Goal: Communication & Community: Answer question/provide support

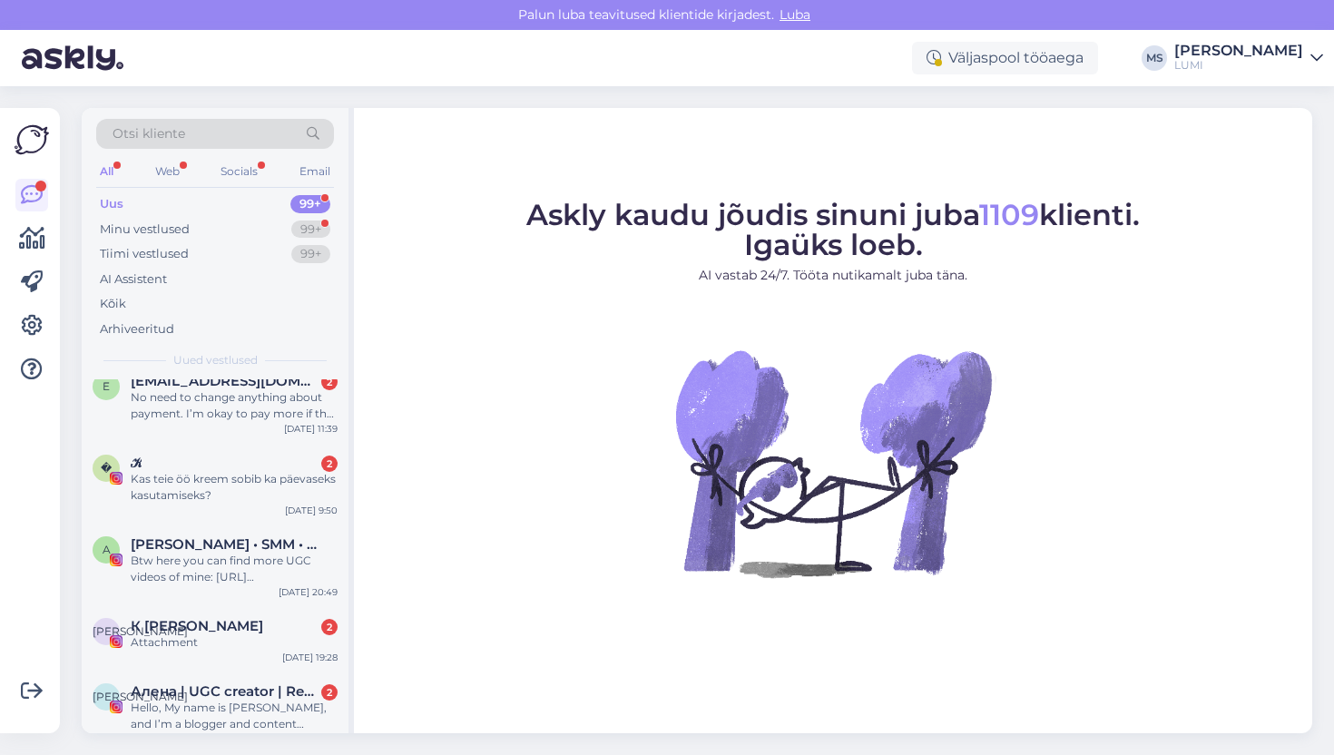
scroll to position [494, 0]
click at [201, 467] on div "𝒦 2" at bounding box center [234, 462] width 207 height 16
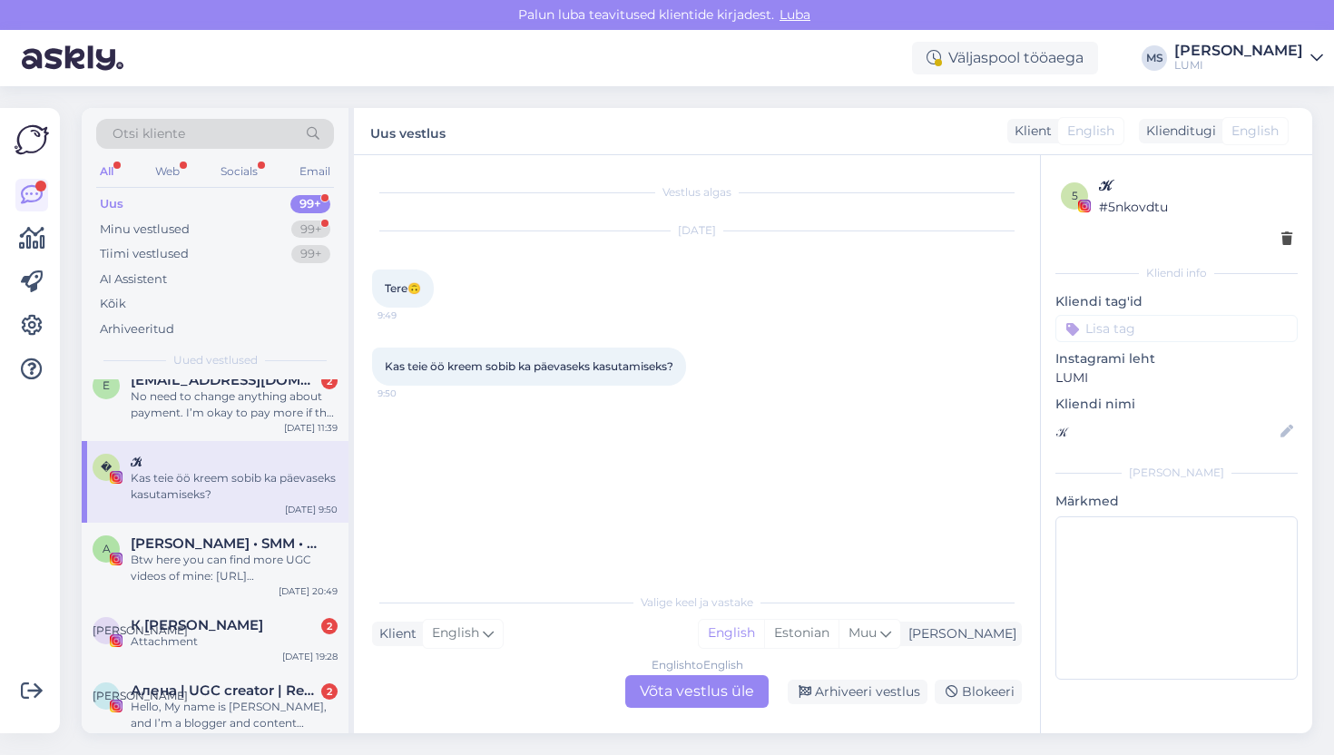
click at [666, 689] on div "English to English Võta vestlus üle" at bounding box center [696, 691] width 143 height 33
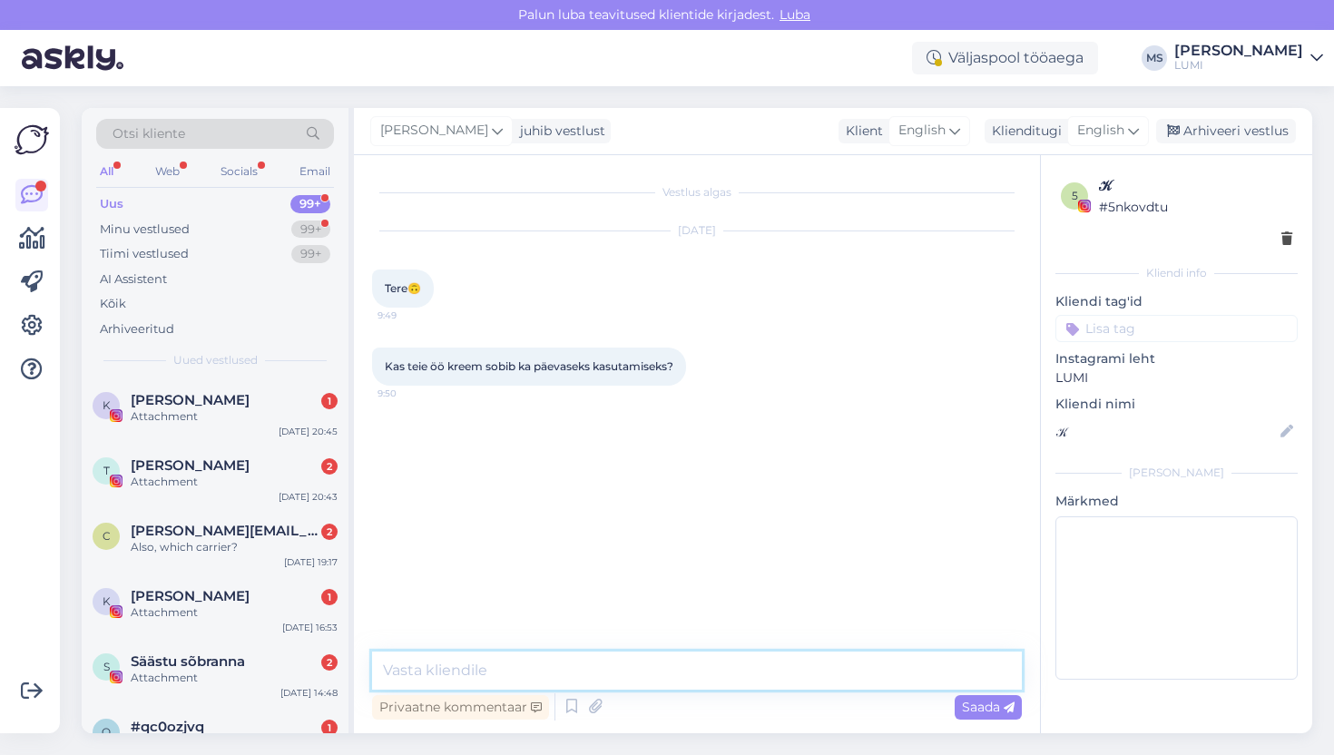
click at [694, 670] on textarea at bounding box center [697, 670] width 650 height 38
type textarea "Tere, absoluutselt :)"
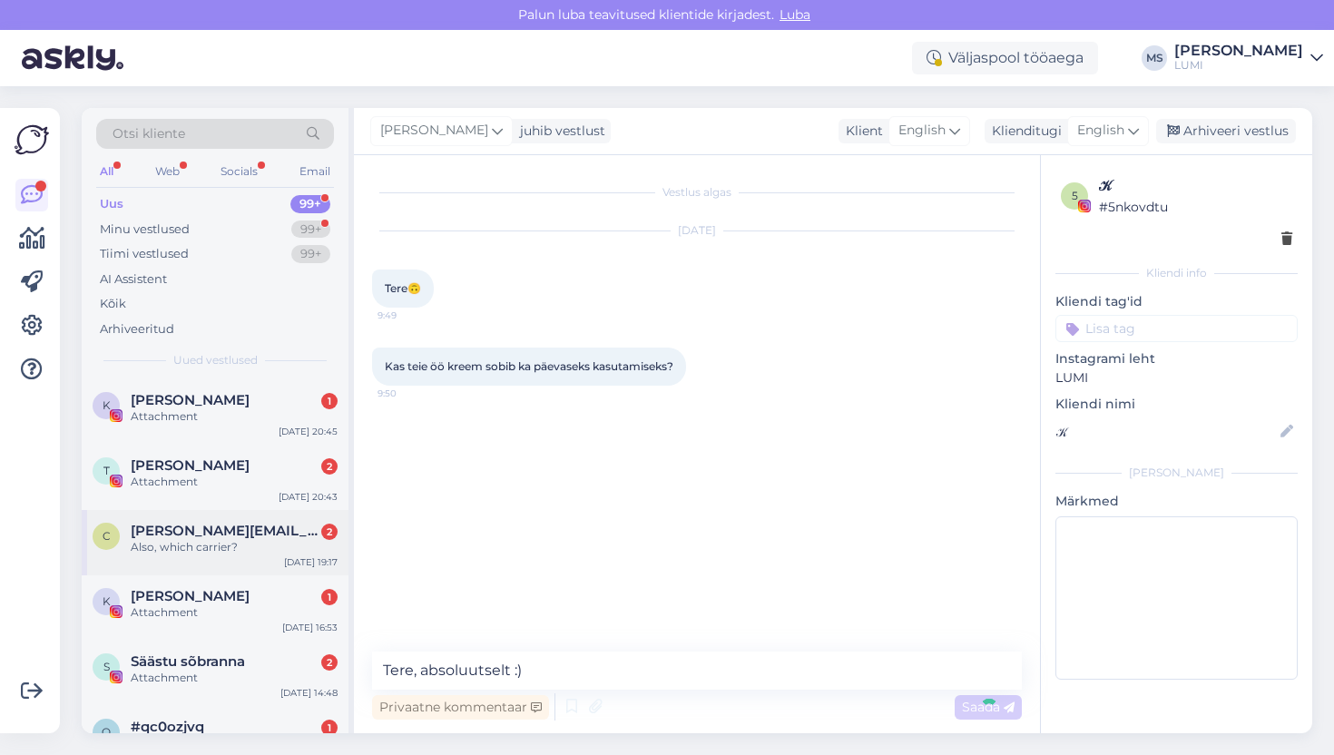
click at [272, 566] on div "c [PERSON_NAME][EMAIL_ADDRESS][PERSON_NAME][DOMAIN_NAME] 2 Also, which carrier?…" at bounding box center [215, 542] width 267 height 65
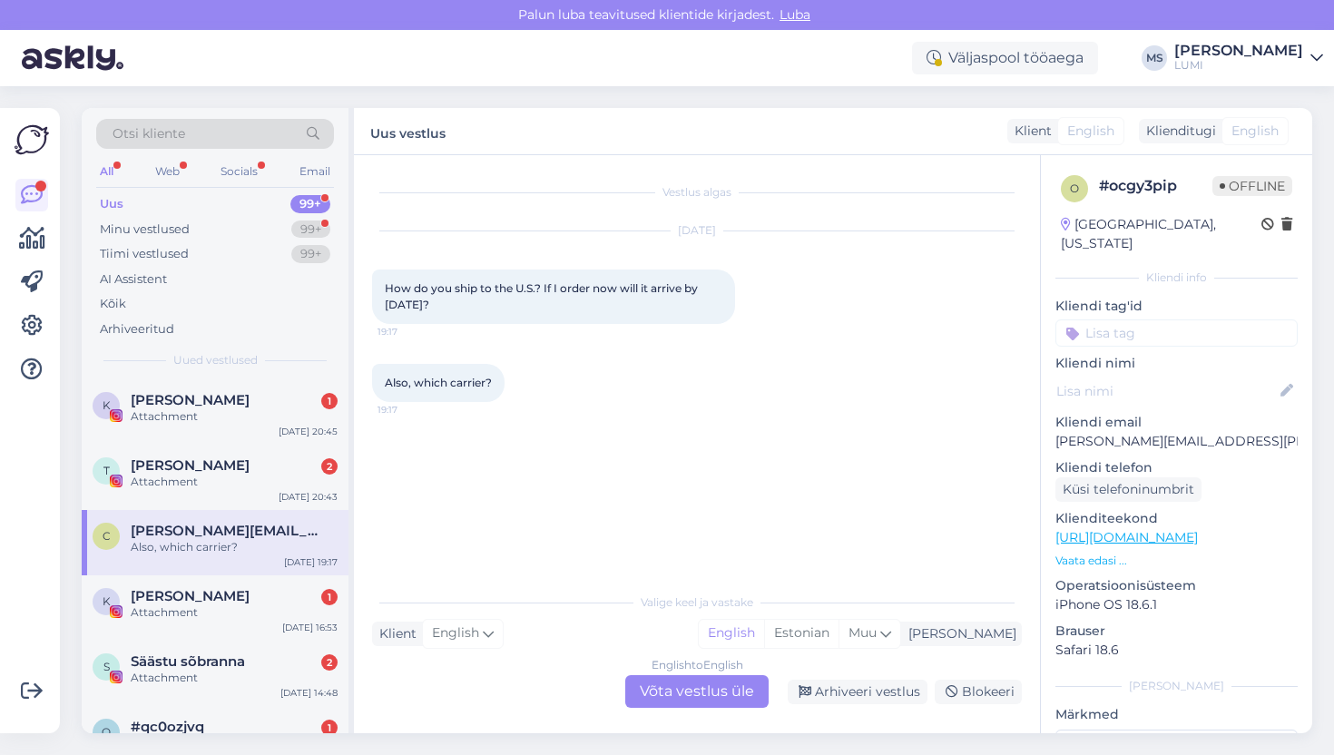
click at [698, 681] on div "English to English Võta vestlus üle" at bounding box center [696, 691] width 143 height 33
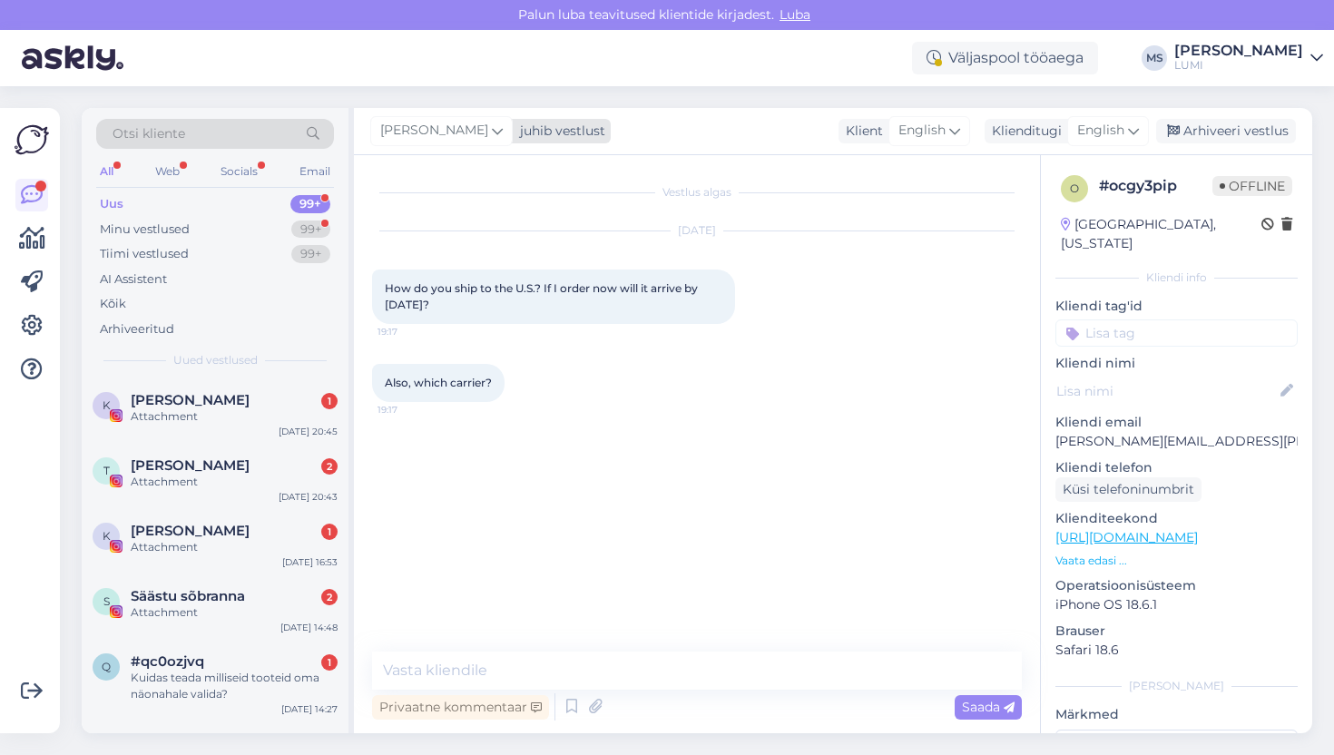
click at [443, 132] on span "[PERSON_NAME]" at bounding box center [434, 131] width 108 height 20
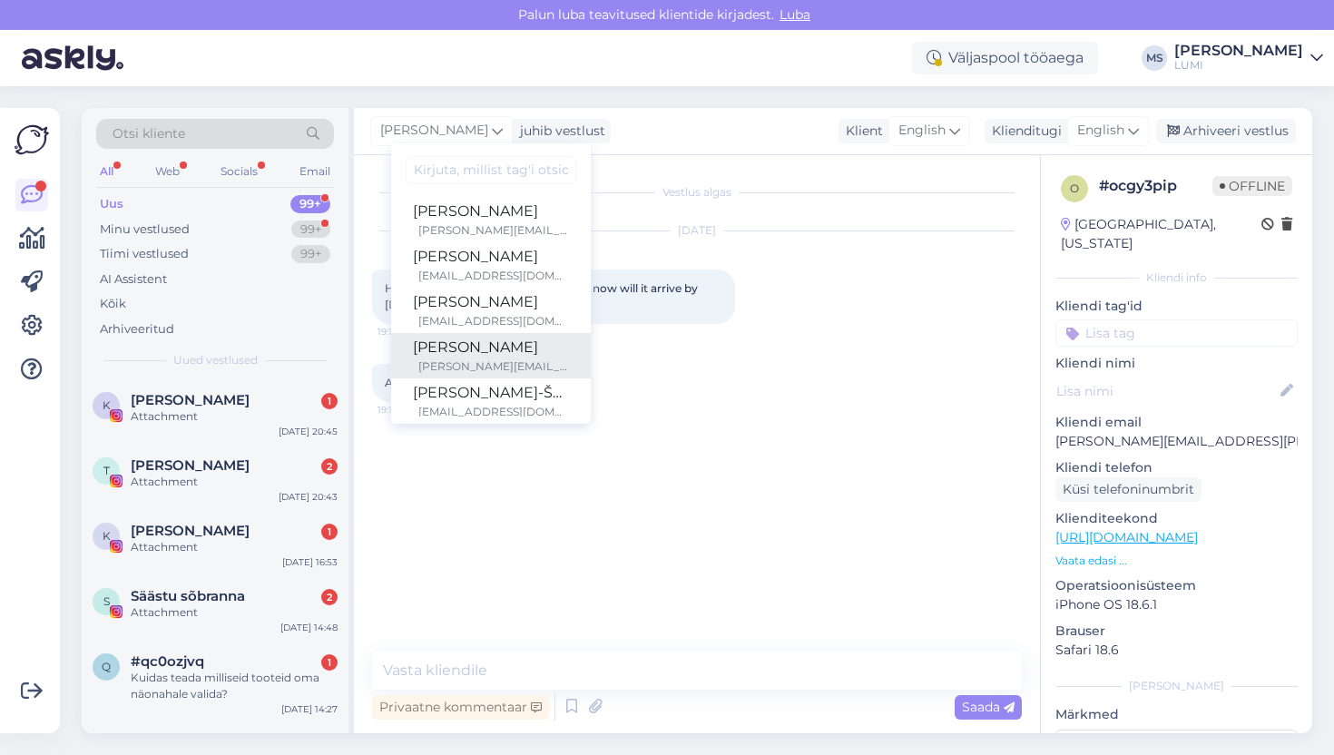
click at [429, 350] on div "[PERSON_NAME]" at bounding box center [491, 348] width 156 height 22
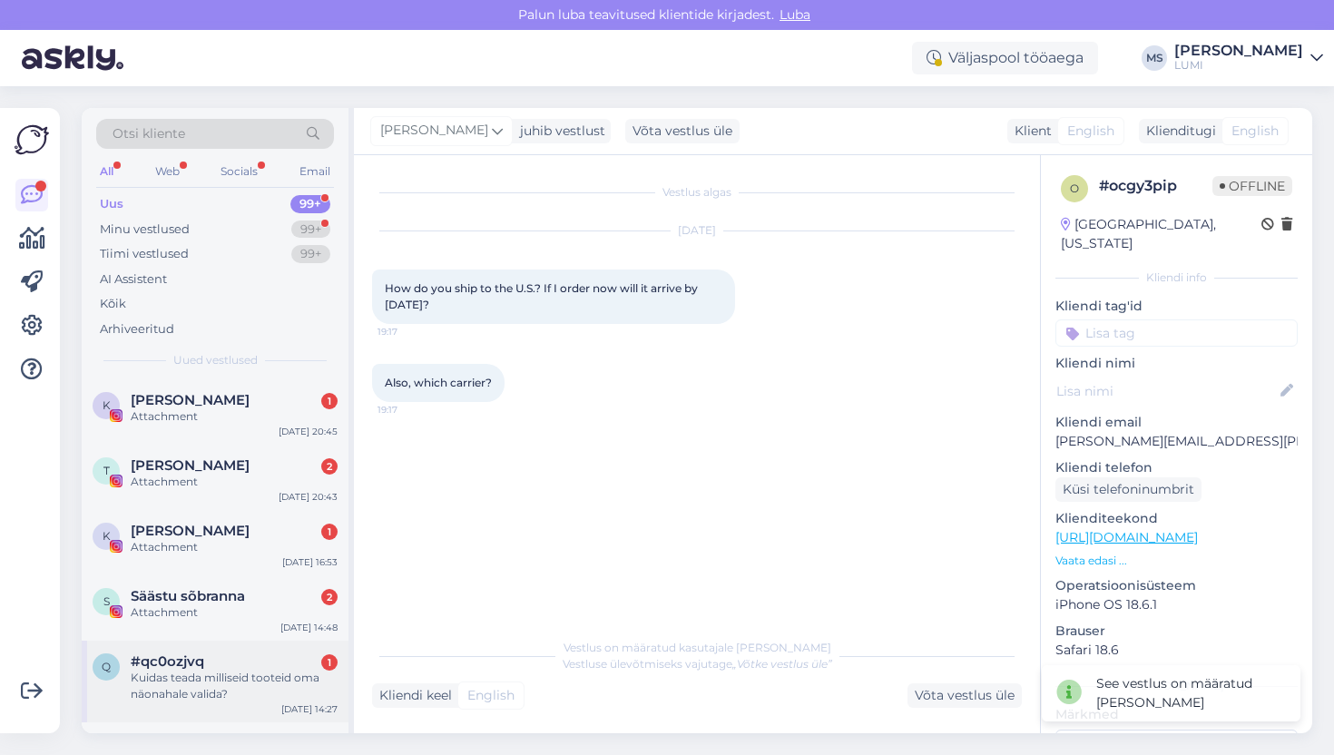
click at [241, 693] on div "Kuidas teada milliseid tooteid oma näonahale valida?" at bounding box center [234, 686] width 207 height 33
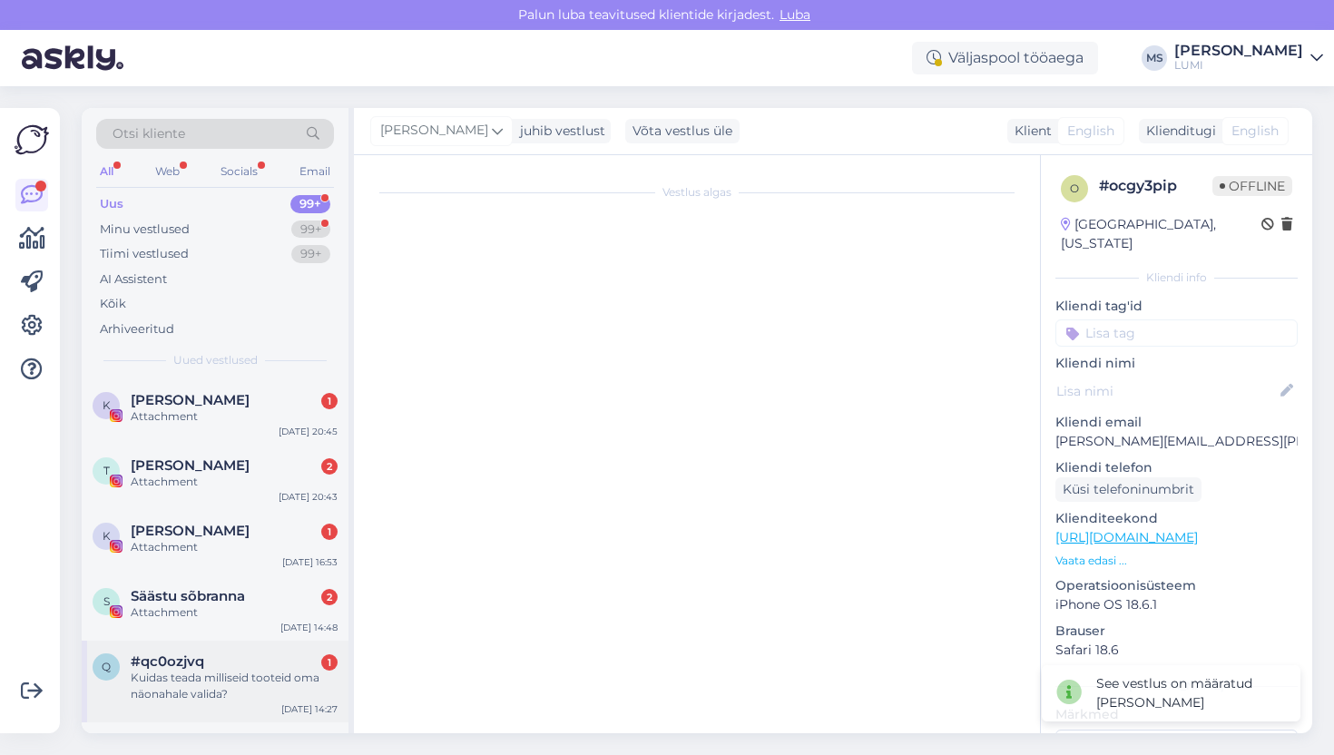
scroll to position [38, 0]
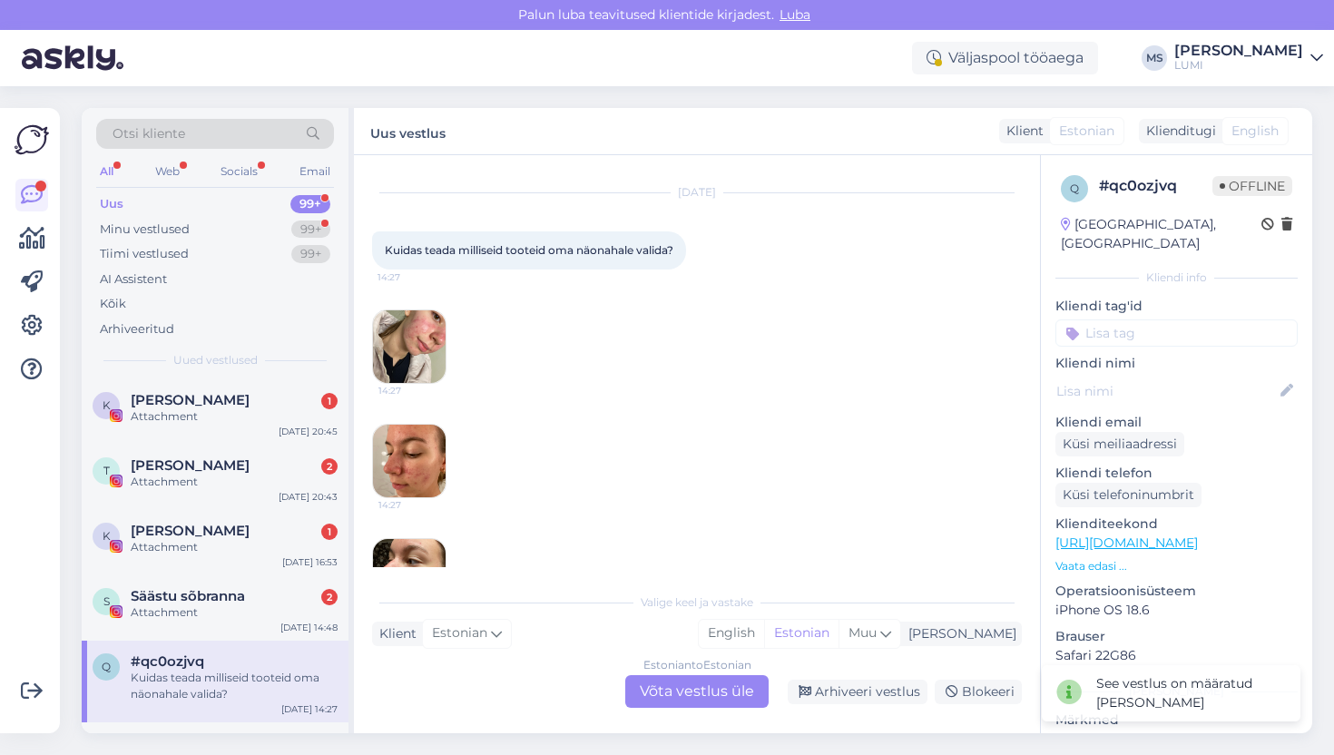
click at [412, 337] on img at bounding box center [409, 346] width 73 height 73
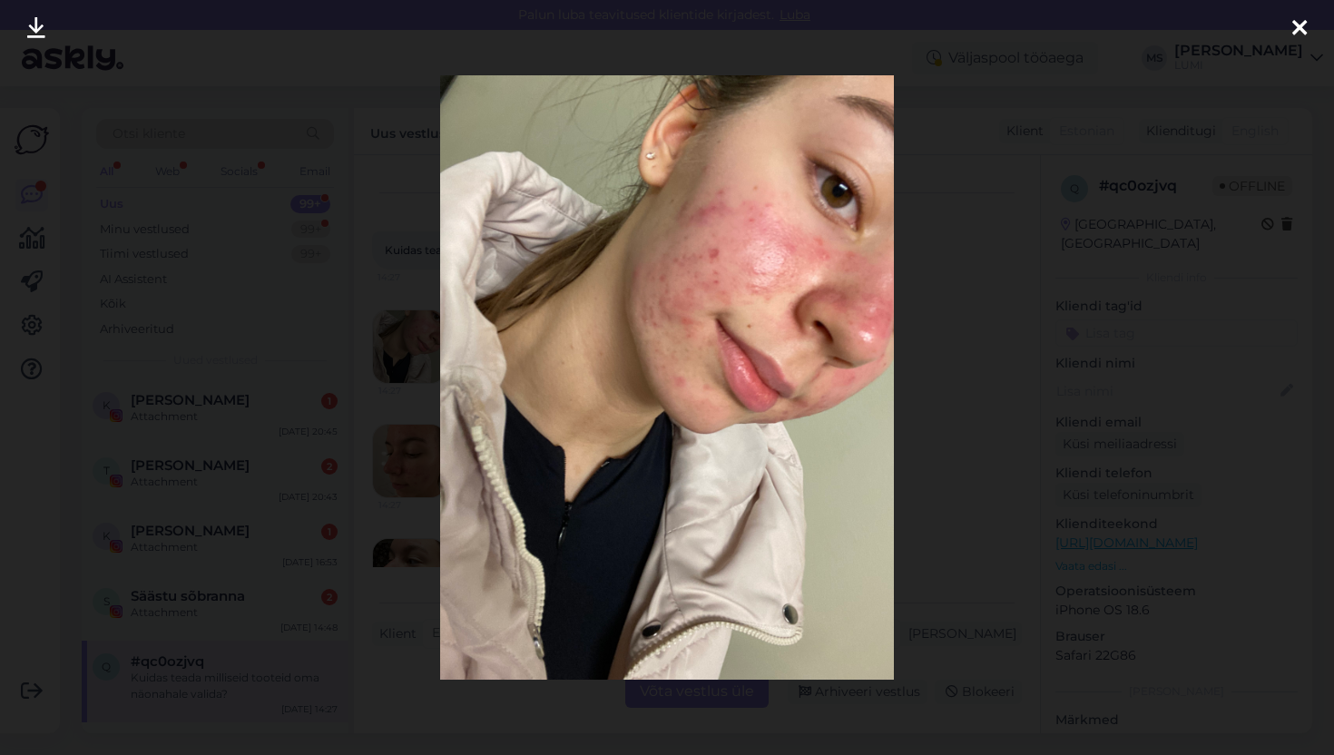
click at [1287, 29] on div at bounding box center [1299, 28] width 36 height 57
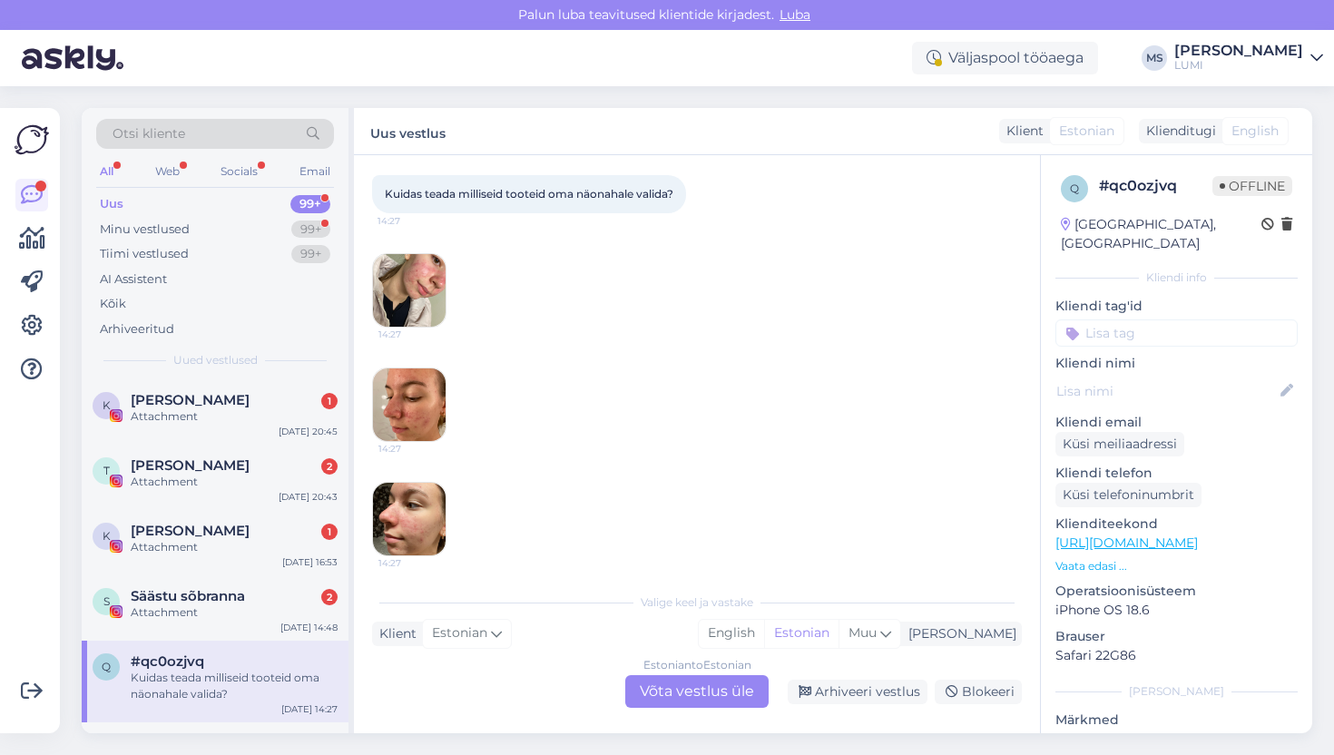
scroll to position [103, 0]
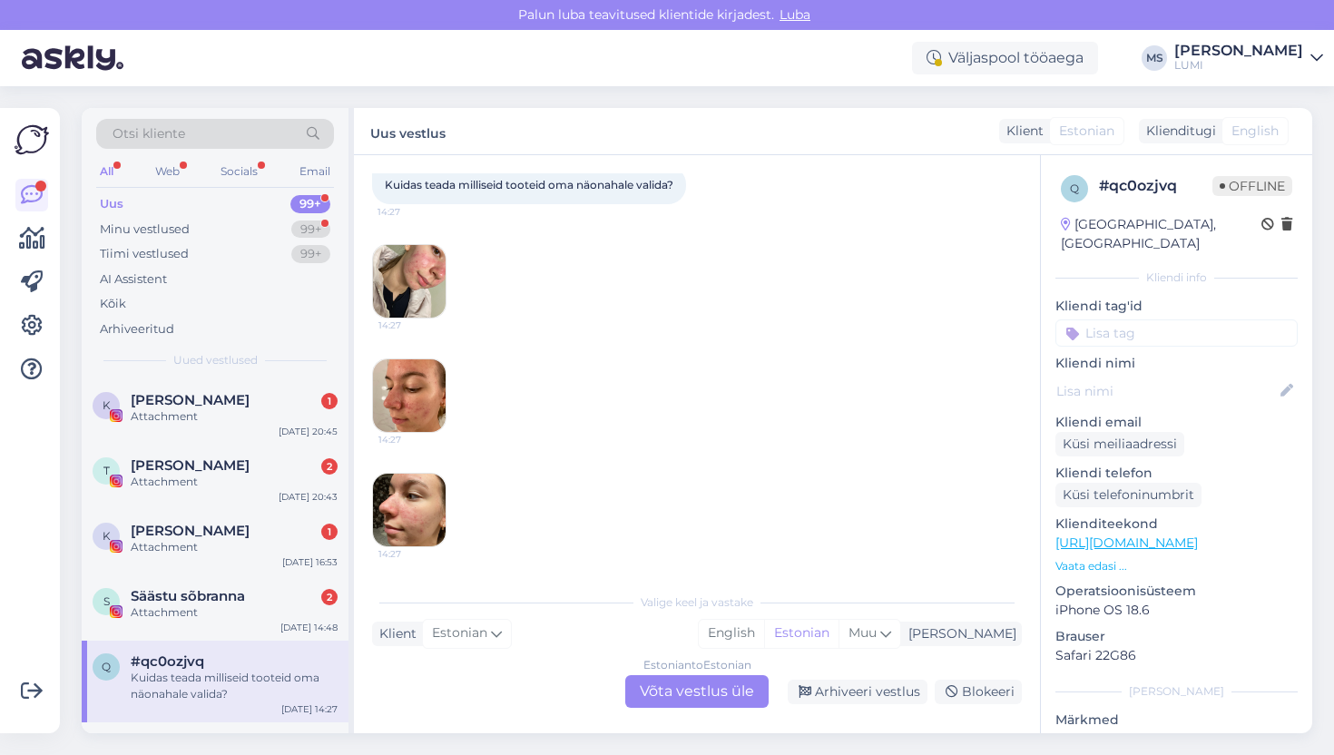
click at [390, 386] on img at bounding box center [409, 395] width 73 height 73
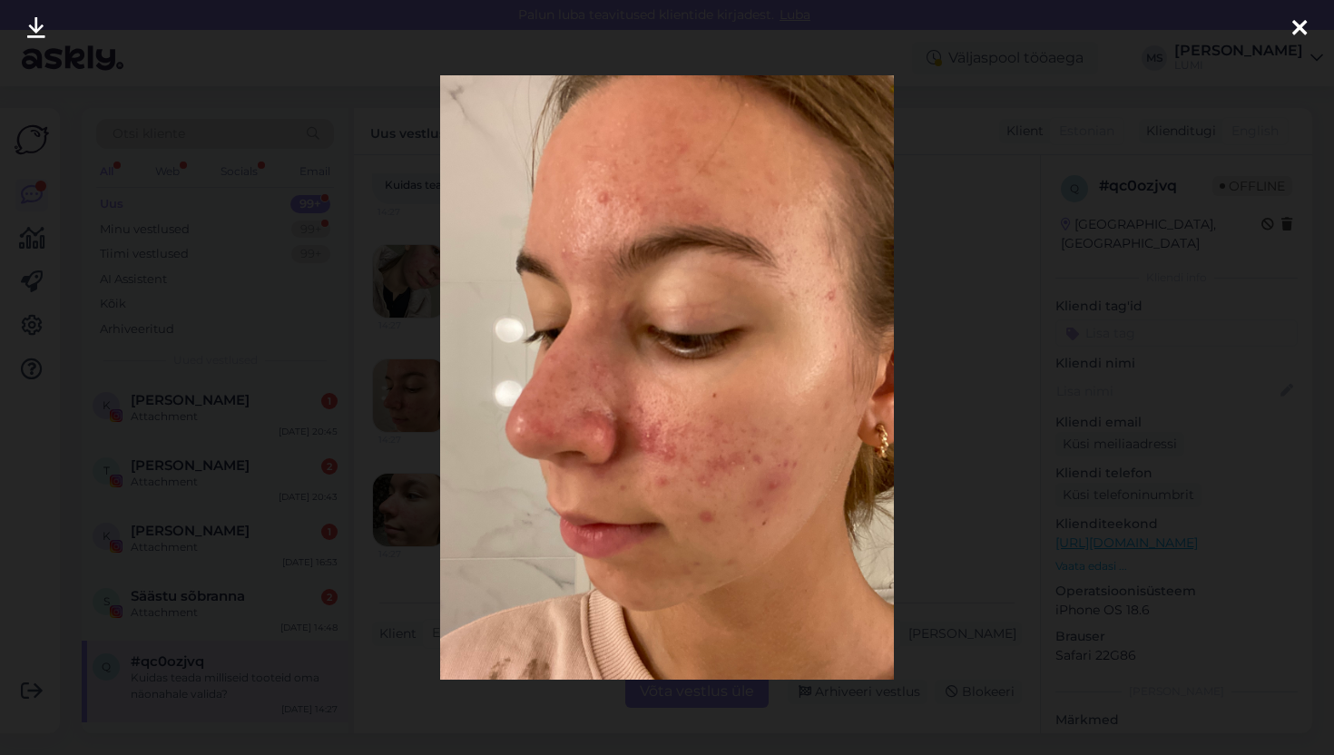
click at [1304, 24] on icon at bounding box center [1299, 29] width 15 height 24
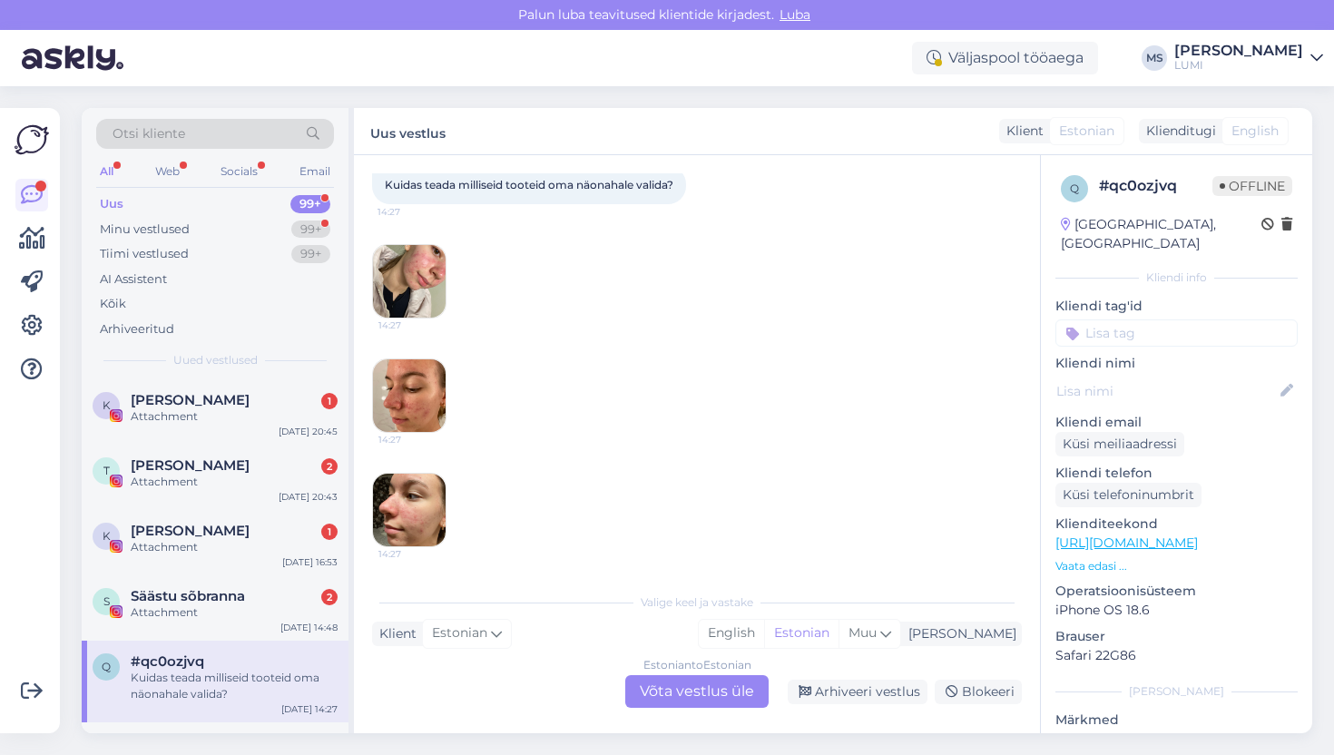
click at [424, 472] on div "[DATE] Kuidas teada milliseid tooteid oma näonahale valida? 14:27 14:27 14:27 1…" at bounding box center [697, 337] width 650 height 459
click at [418, 498] on img at bounding box center [409, 510] width 73 height 73
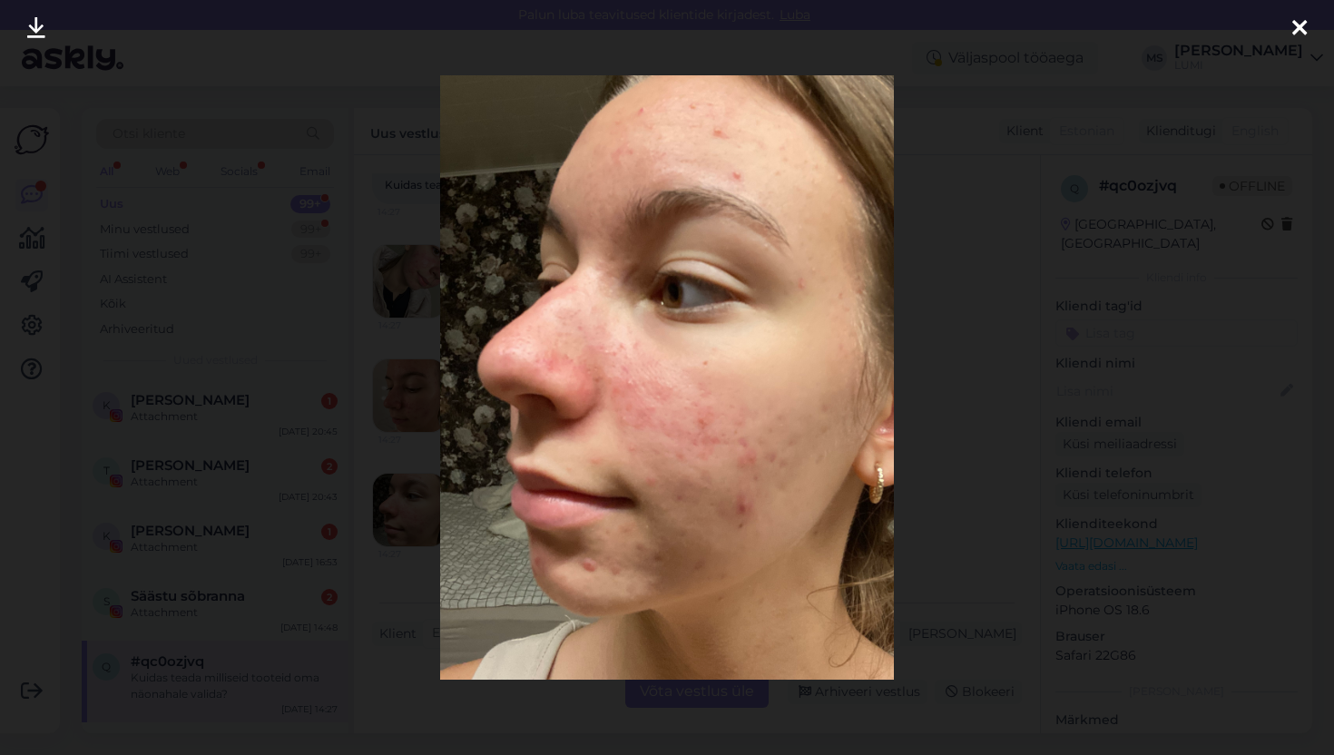
click at [1307, 28] on div at bounding box center [1299, 28] width 36 height 57
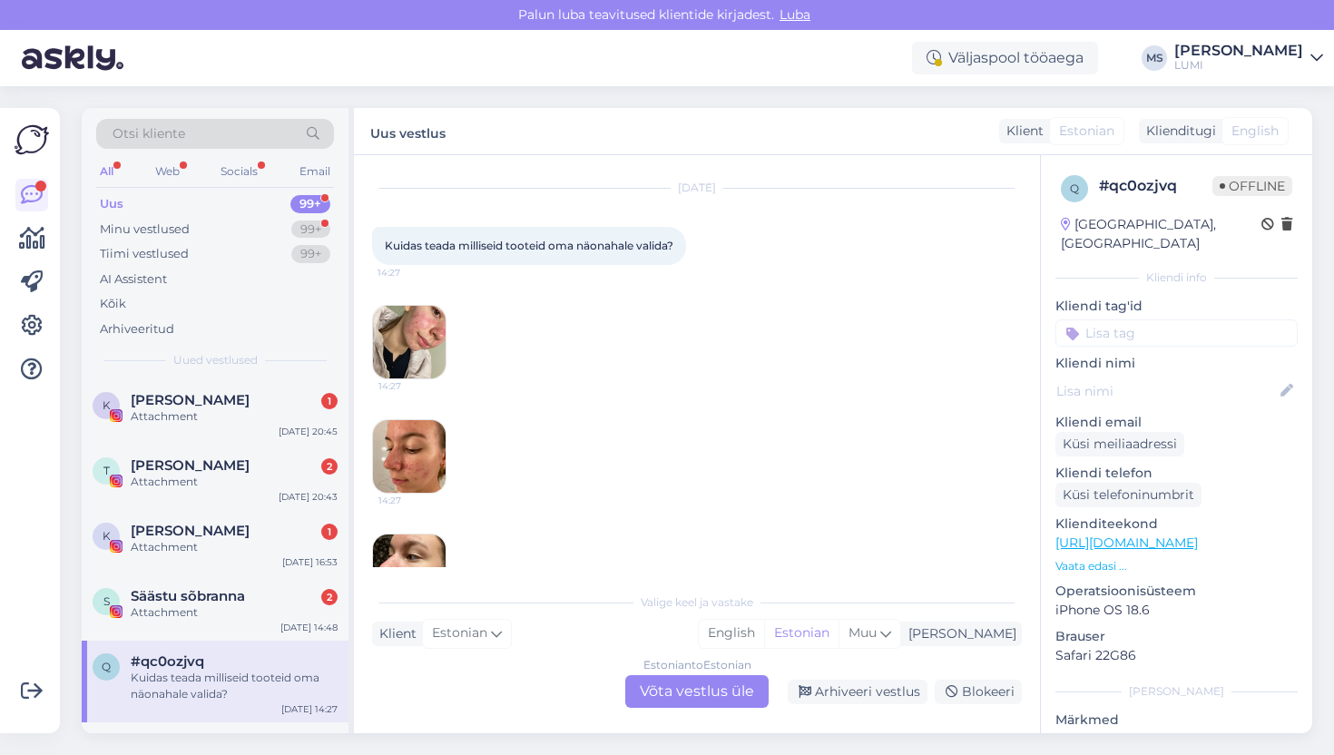
scroll to position [0, 0]
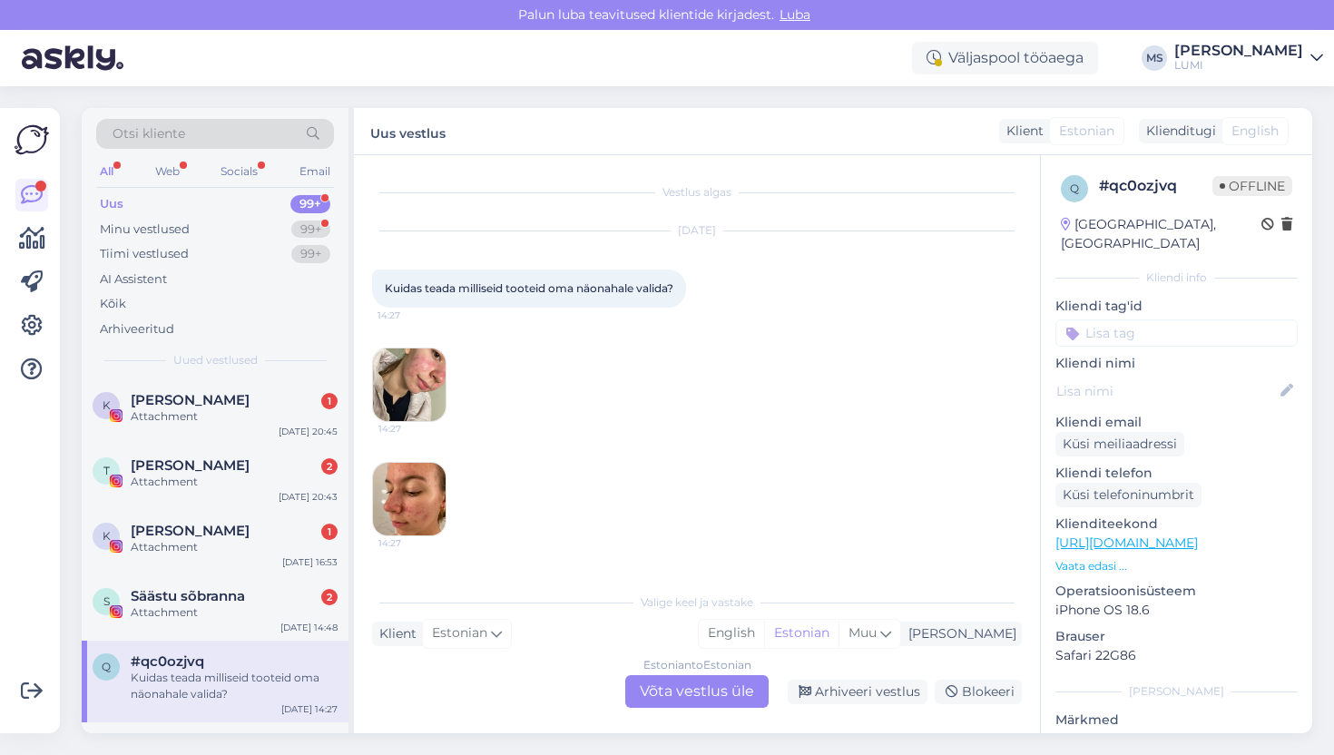
click at [668, 698] on div "Estonian to Estonian Võta vestlus üle" at bounding box center [696, 691] width 143 height 33
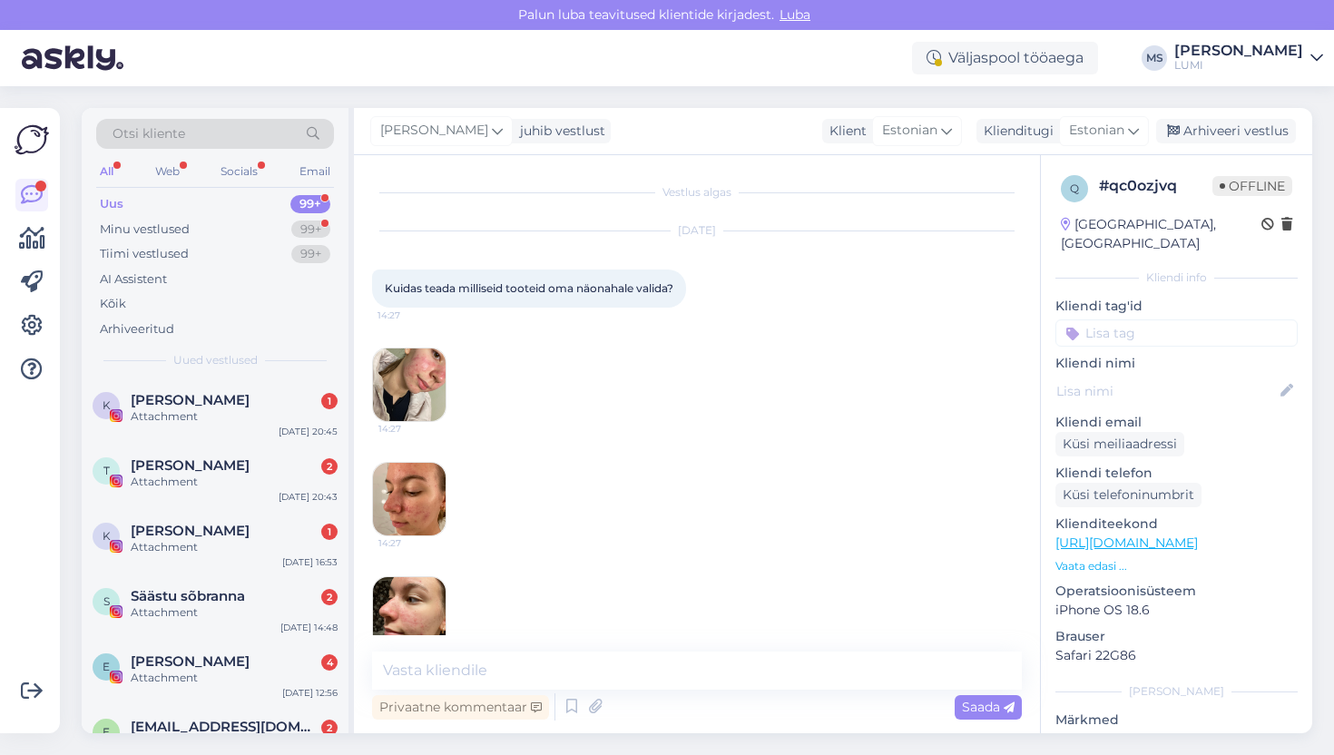
scroll to position [35, 0]
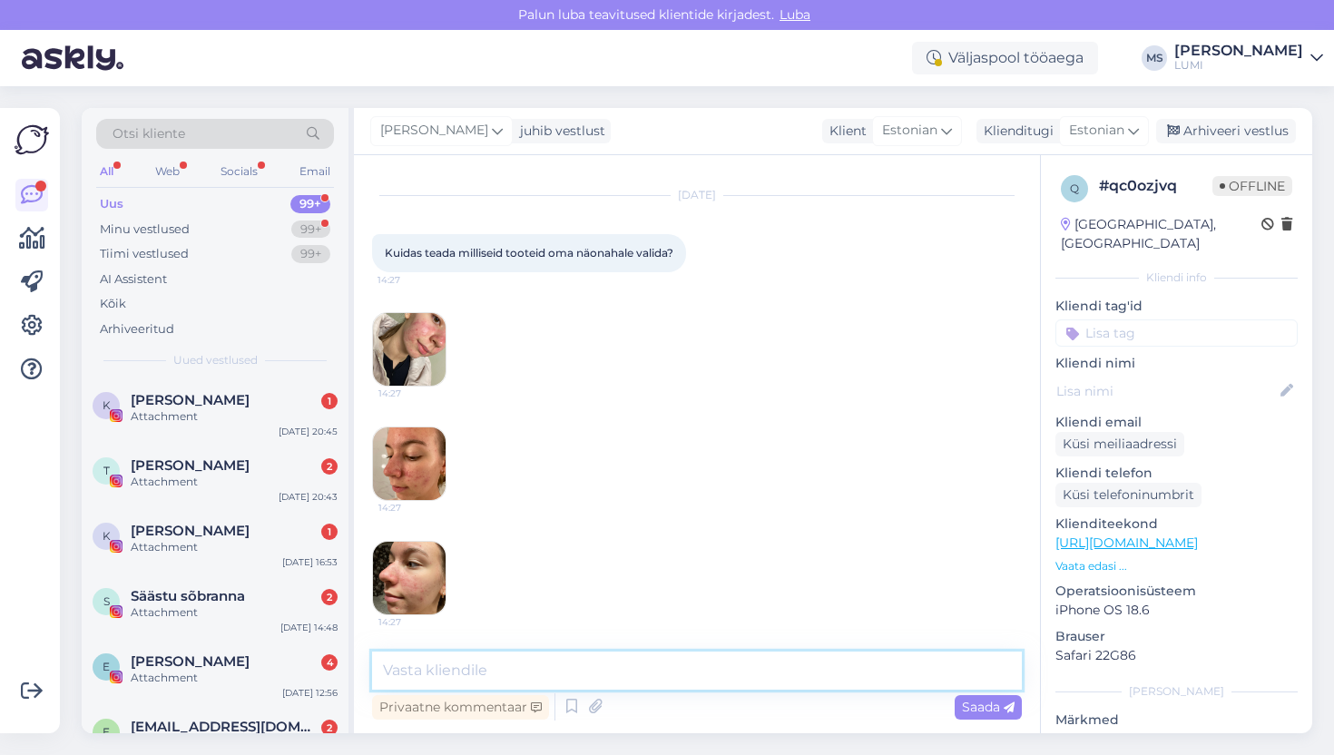
click at [659, 669] on textarea at bounding box center [697, 670] width 650 height 38
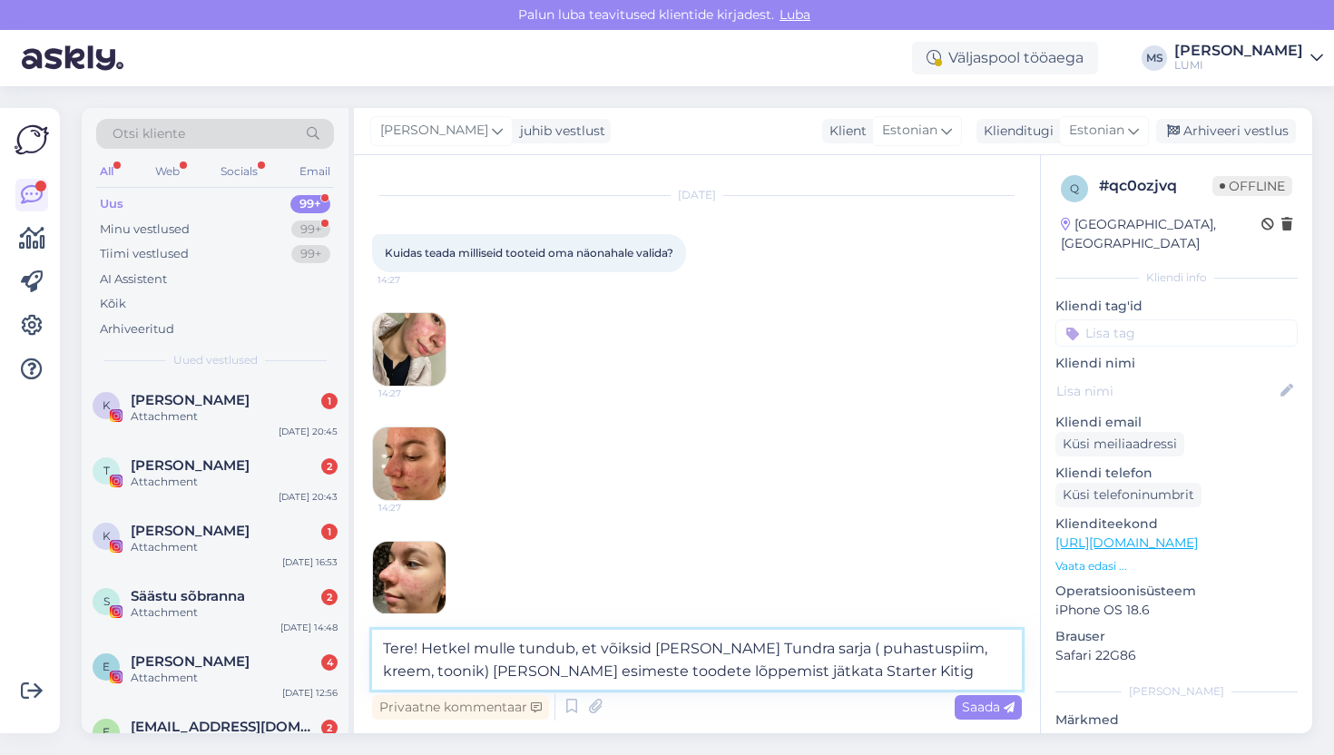
type textarea "Tere! Hetkel mulle tundub, et võiksid [PERSON_NAME] Tundra sarja ( puhastuspiim…"
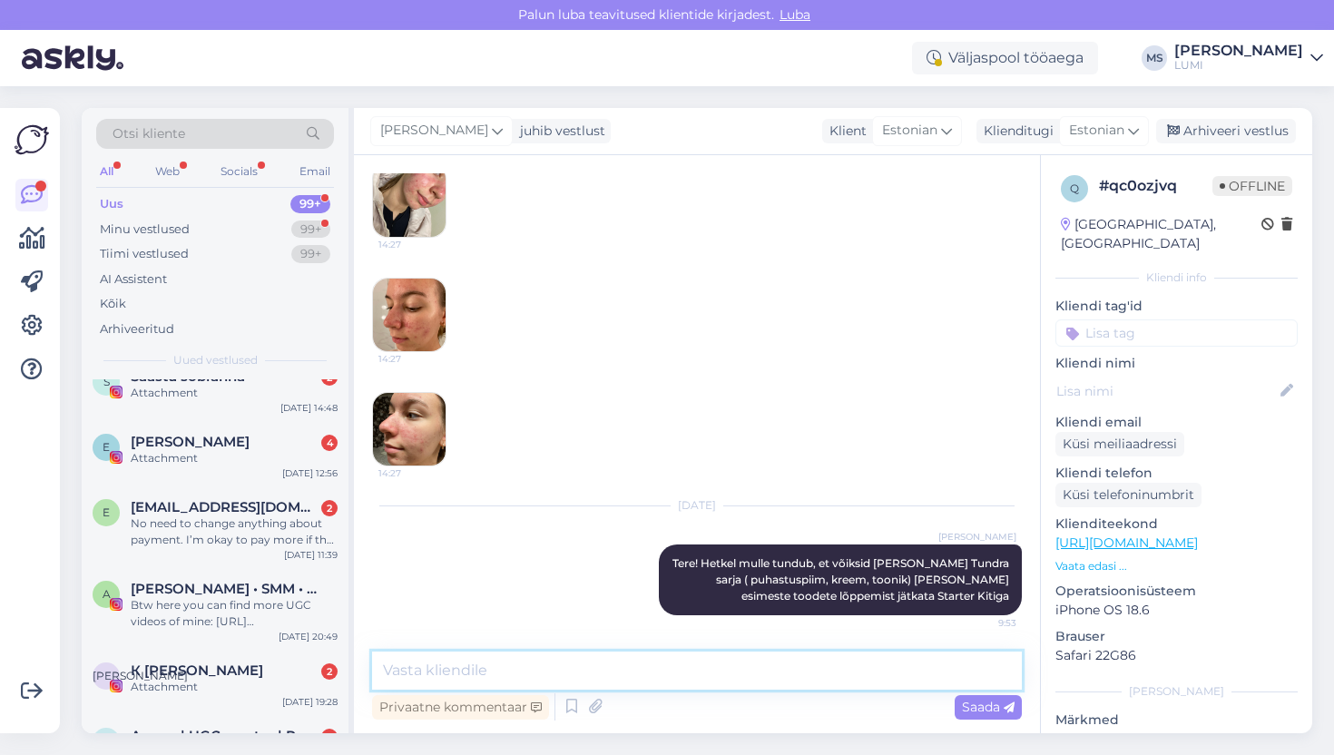
scroll to position [221, 0]
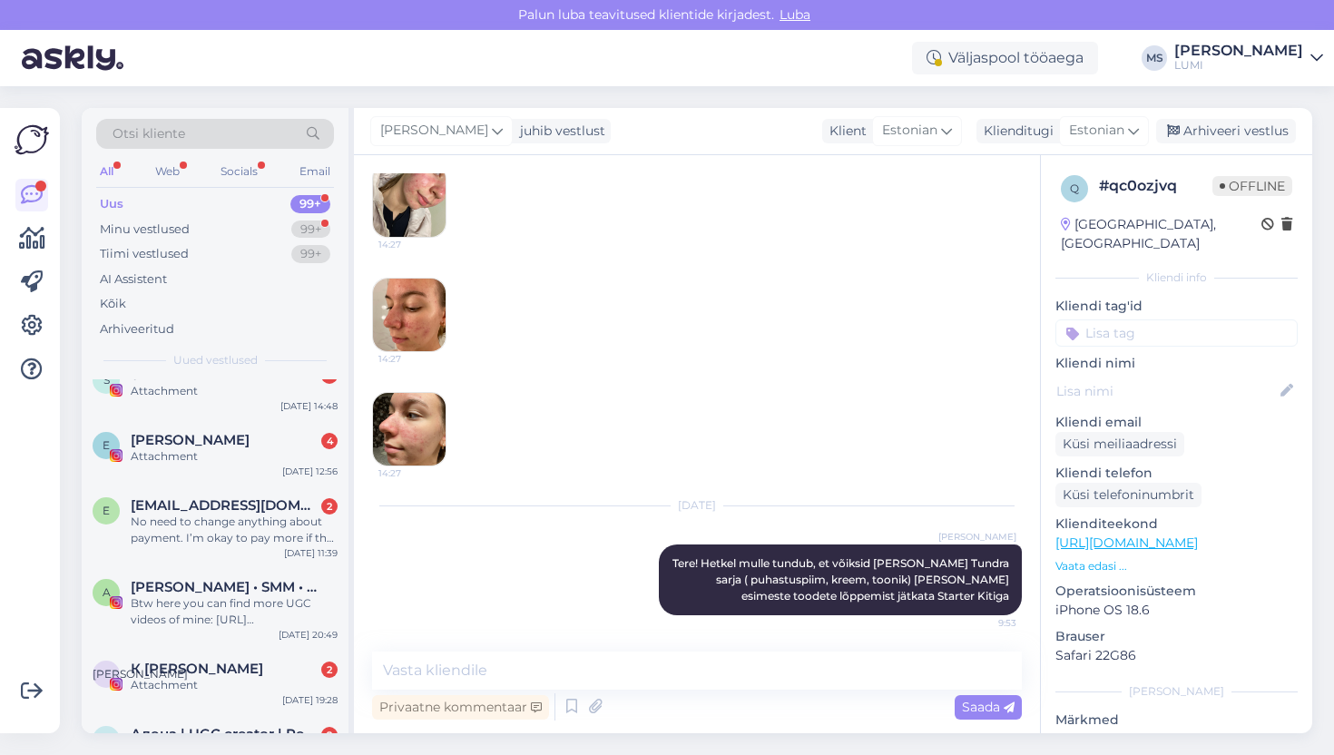
click at [187, 528] on div "No need to change anything about payment. I’m okay to pay more if the package c…" at bounding box center [234, 529] width 207 height 33
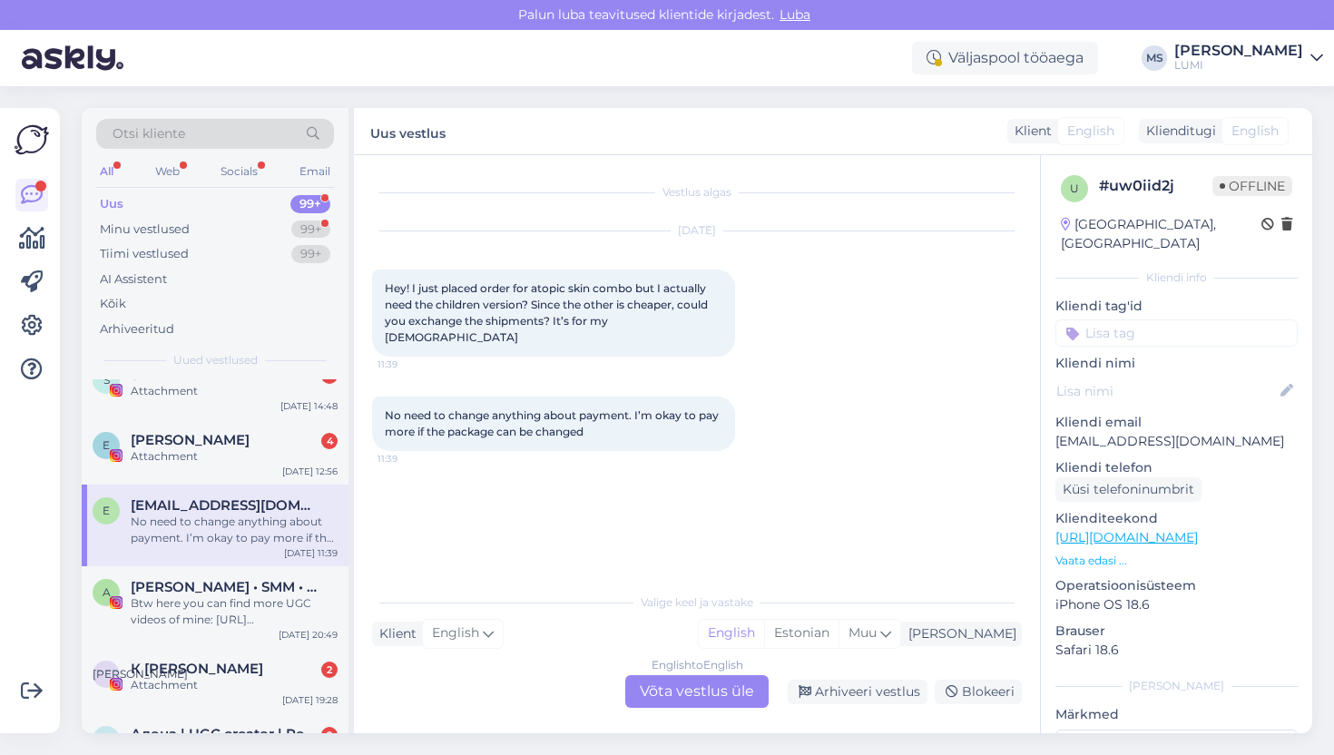
click at [647, 691] on div "English to English Võta vestlus üle" at bounding box center [696, 691] width 143 height 33
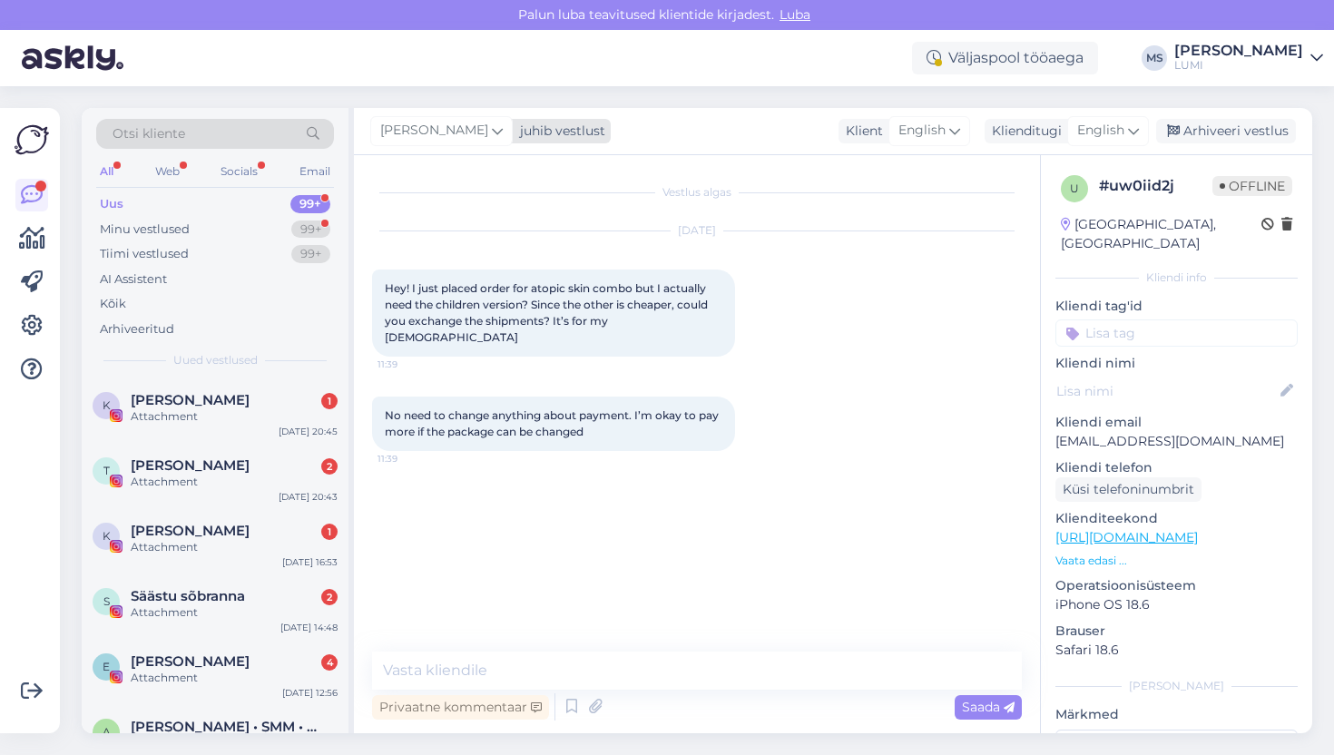
click at [492, 133] on icon at bounding box center [497, 131] width 11 height 20
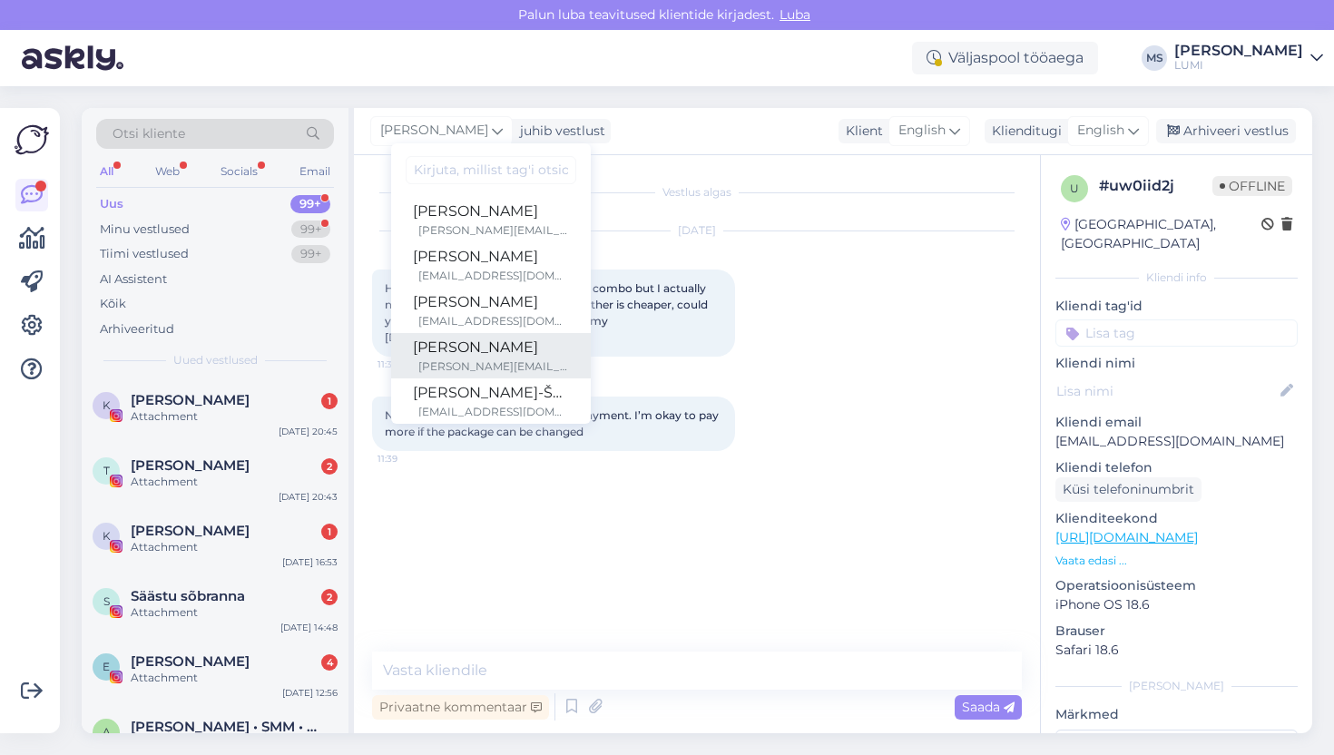
click at [458, 356] on div "[PERSON_NAME]" at bounding box center [491, 348] width 156 height 22
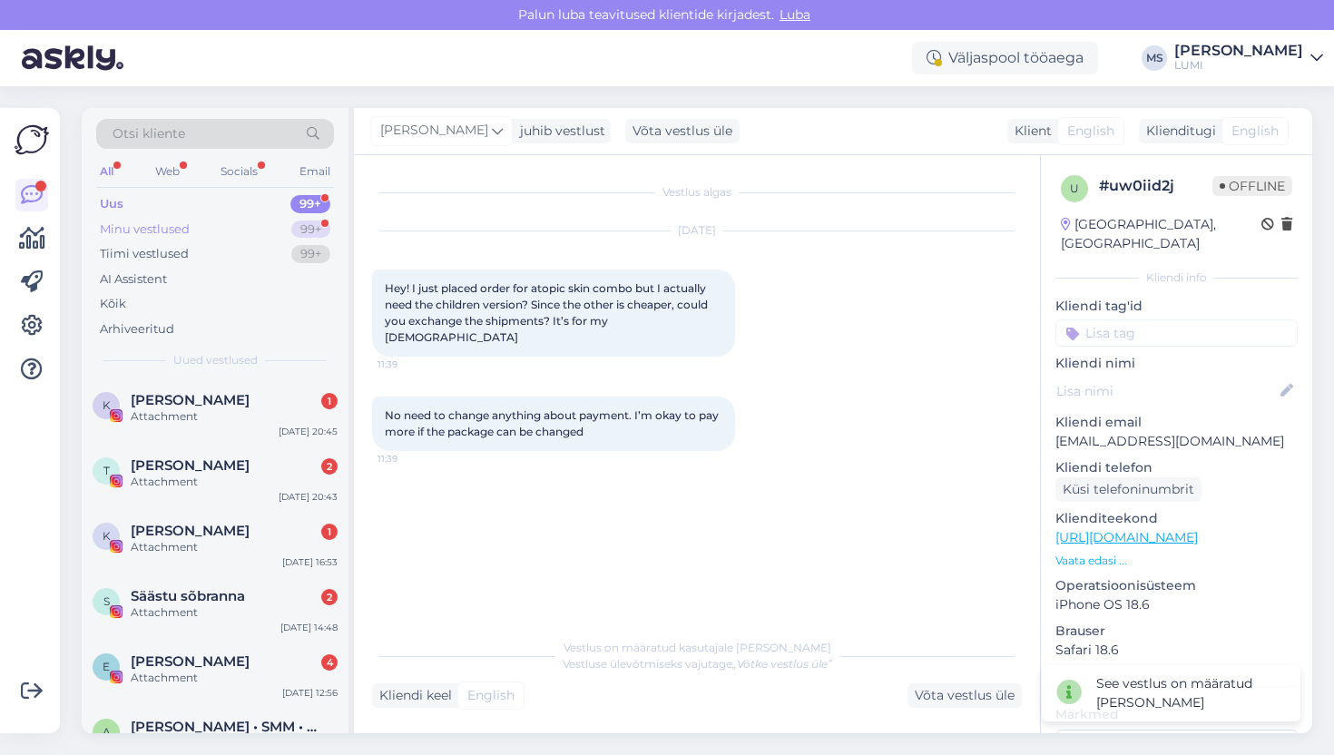
click at [185, 223] on div "Minu vestlused" at bounding box center [145, 229] width 90 height 18
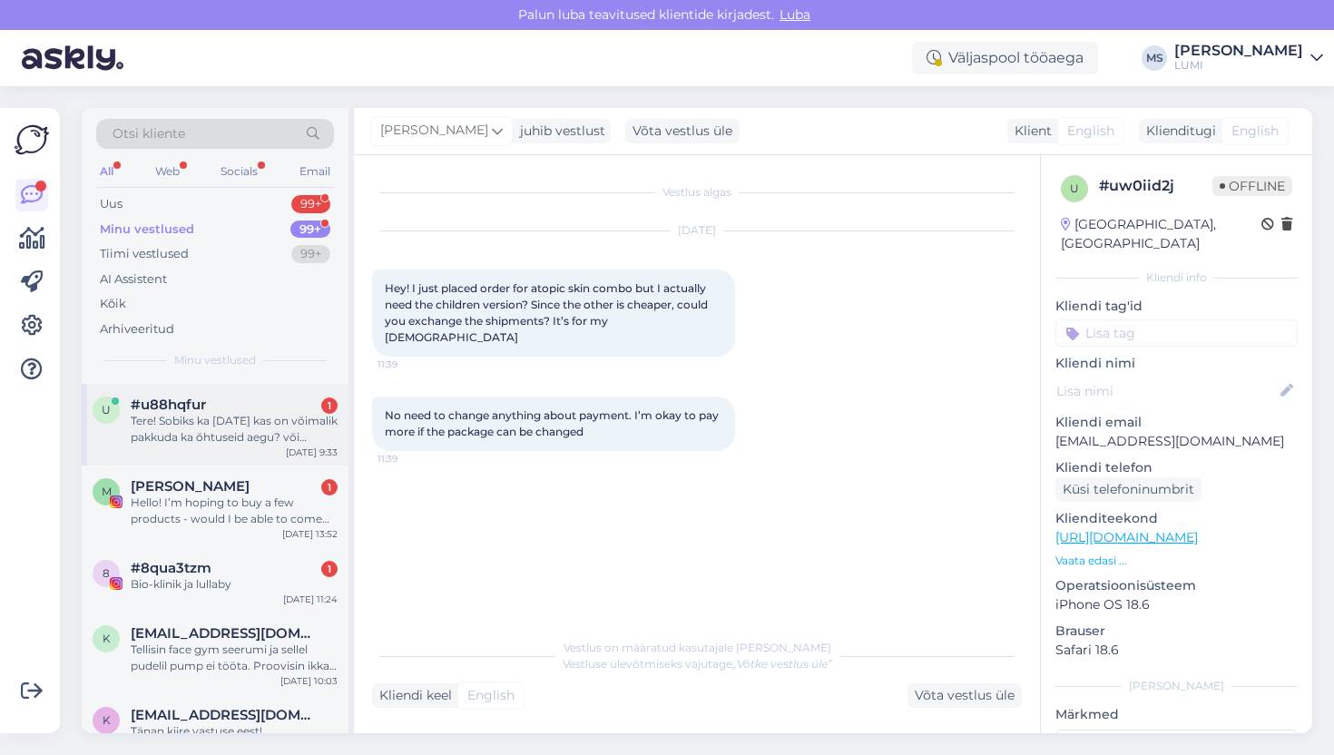
scroll to position [144, 0]
click at [216, 671] on div "Tellisin face gym seerumi ja sellel pudelil pump ei tööta. Proovisin ikka väga …" at bounding box center [234, 656] width 207 height 33
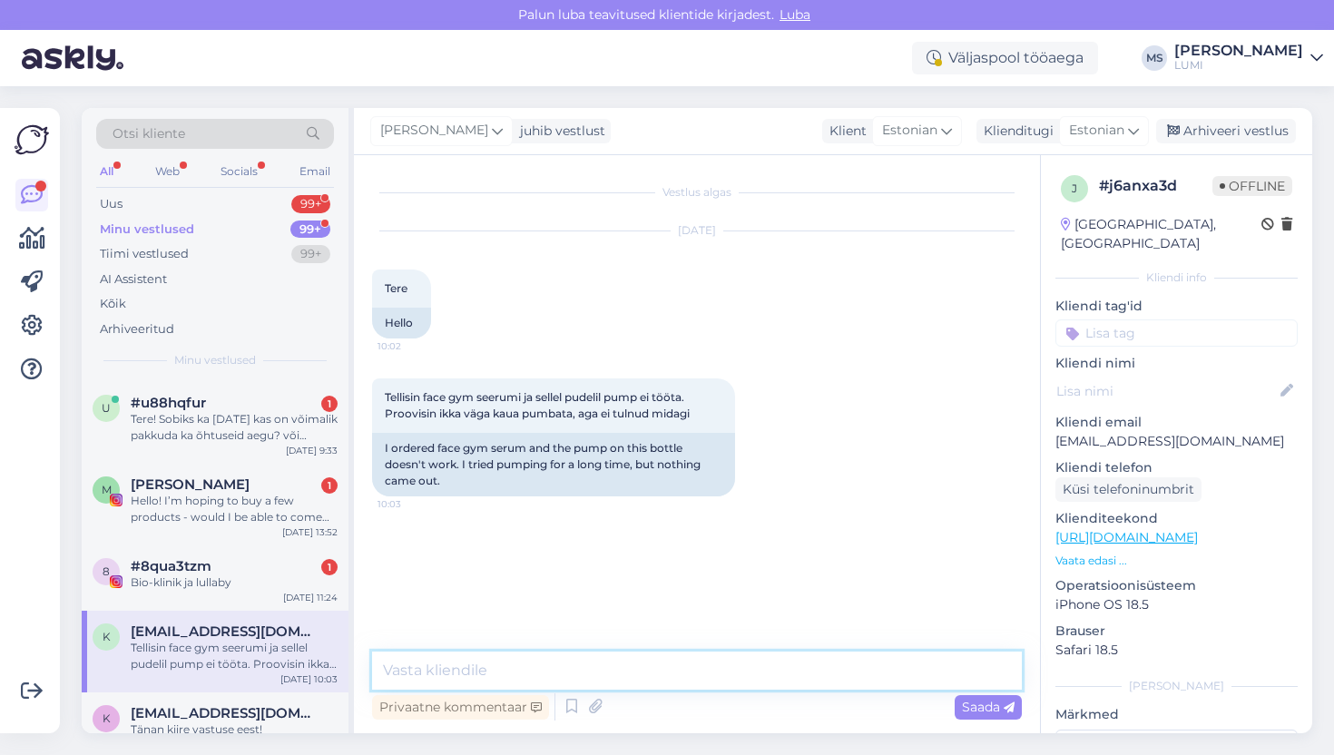
click at [523, 664] on textarea at bounding box center [697, 670] width 650 height 38
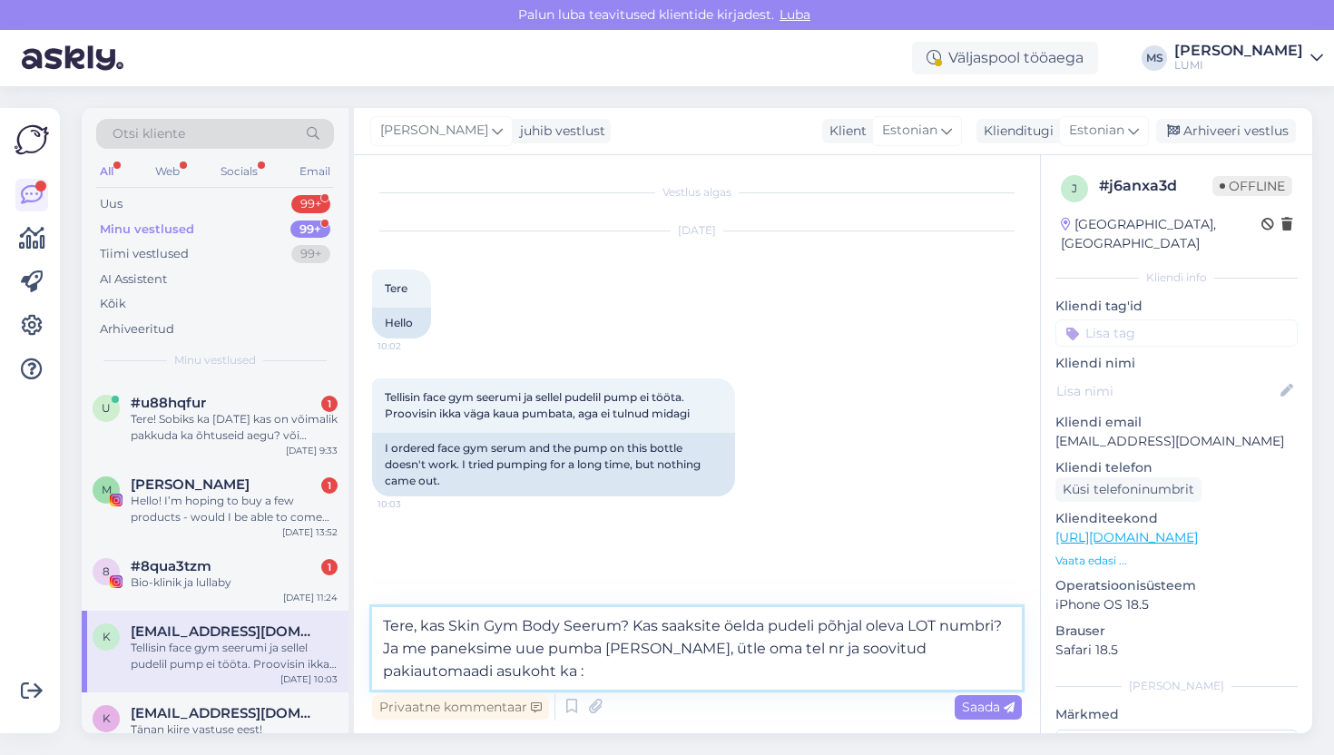
type textarea "Tere, kas Skin Gym Body Seerum? Kas saaksite öelda pudeli põhjal oleva LOT numb…"
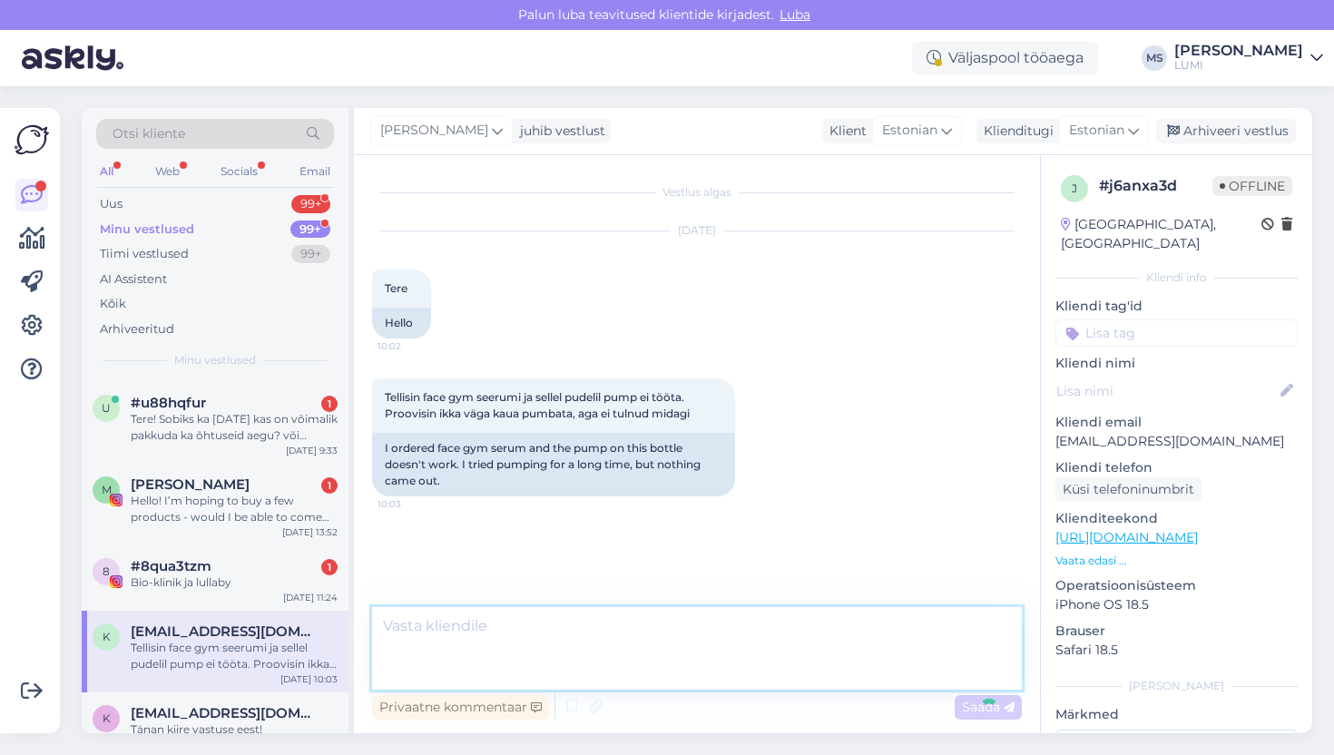
scroll to position [30, 0]
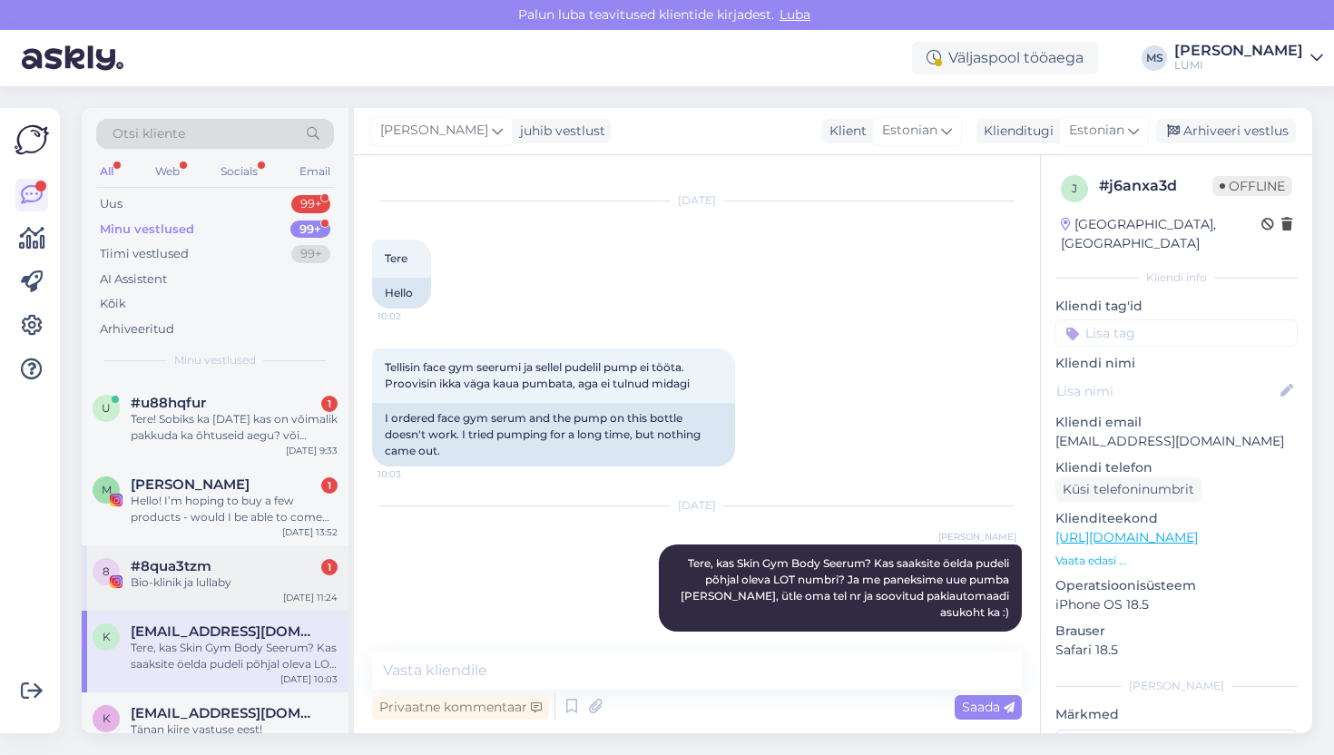
click at [223, 583] on div "Bio-klinik ja lullaby" at bounding box center [234, 582] width 207 height 16
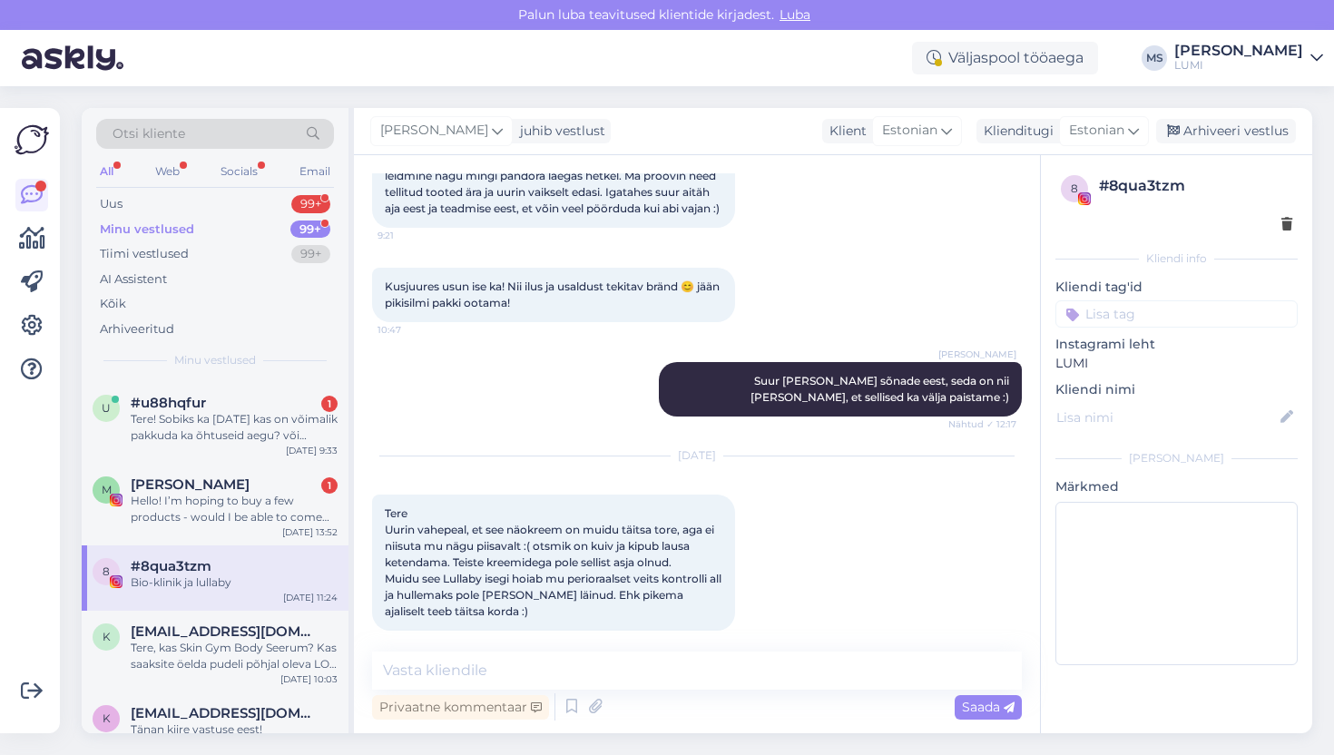
scroll to position [1541, 0]
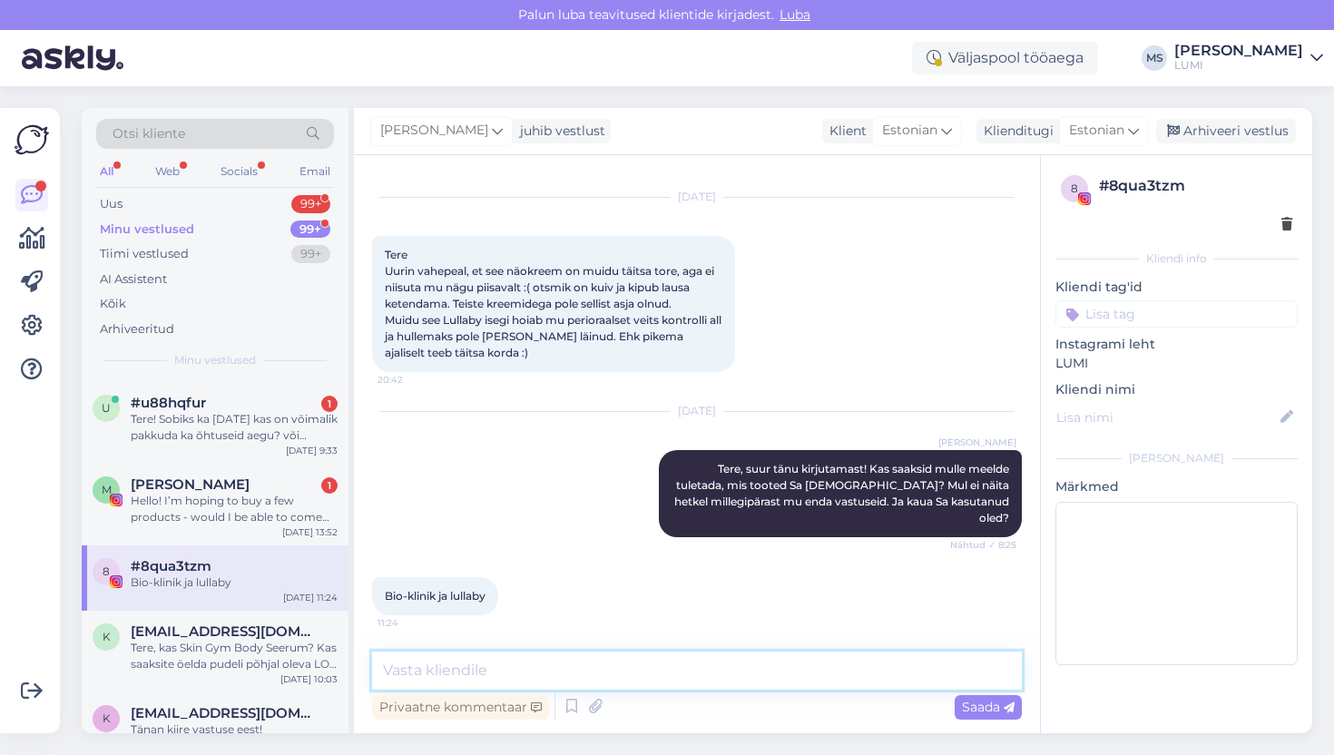
click at [614, 674] on textarea at bounding box center [697, 670] width 650 height 38
type textarea "S"
type textarea "B"
type textarea "*"
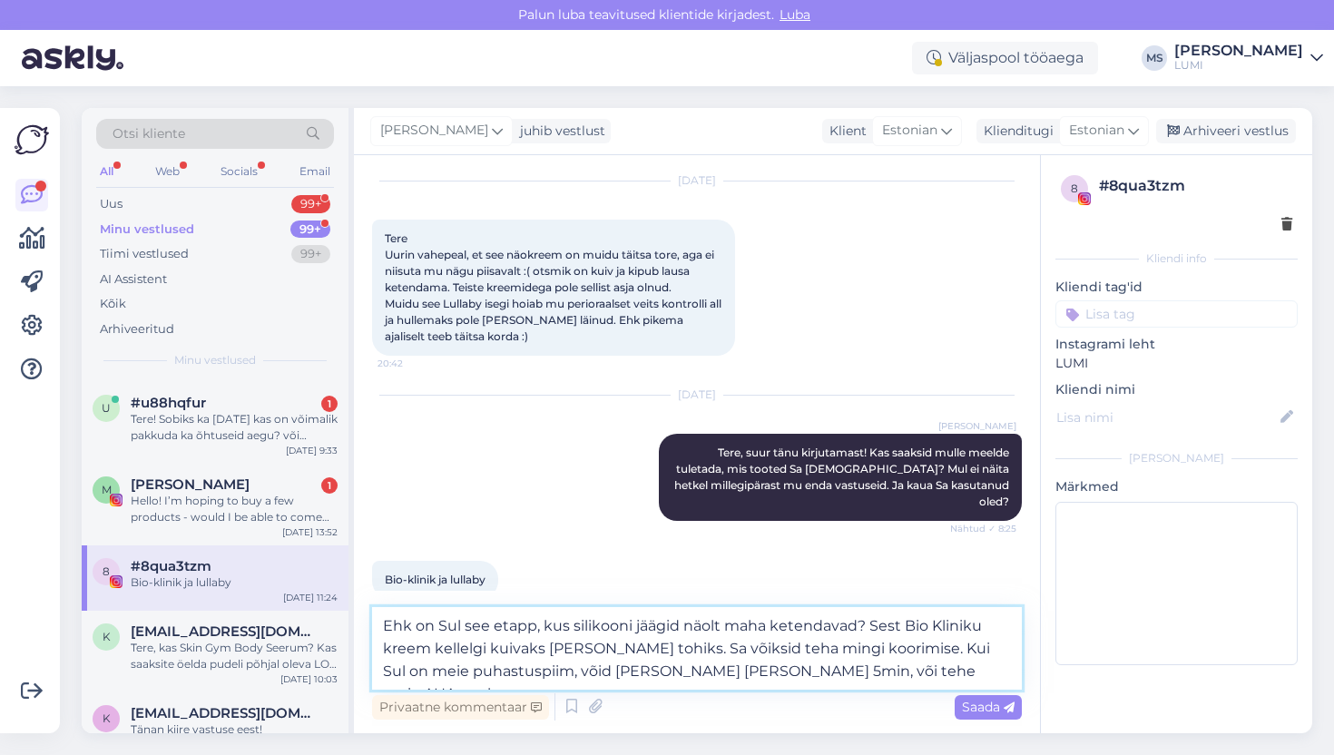
type textarea "Ehk on Sul see etapp, kus silikooni jäägid näolt maha ketendavad? Sest Bio Klin…"
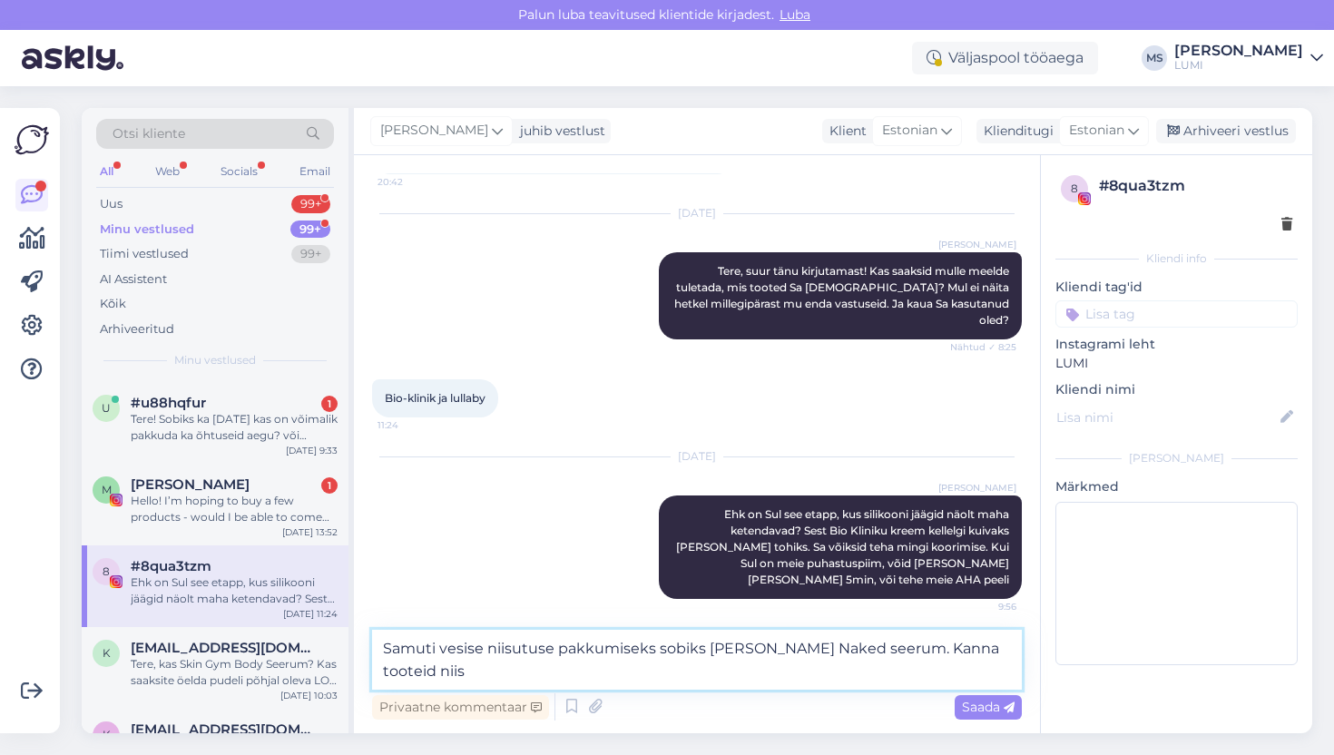
scroll to position [1745, 0]
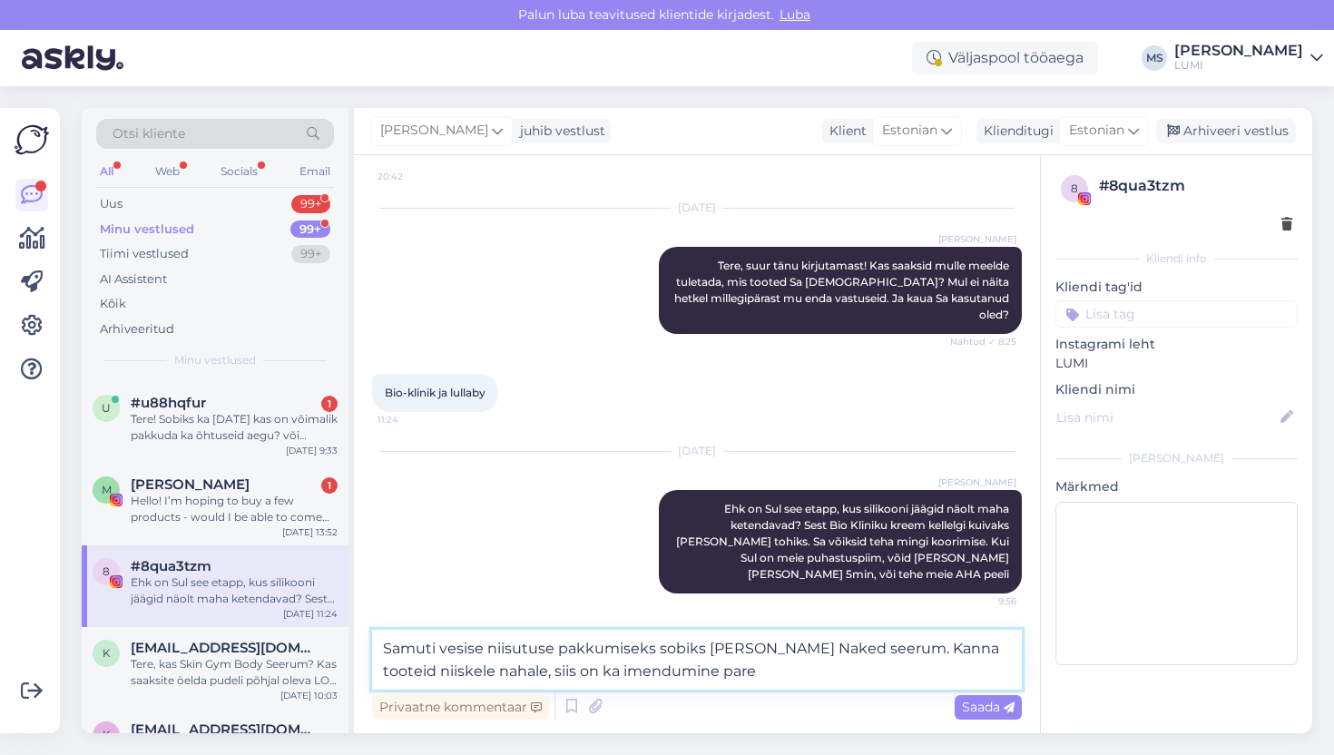
type textarea "Samuti vesise niisutuse pakkumiseks sobiks [PERSON_NAME] Naked seerum. Kanna to…"
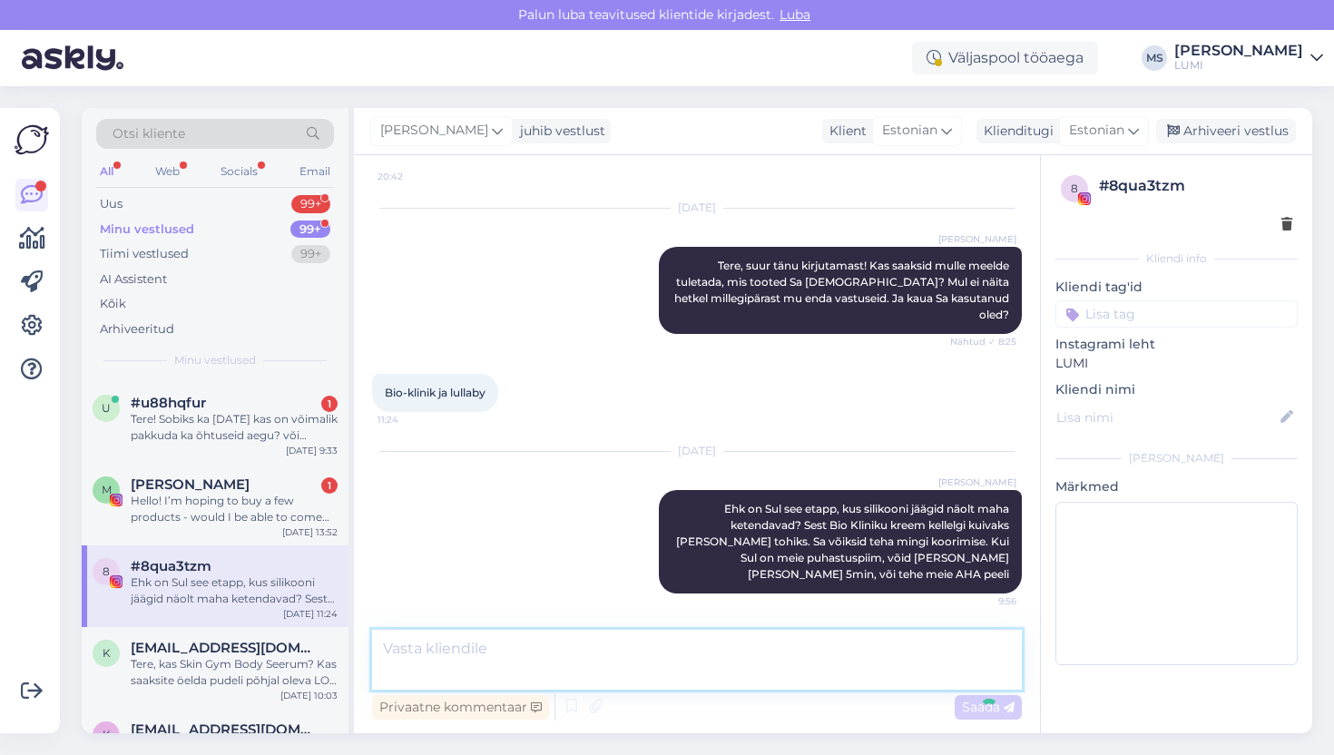
scroll to position [1833, 0]
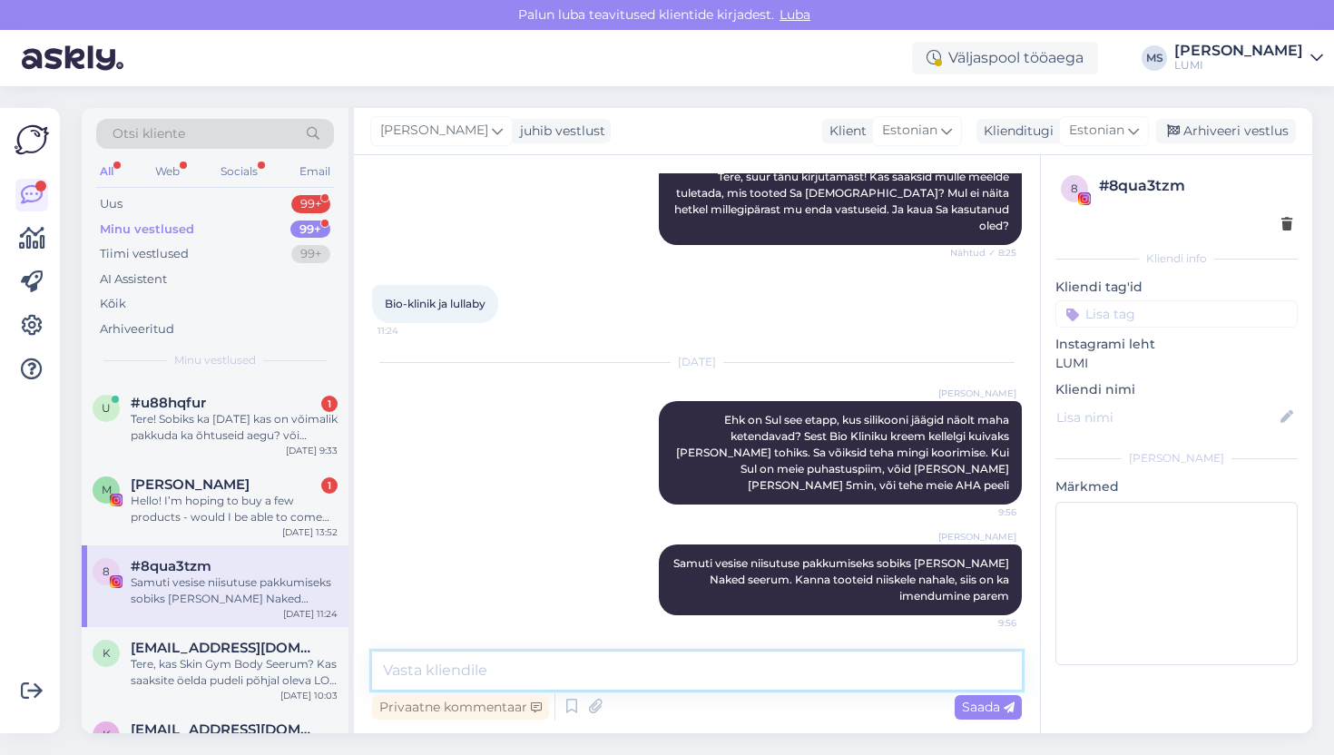
type textarea "a"
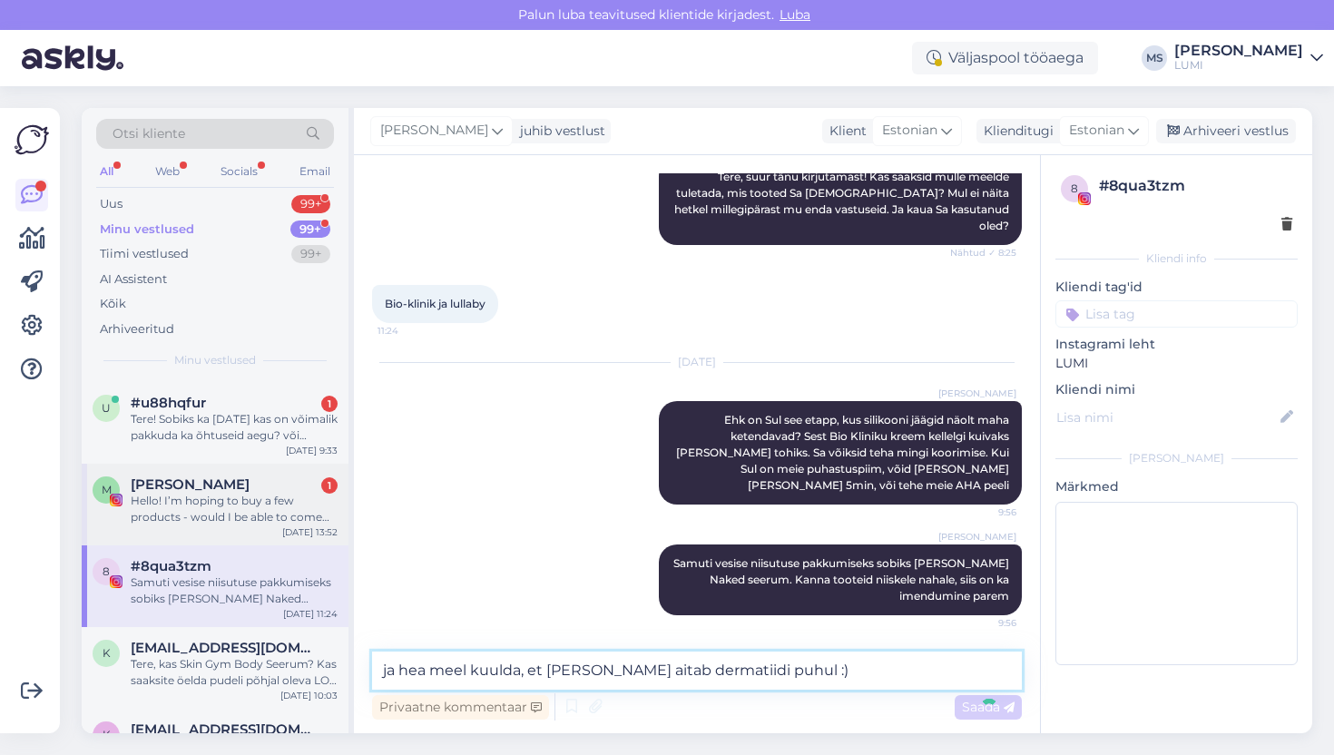
type textarea "ja hea meel kuulda, et [PERSON_NAME] aitab dermatiidi puhul :)"
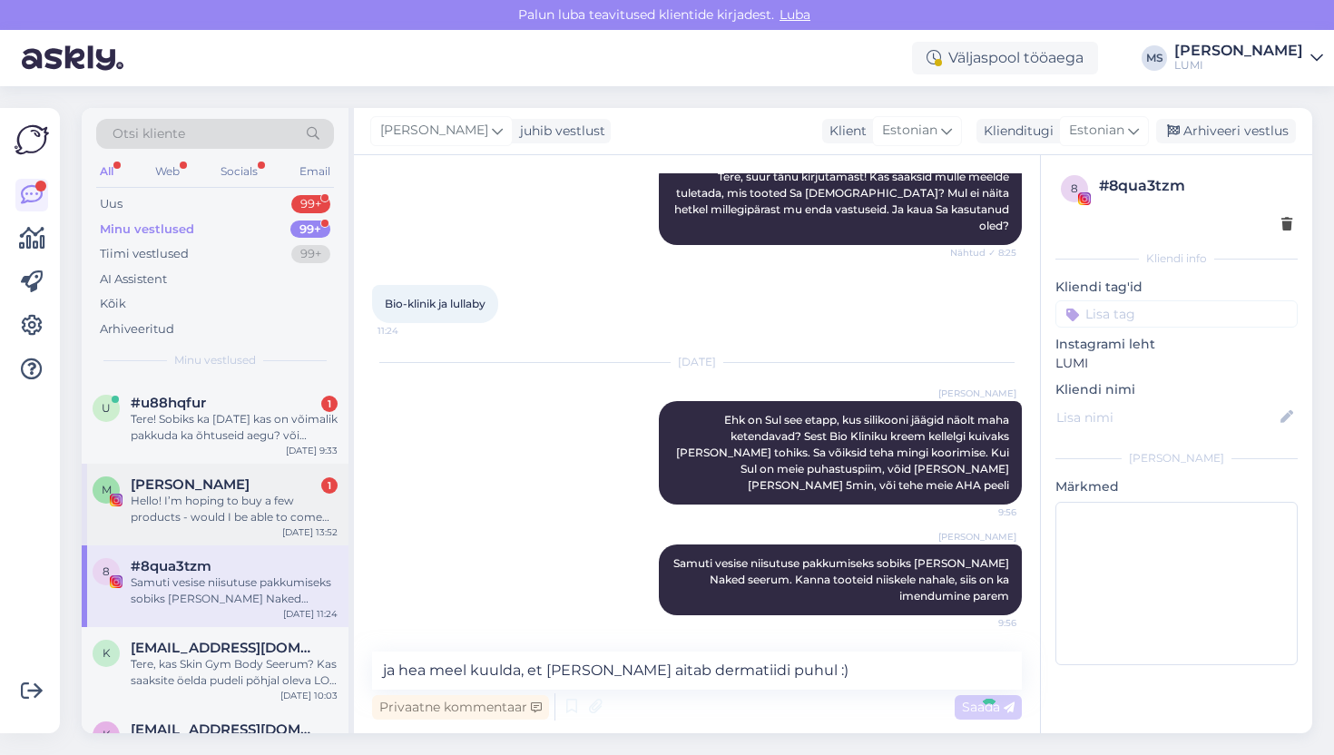
click at [164, 516] on div "Hello! I’m hoping to buy a few products - would I be able to come by the store …" at bounding box center [234, 509] width 207 height 33
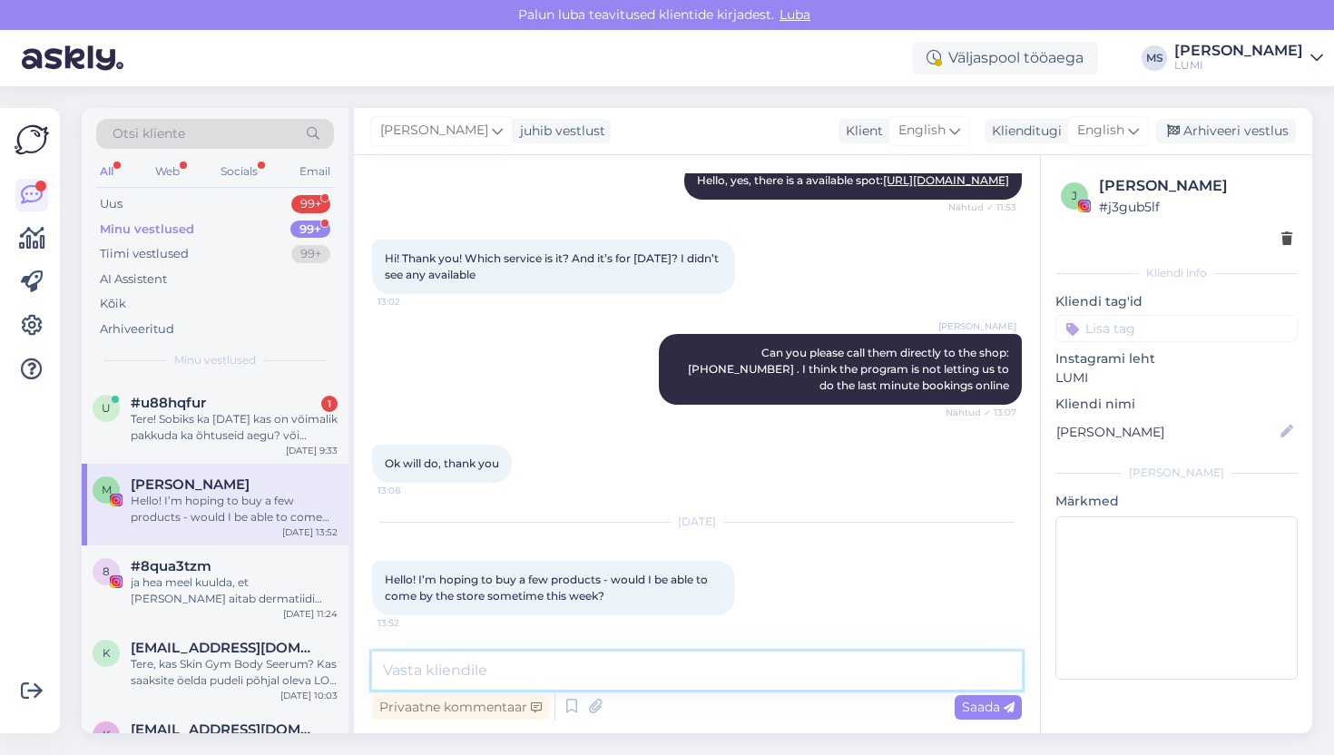
click at [491, 682] on textarea at bounding box center [697, 670] width 650 height 38
type textarea "Hello, yes! We are open, [DATE] to [DATE] form 11-18 :)"
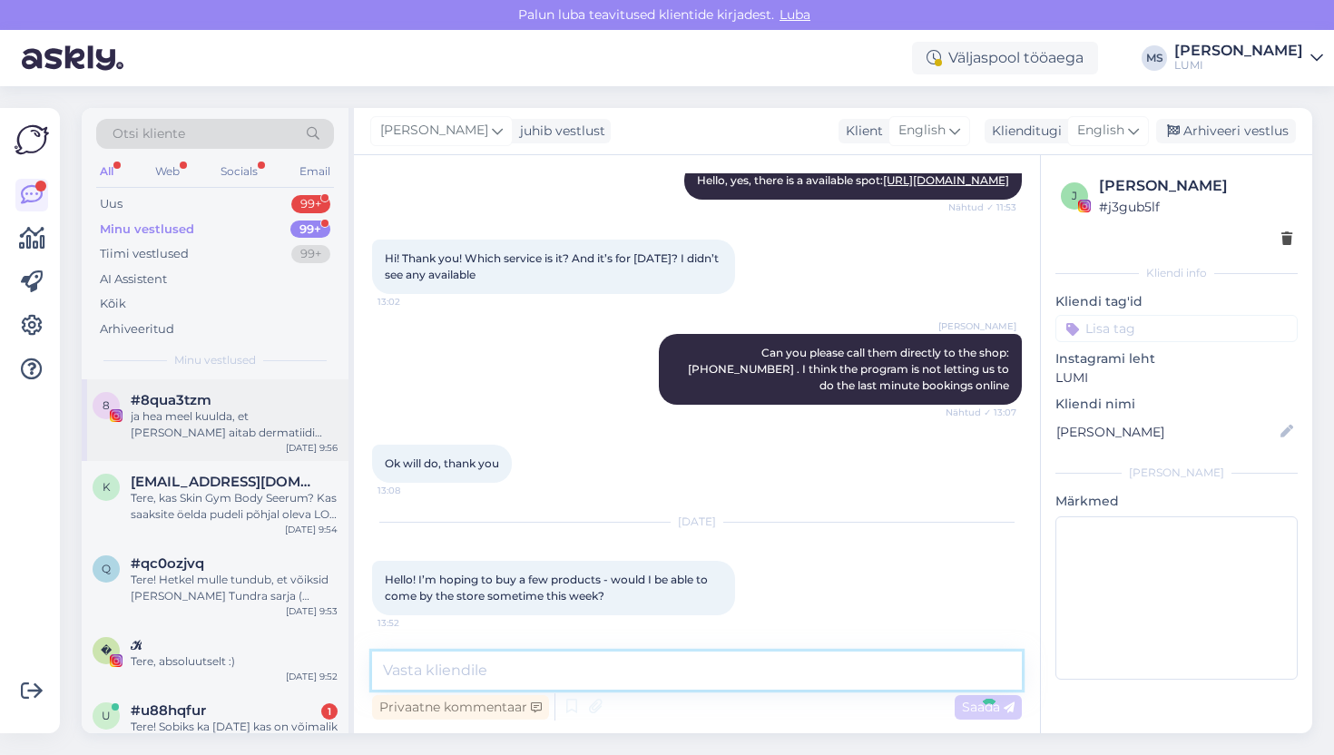
scroll to position [351, 0]
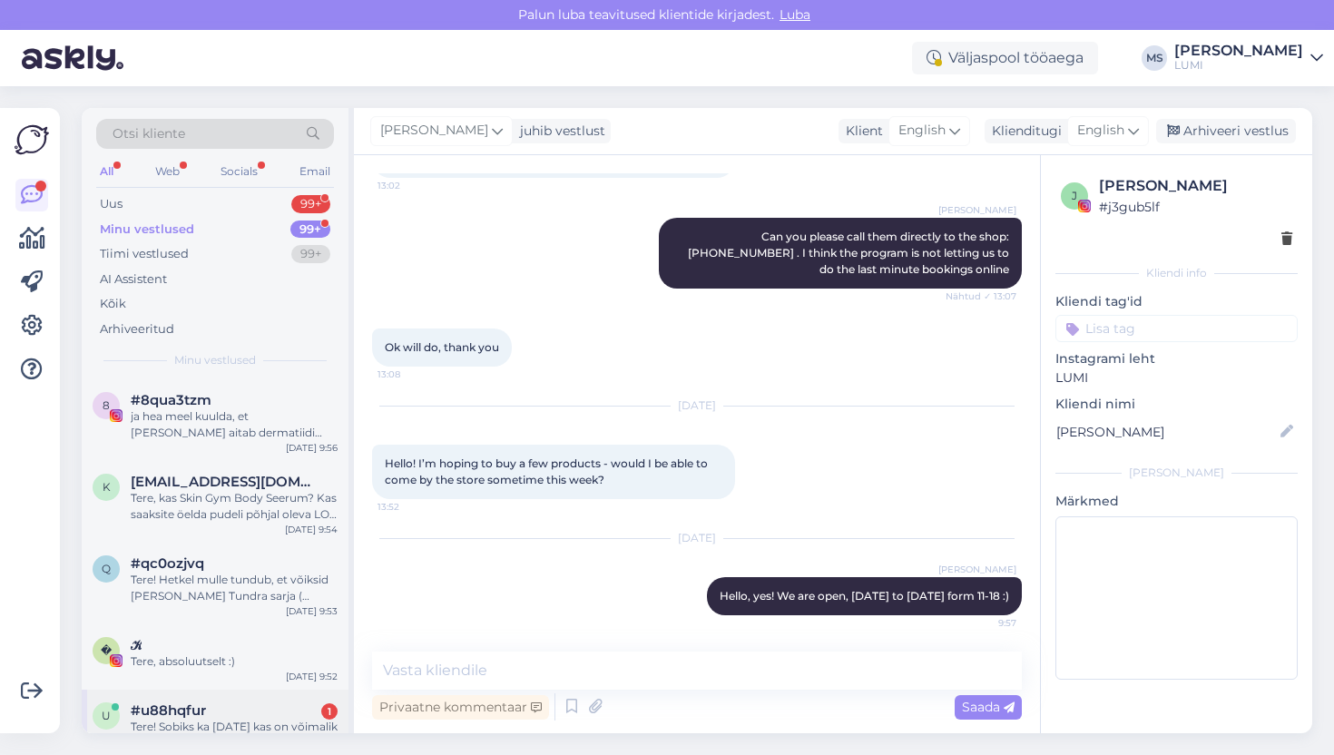
click at [241, 708] on div "#u88hqfur 1" at bounding box center [234, 710] width 207 height 16
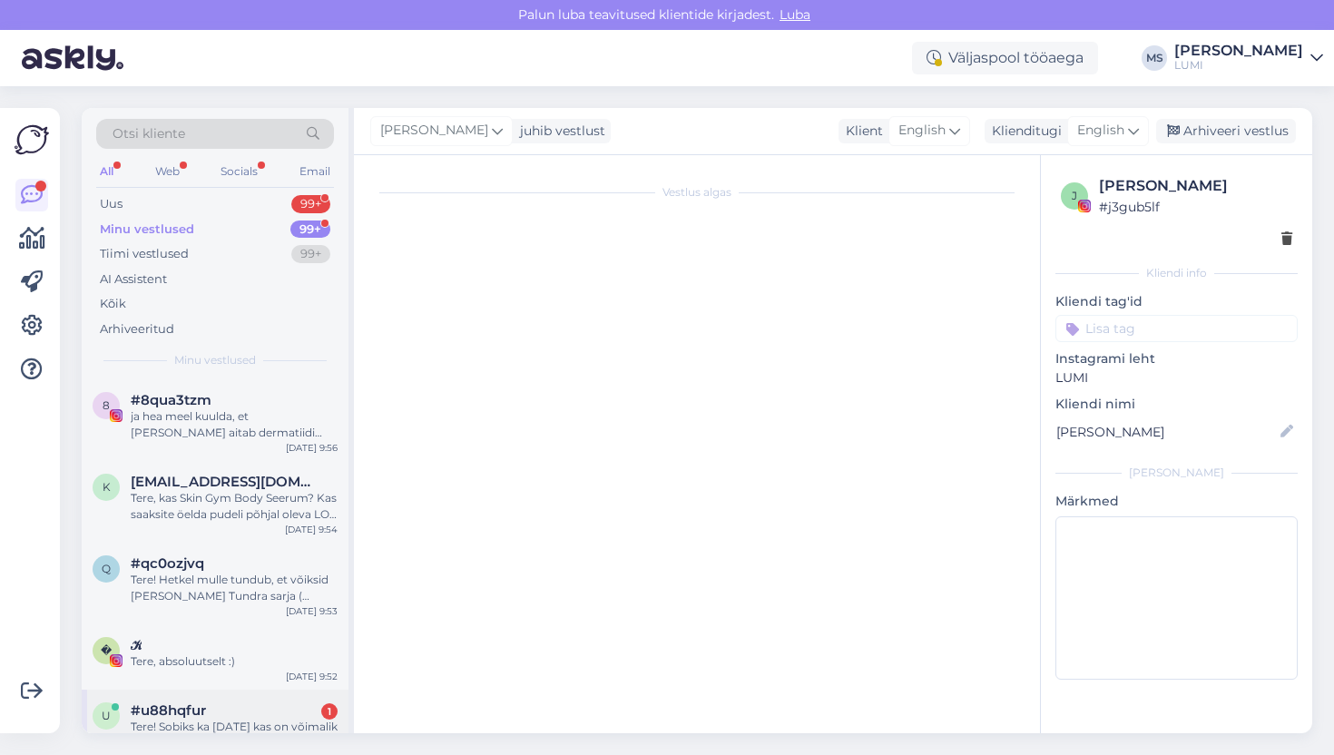
scroll to position [92, 0]
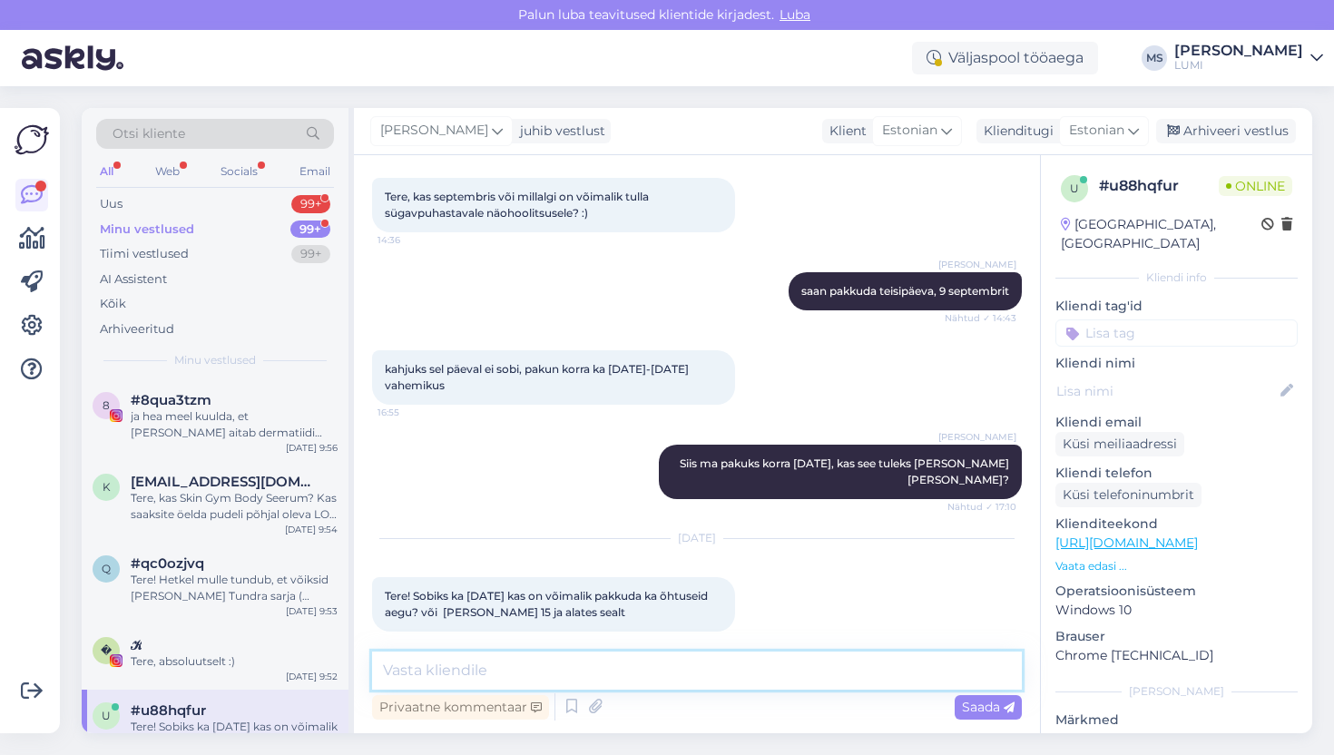
click at [484, 670] on textarea at bounding box center [697, 670] width 650 height 38
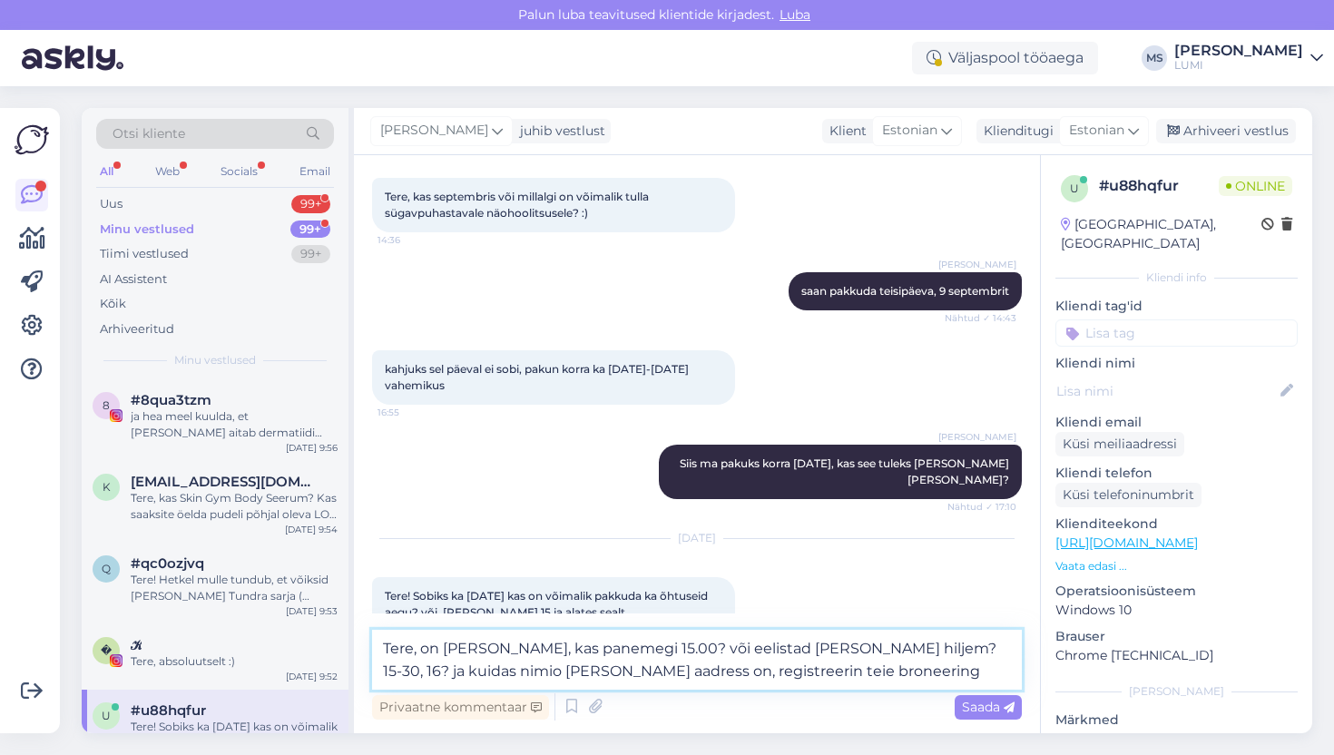
type textarea "Tere, on [PERSON_NAME], kas panemegi 15.00? või eelistad [PERSON_NAME] hiljem? …"
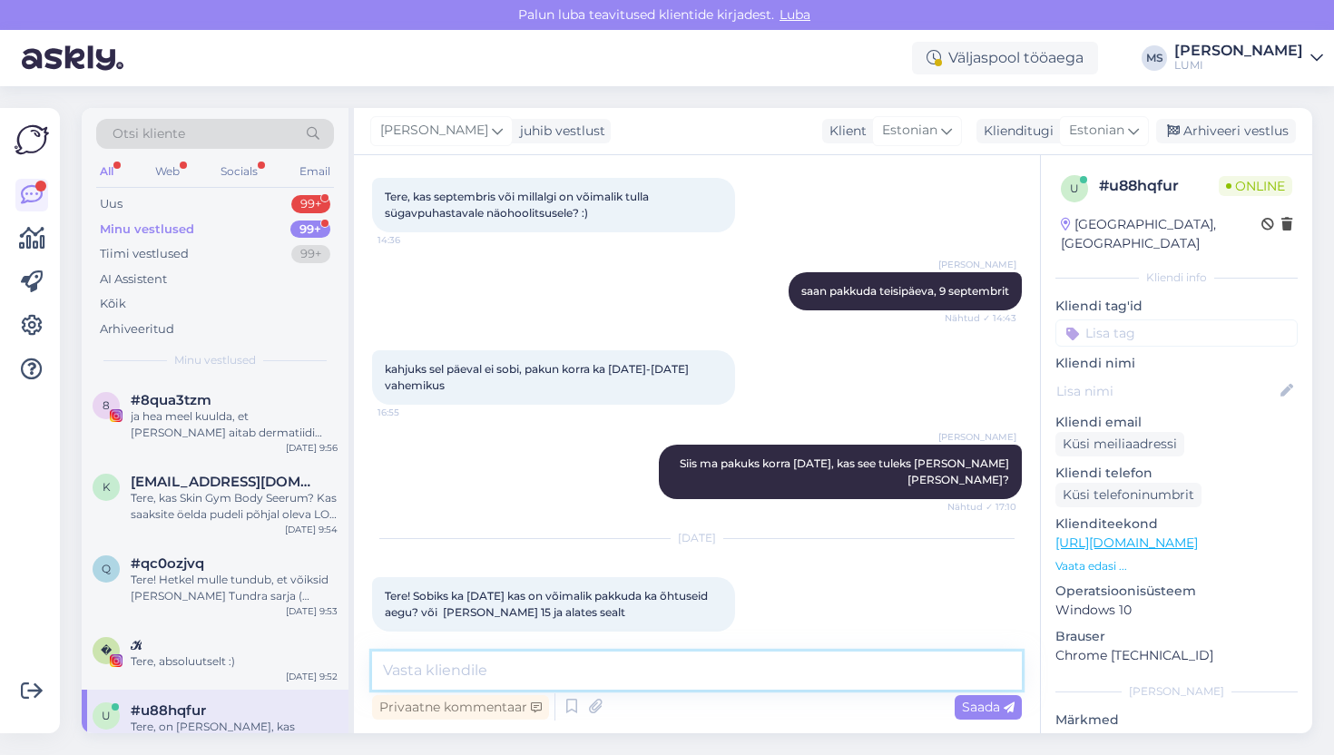
scroll to position [202, 0]
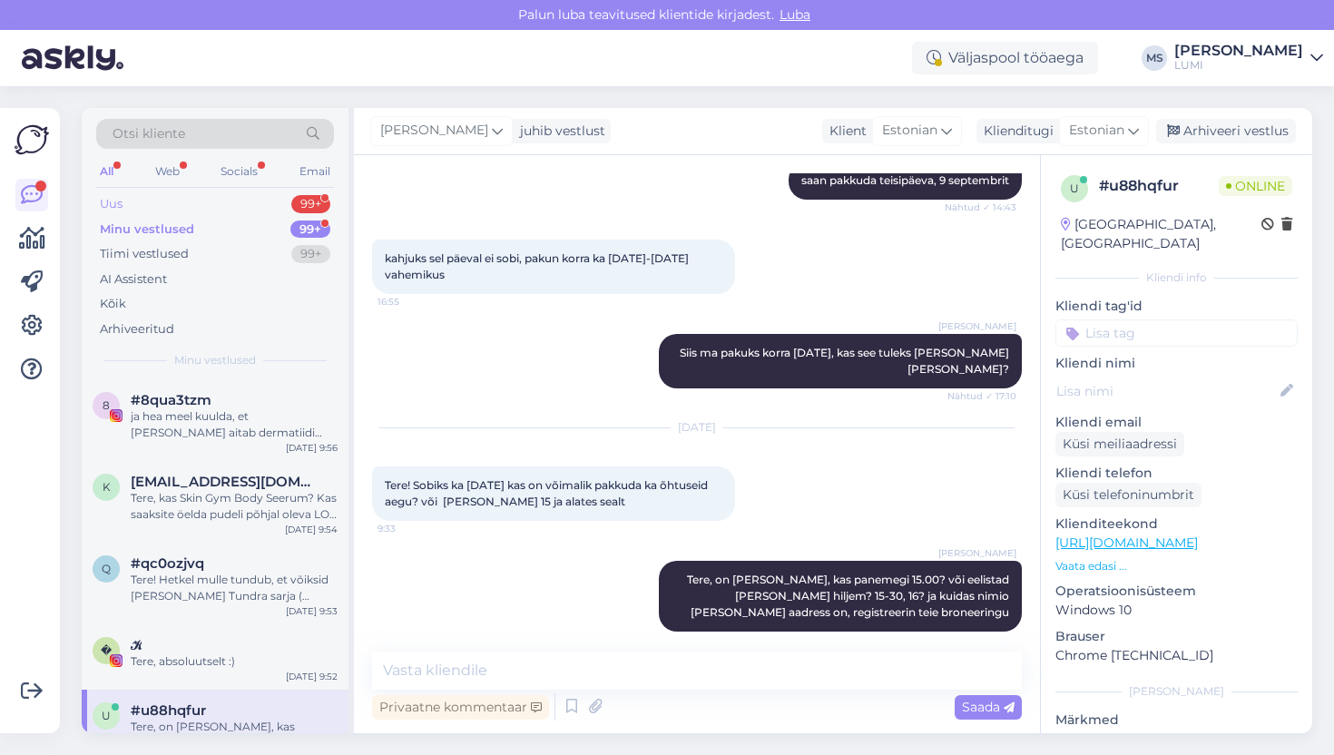
click at [138, 197] on div "Uus 99+" at bounding box center [215, 203] width 238 height 25
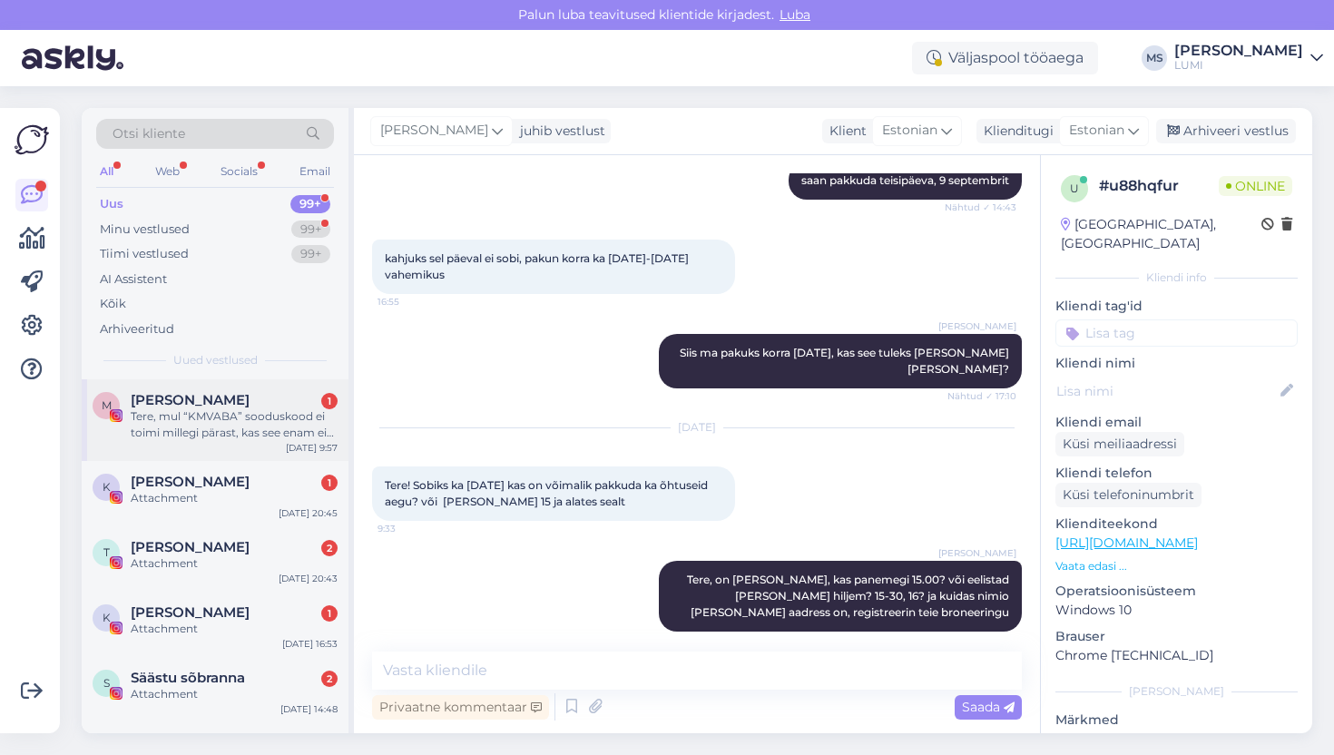
click at [236, 435] on div "Tere, mul “KMVABA” sooduskood ei toimi millegi pärast, kas see enam ei kehti?" at bounding box center [234, 424] width 207 height 33
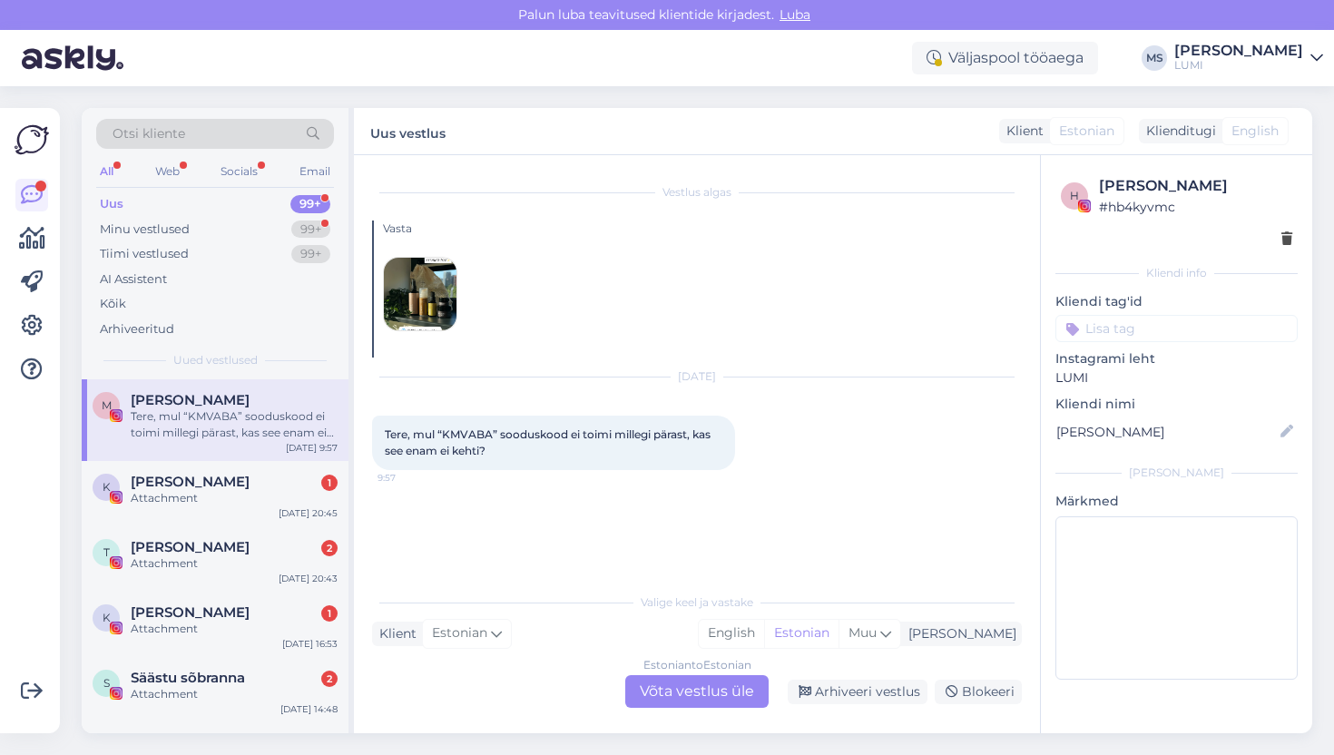
click at [748, 693] on div "Estonian to Estonian Võta vestlus üle" at bounding box center [696, 691] width 143 height 33
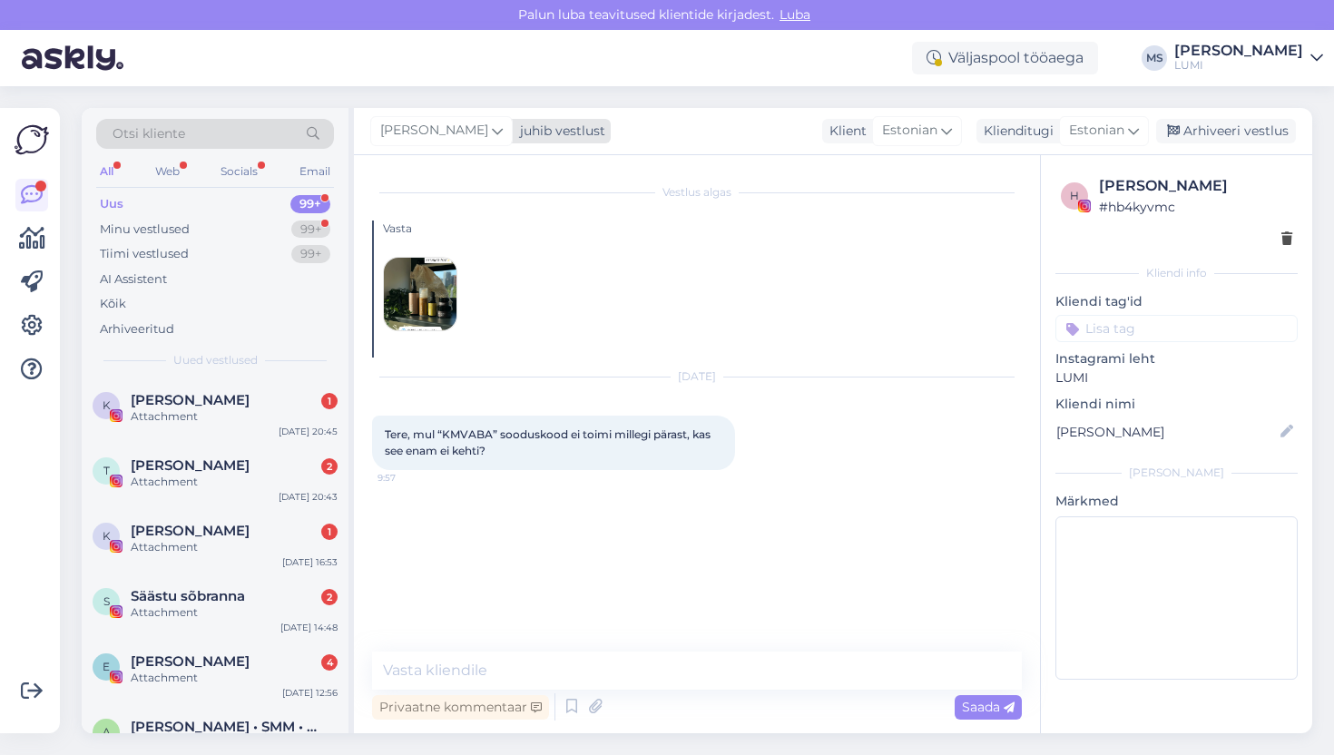
click at [492, 133] on icon at bounding box center [497, 131] width 11 height 20
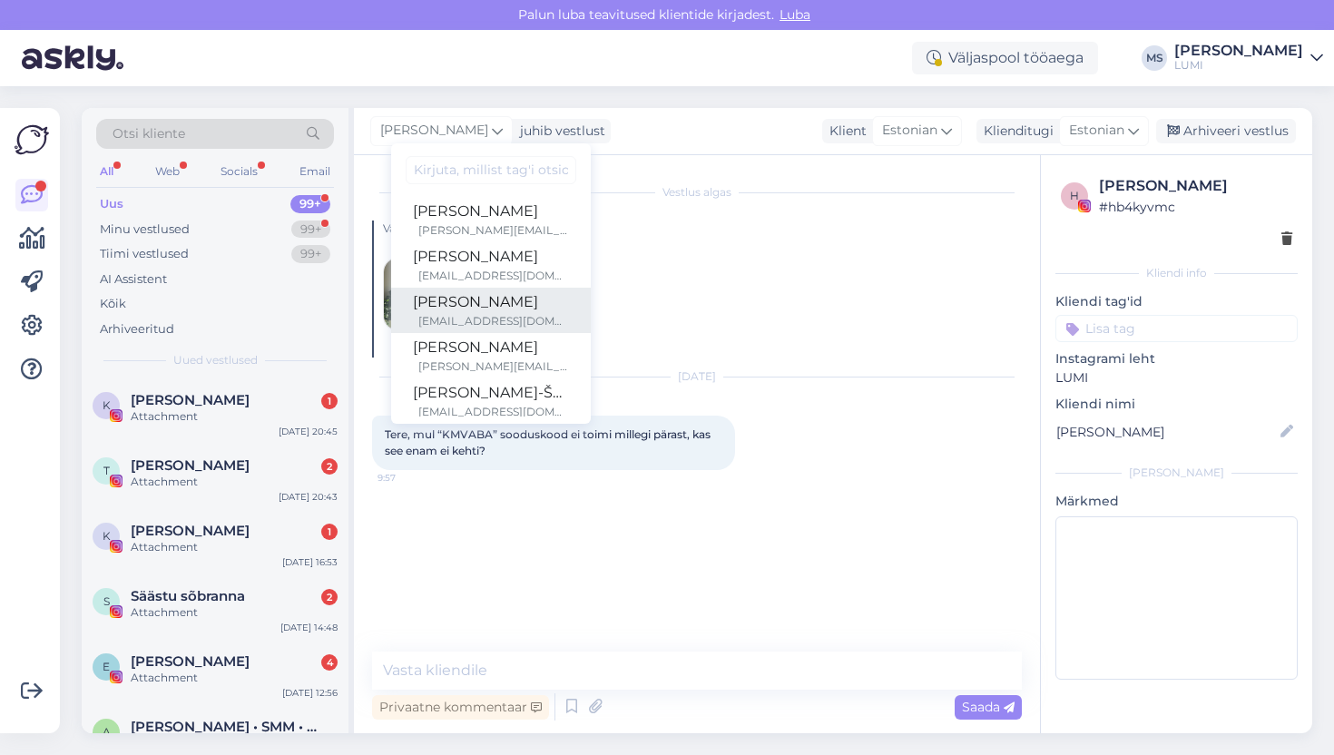
click at [459, 302] on div "[PERSON_NAME]" at bounding box center [491, 302] width 156 height 22
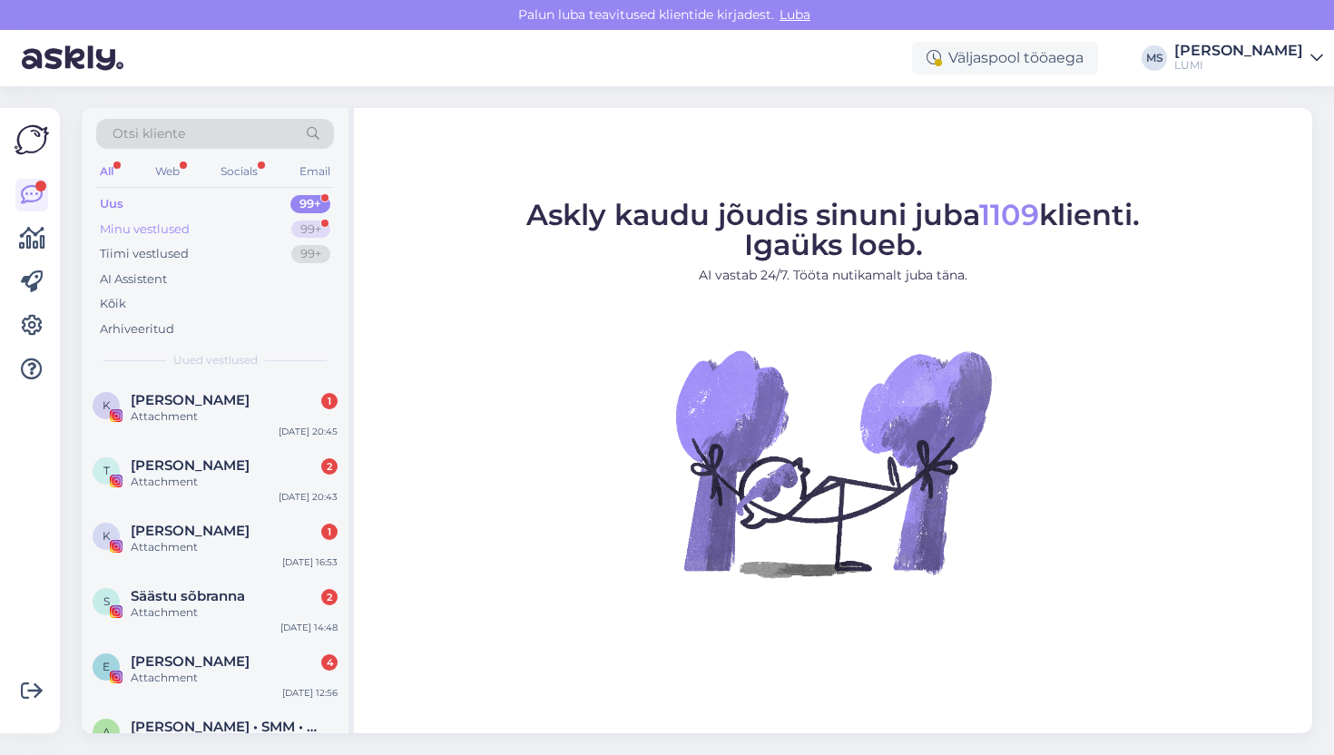
click at [194, 229] on div "Minu vestlused 99+" at bounding box center [215, 229] width 238 height 25
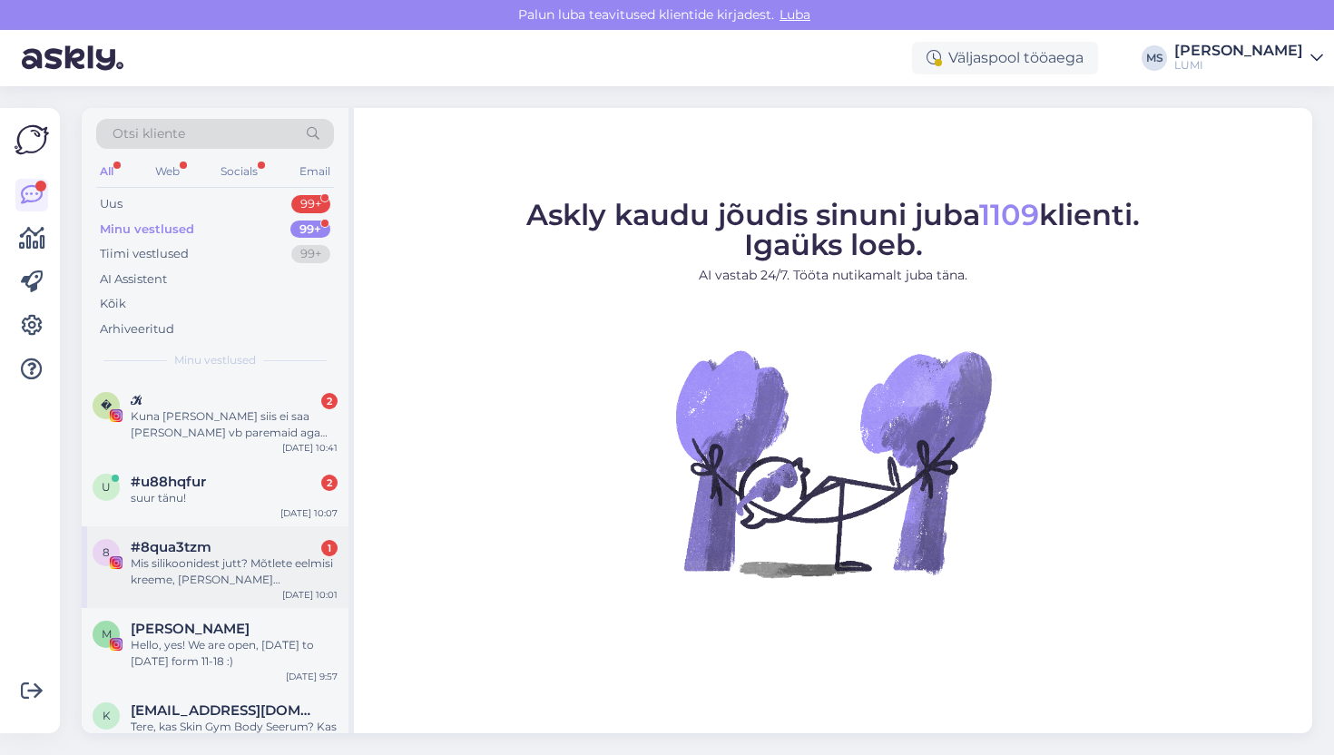
click at [244, 602] on div "8 #8qua3tzm 1 Mis silikoonidest jutt? Mõtlete eelmisi kreeme, mida olen kasutan…" at bounding box center [215, 567] width 267 height 82
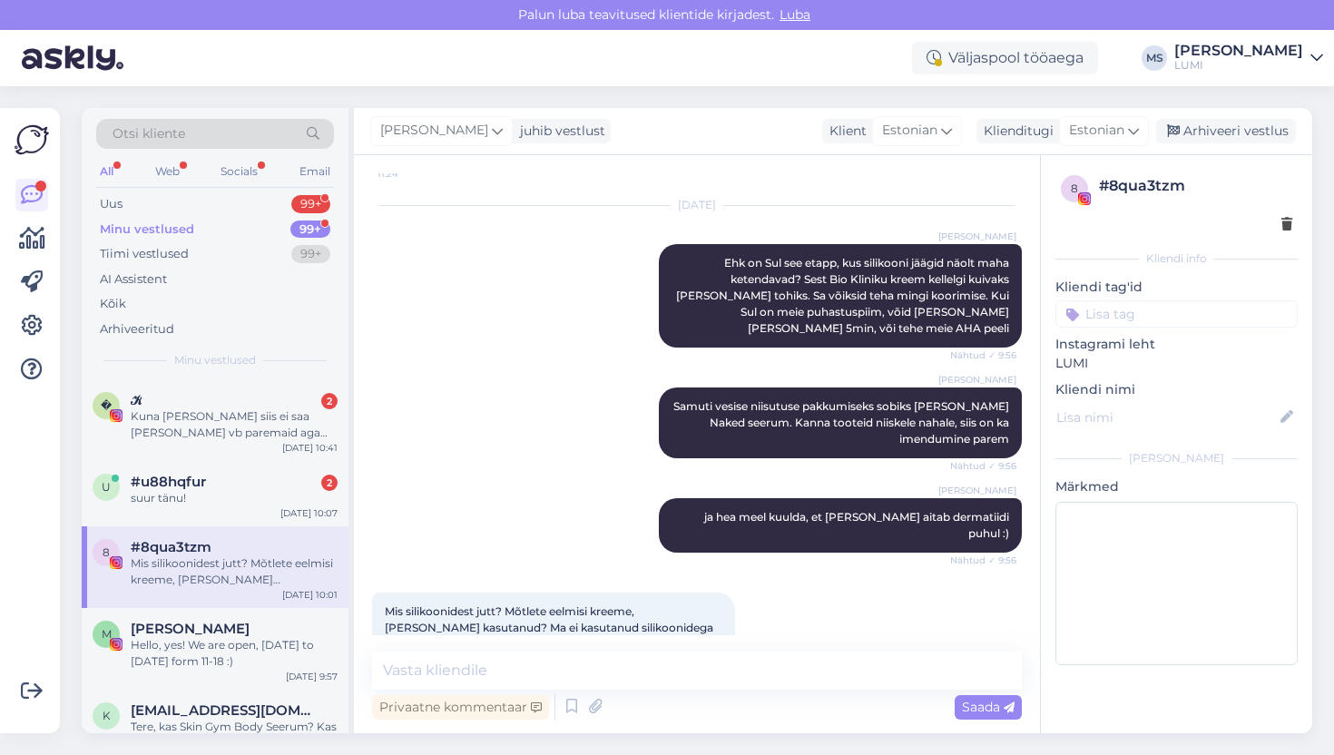
scroll to position [2039, 0]
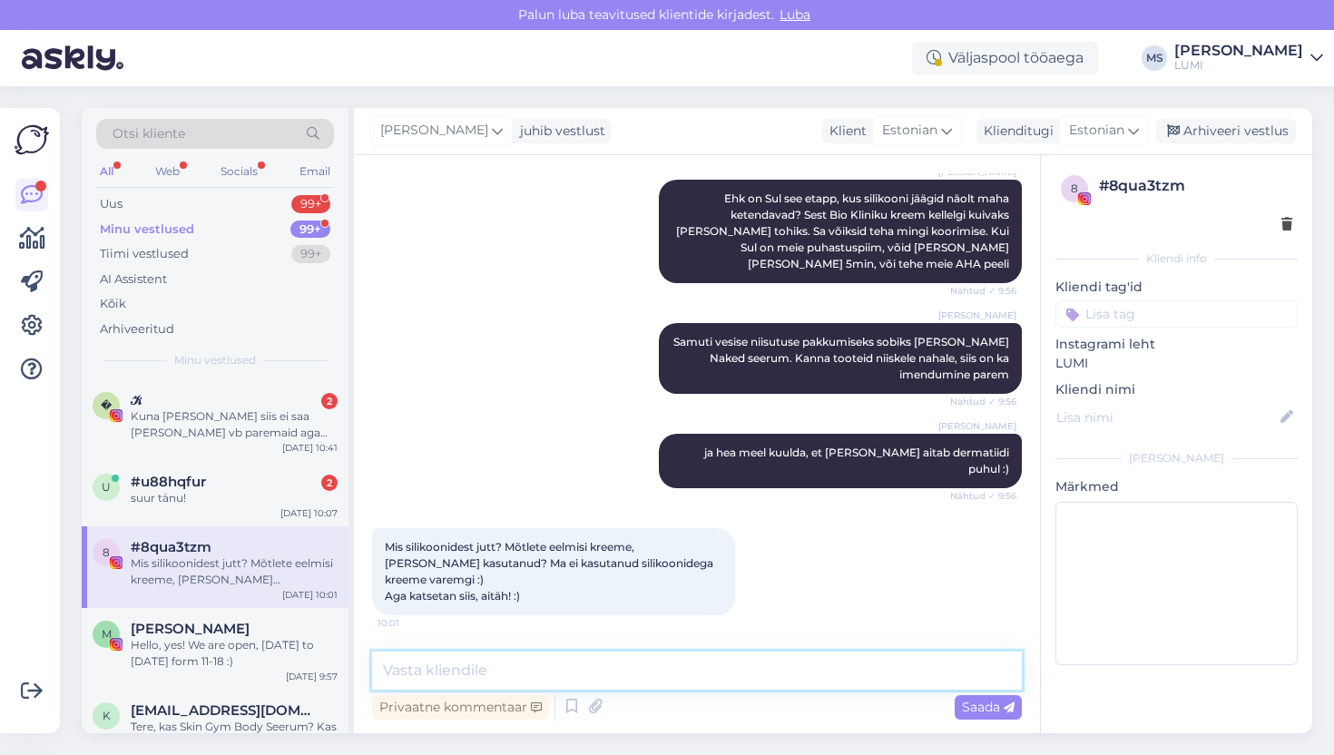
click at [467, 663] on textarea at bounding box center [697, 670] width 650 height 38
type textarea "S"
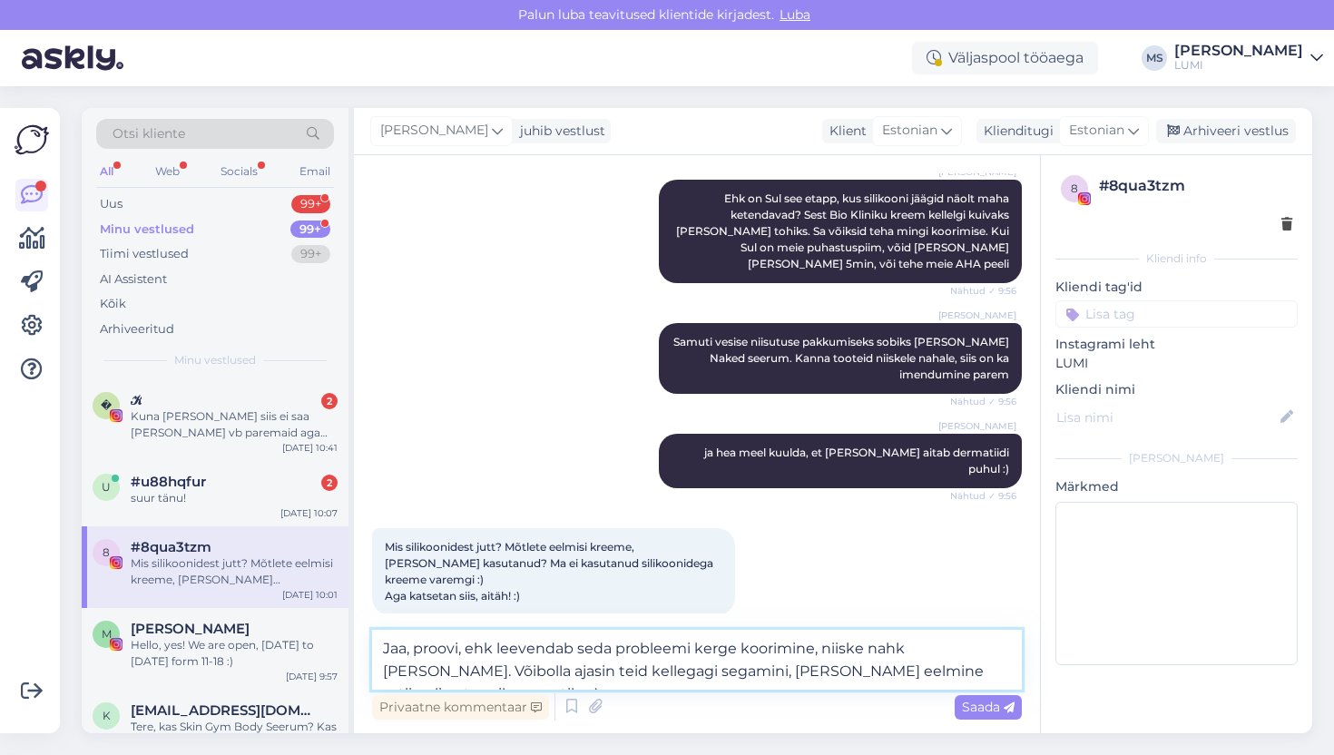
type textarea "Jaa, proovi, ehk leevendab seda probleemi kerge koorimine, niiske nahk ja seeru…"
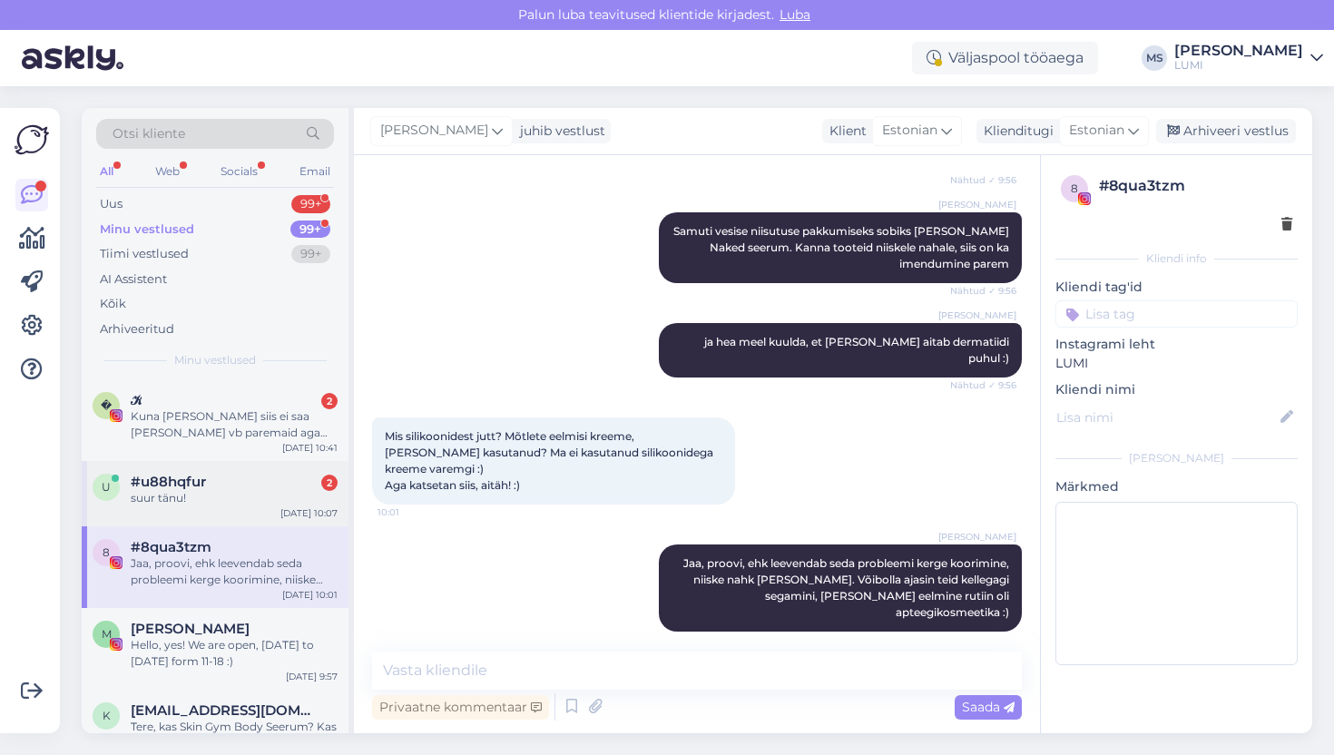
click at [251, 503] on div "suur tänu!" at bounding box center [234, 498] width 207 height 16
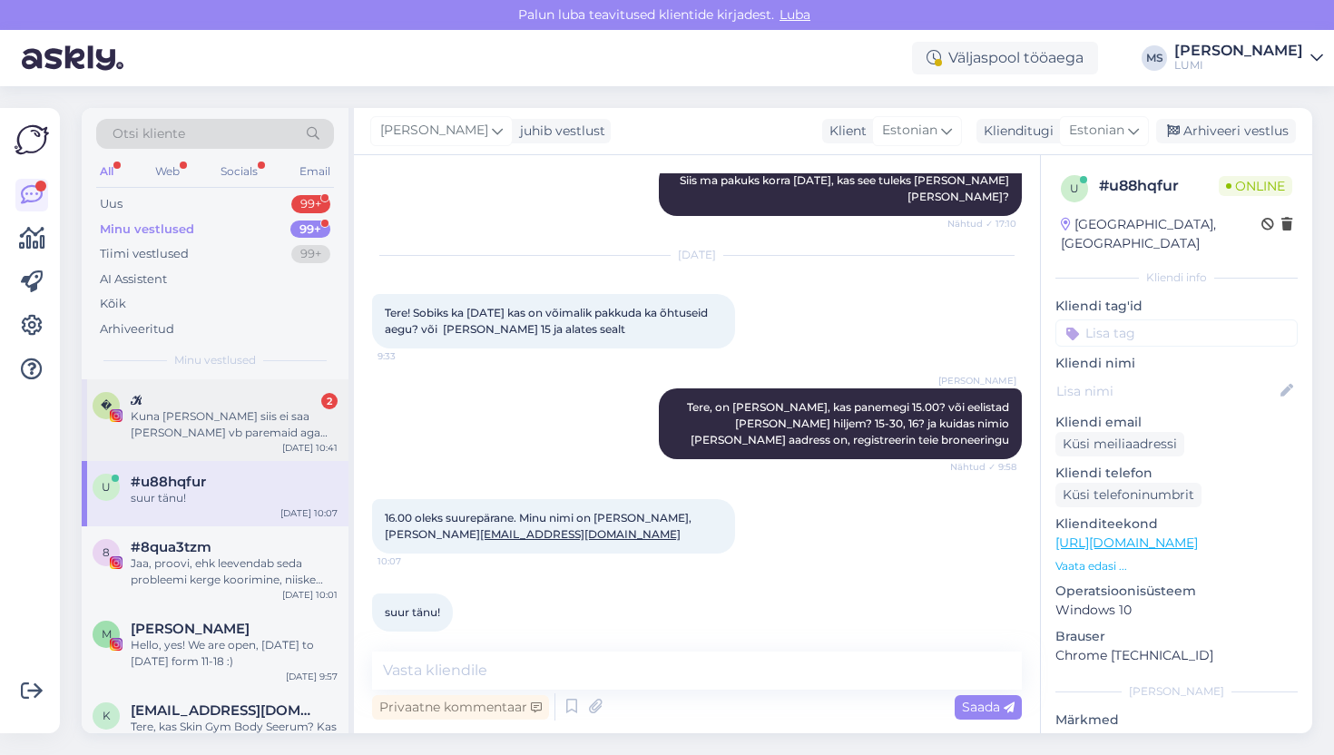
click at [254, 434] on div "Kuna olen noor siis ei saa endale neid vb paremaid aga kallimaid tooteid lubada" at bounding box center [234, 424] width 207 height 33
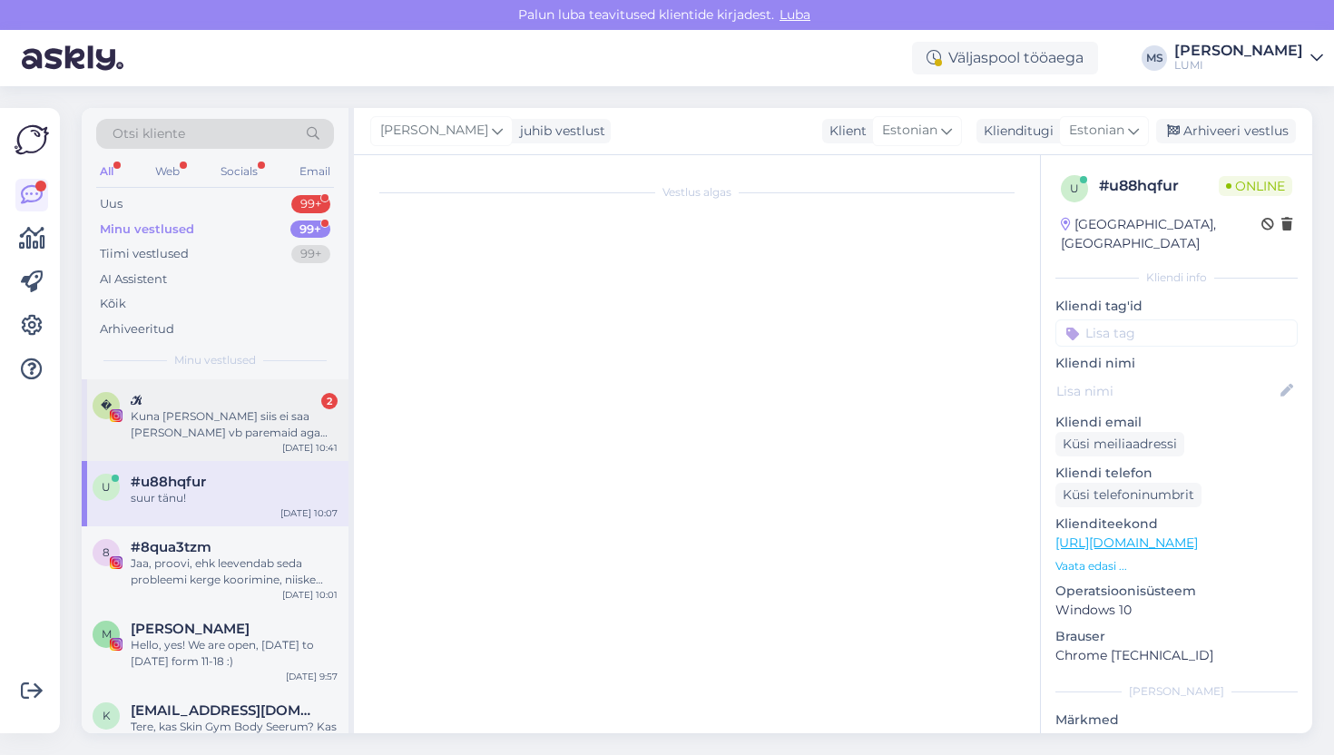
scroll to position [92, 0]
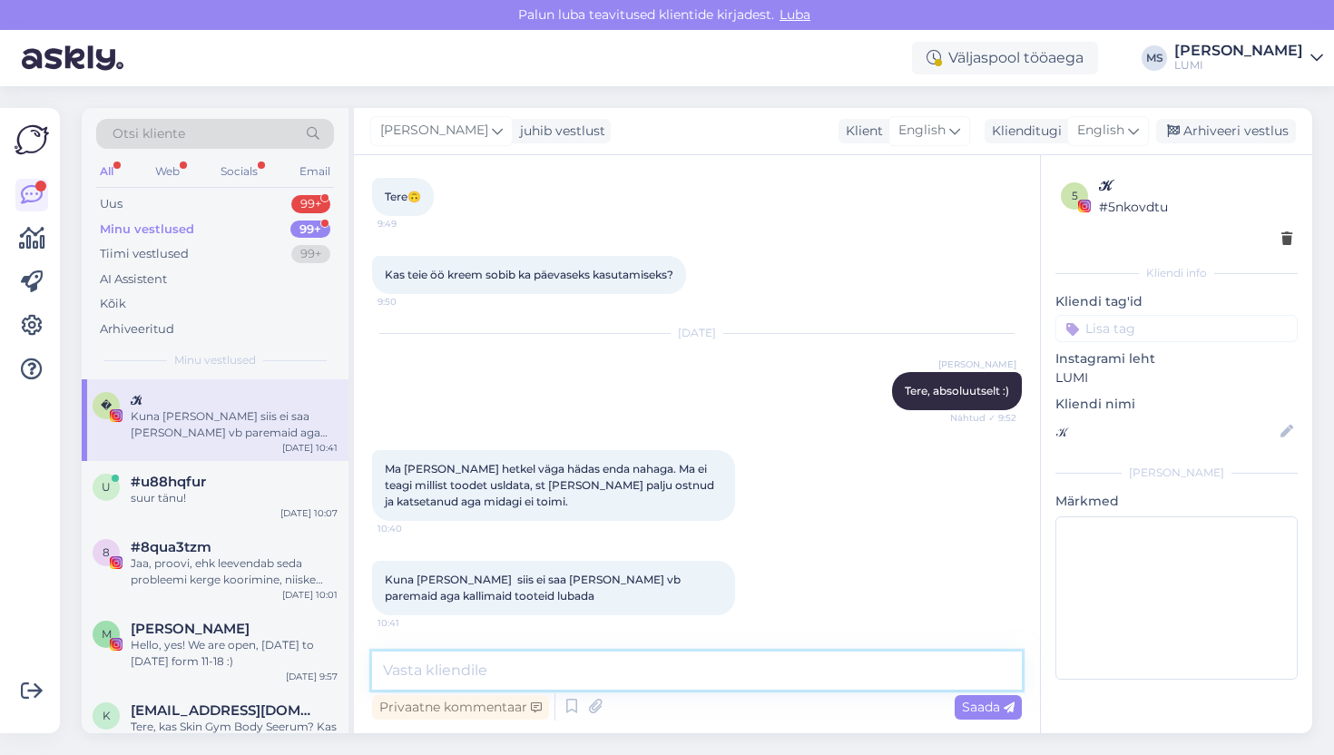
click at [440, 678] on textarea at bounding box center [697, 670] width 650 height 38
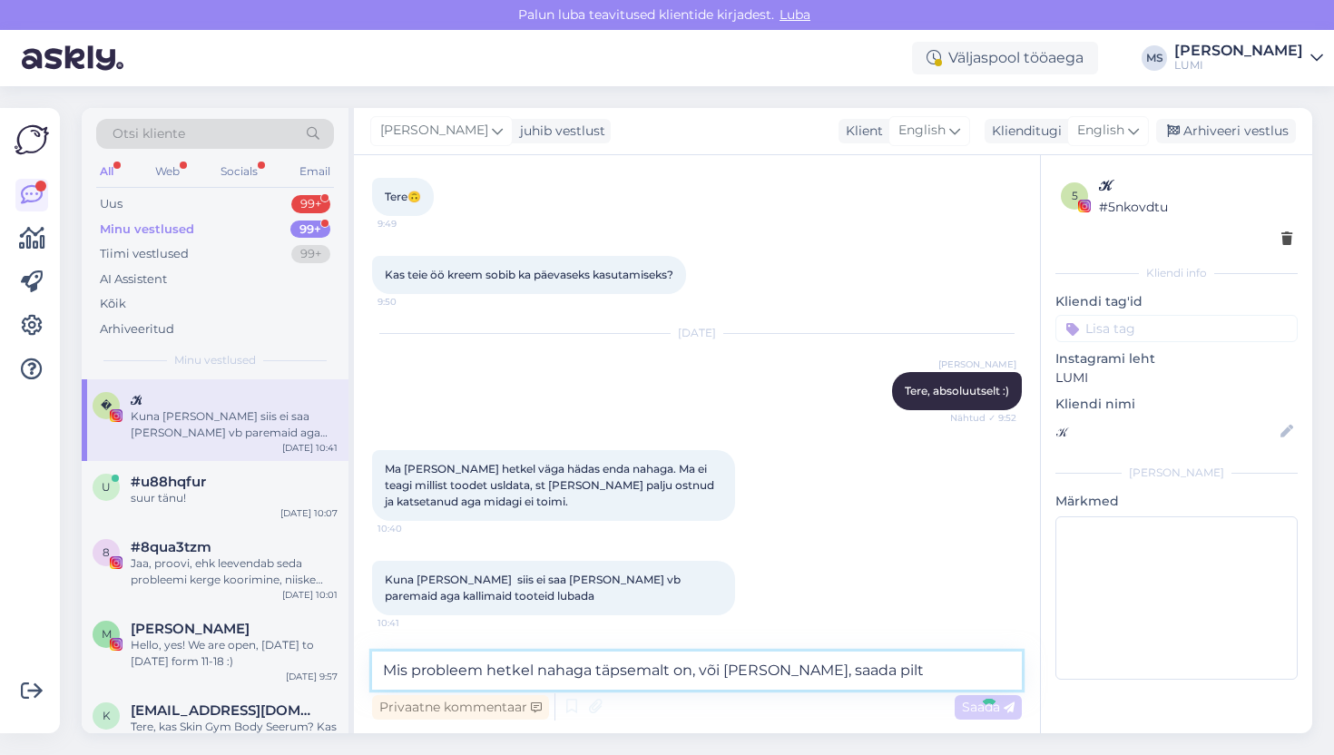
type textarea "Mis probleem hetkel nahaga täpsemalt on, või kui saad, saada pilt"
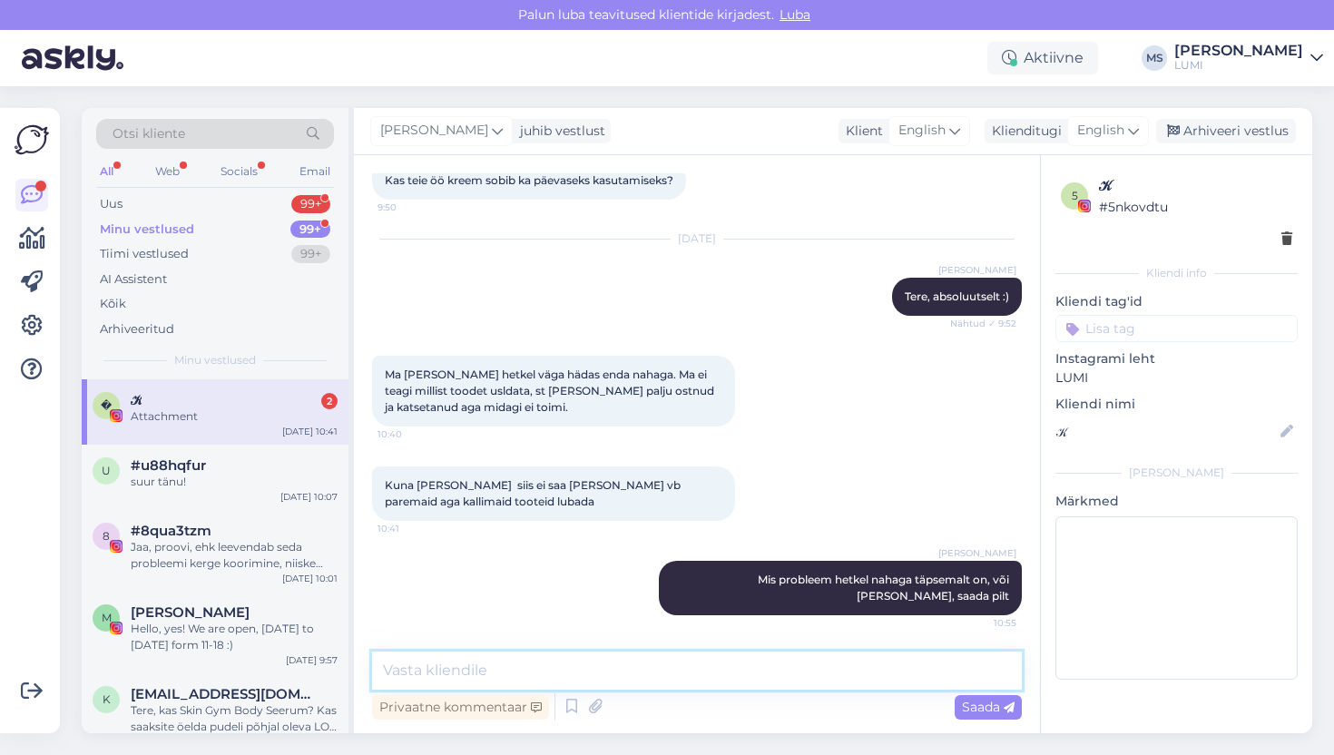
scroll to position [509, 0]
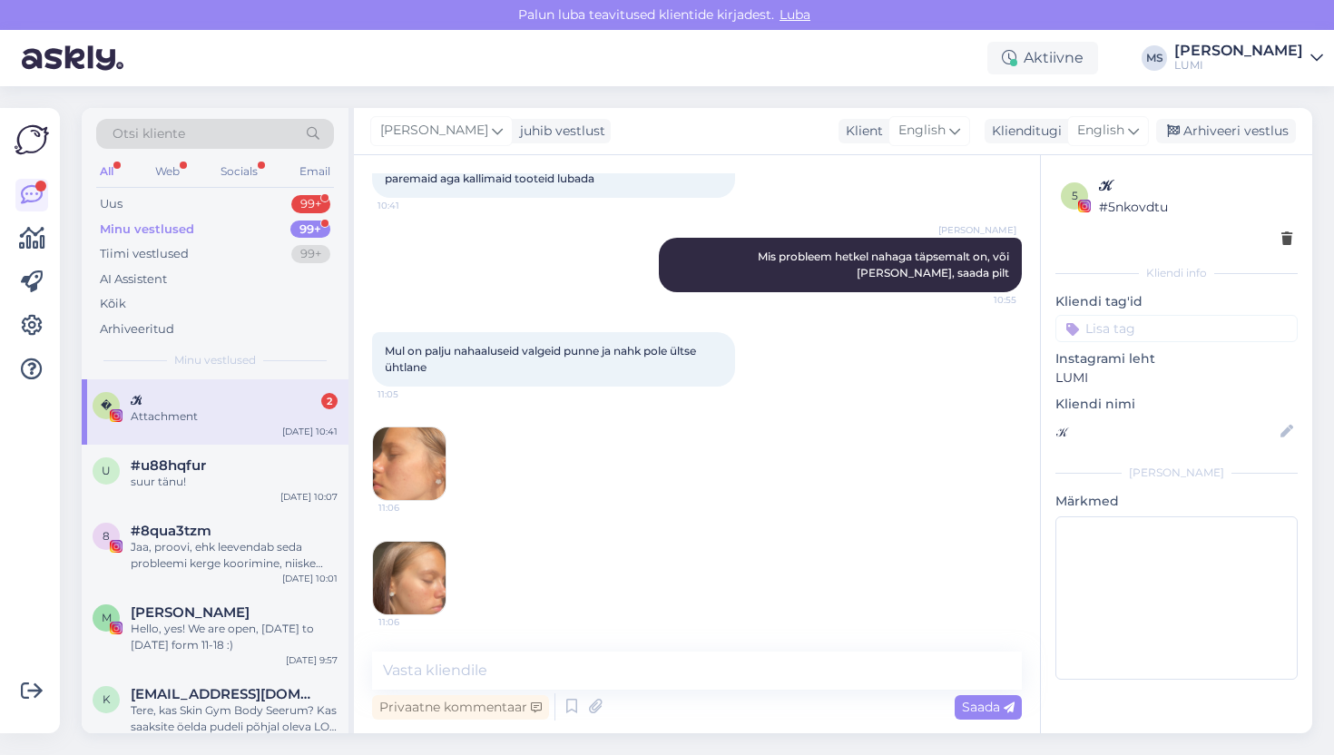
click at [425, 473] on img at bounding box center [409, 463] width 73 height 73
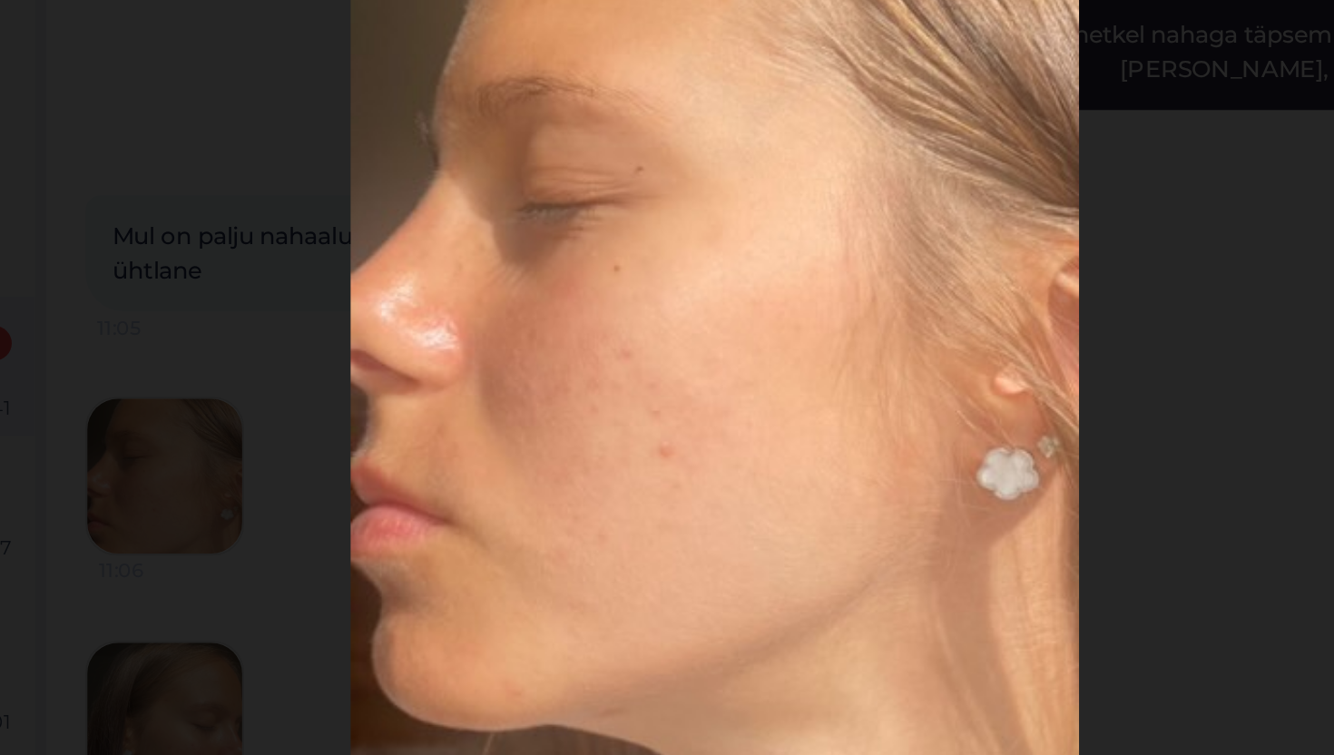
click at [776, 445] on img at bounding box center [666, 377] width 341 height 455
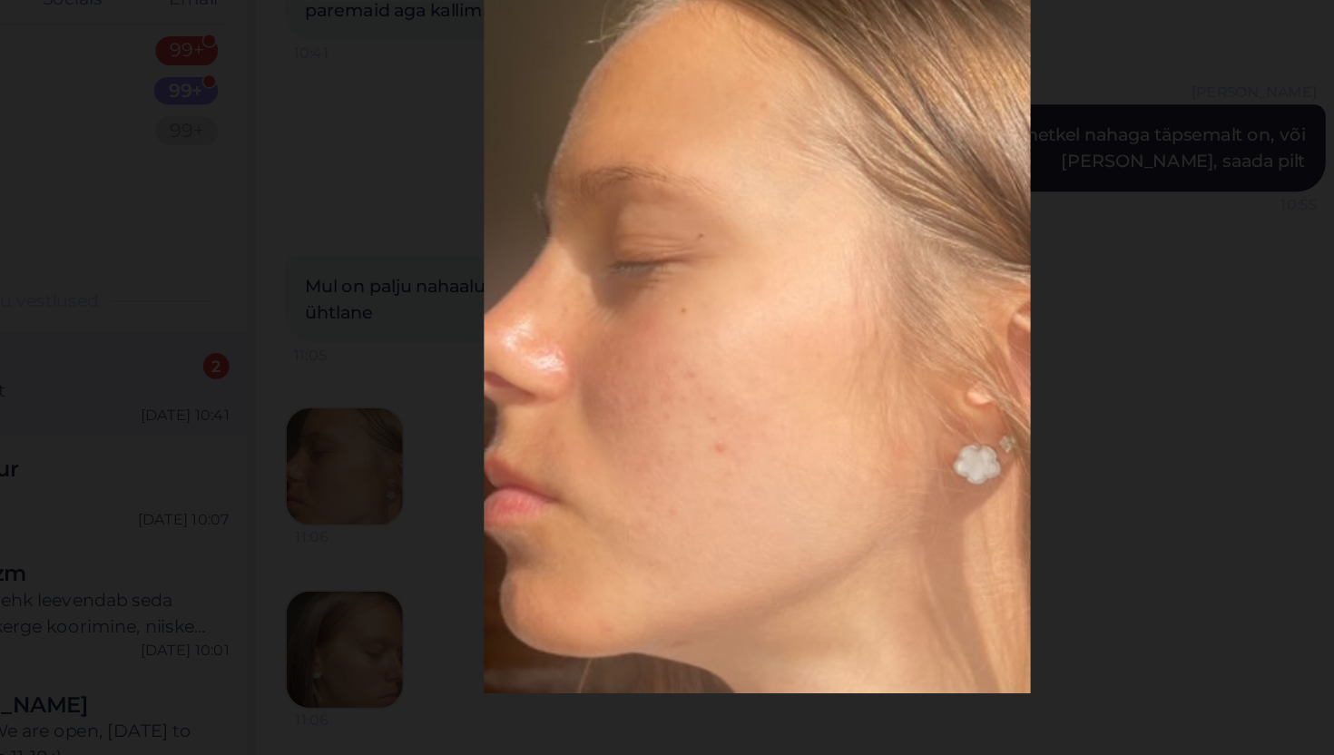
click at [748, 445] on img at bounding box center [666, 377] width 341 height 455
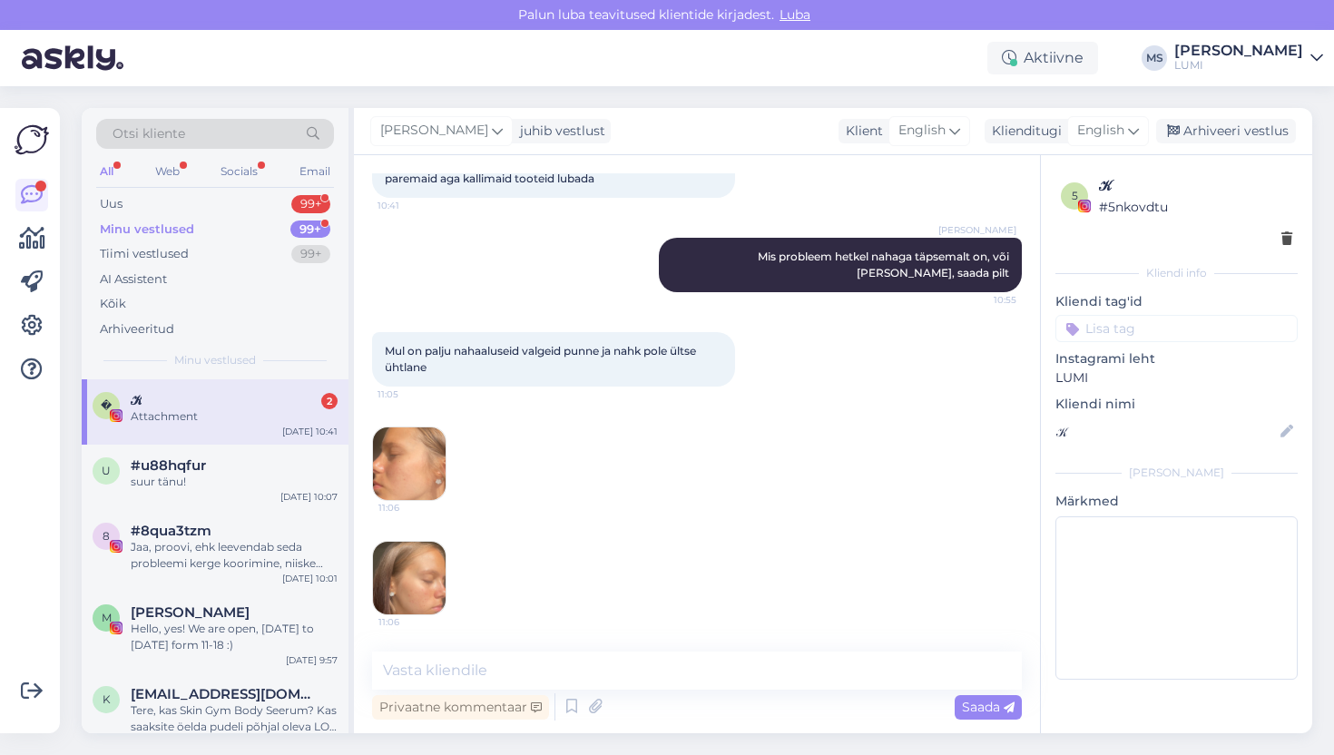
click at [442, 570] on img at bounding box center [409, 578] width 73 height 73
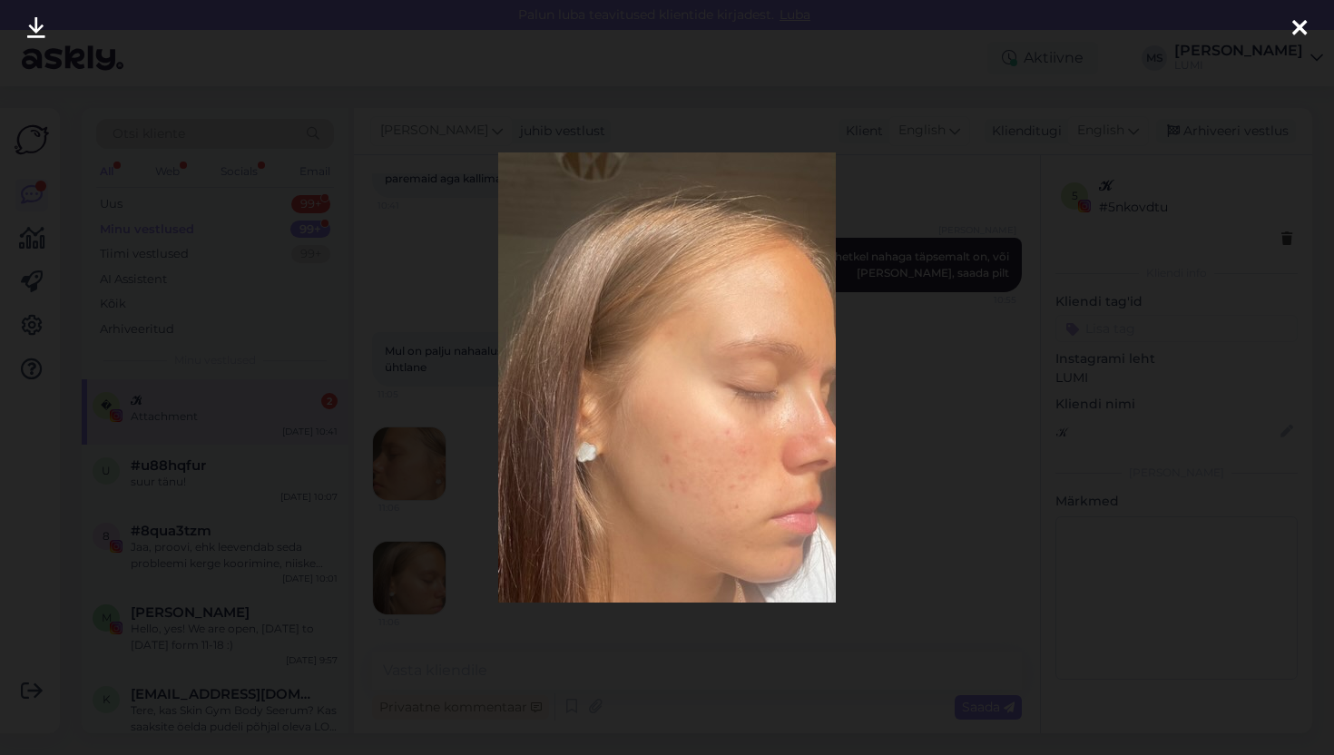
click at [1306, 19] on div at bounding box center [1299, 28] width 36 height 57
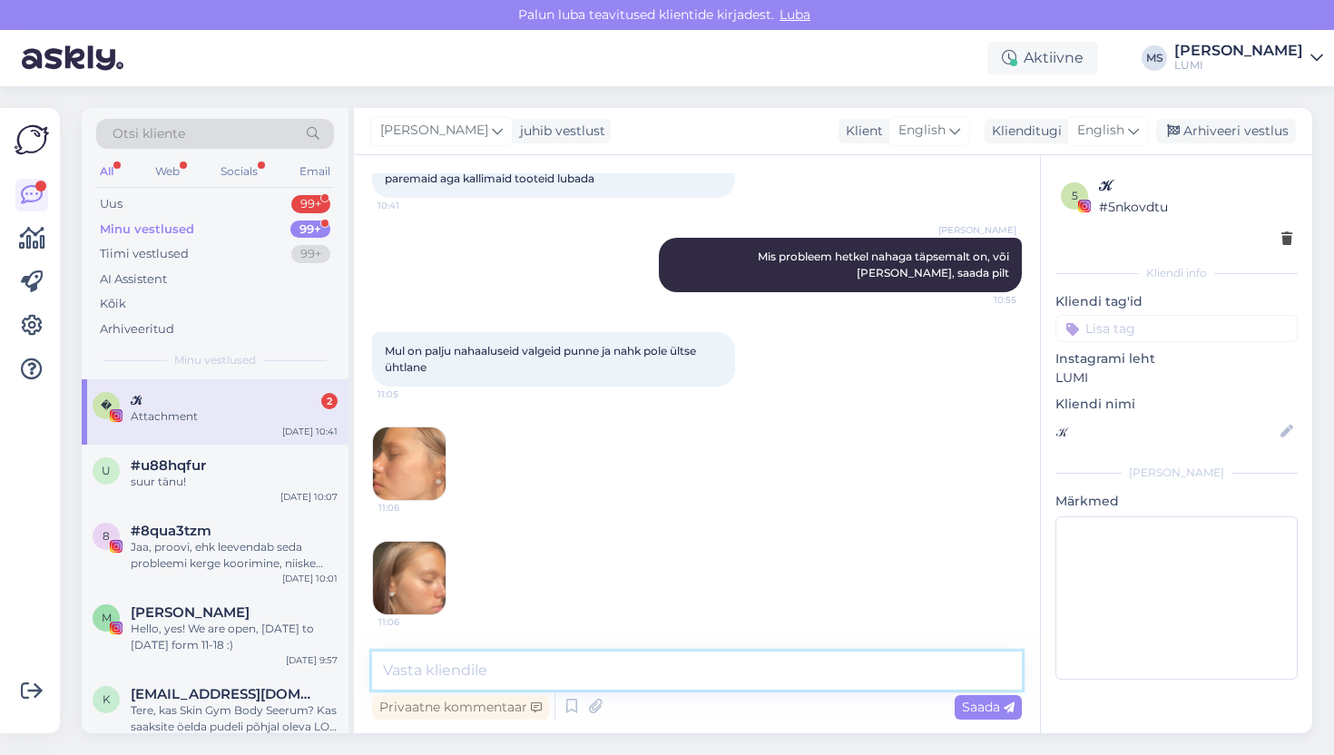
click at [662, 680] on textarea at bounding box center [697, 670] width 650 height 38
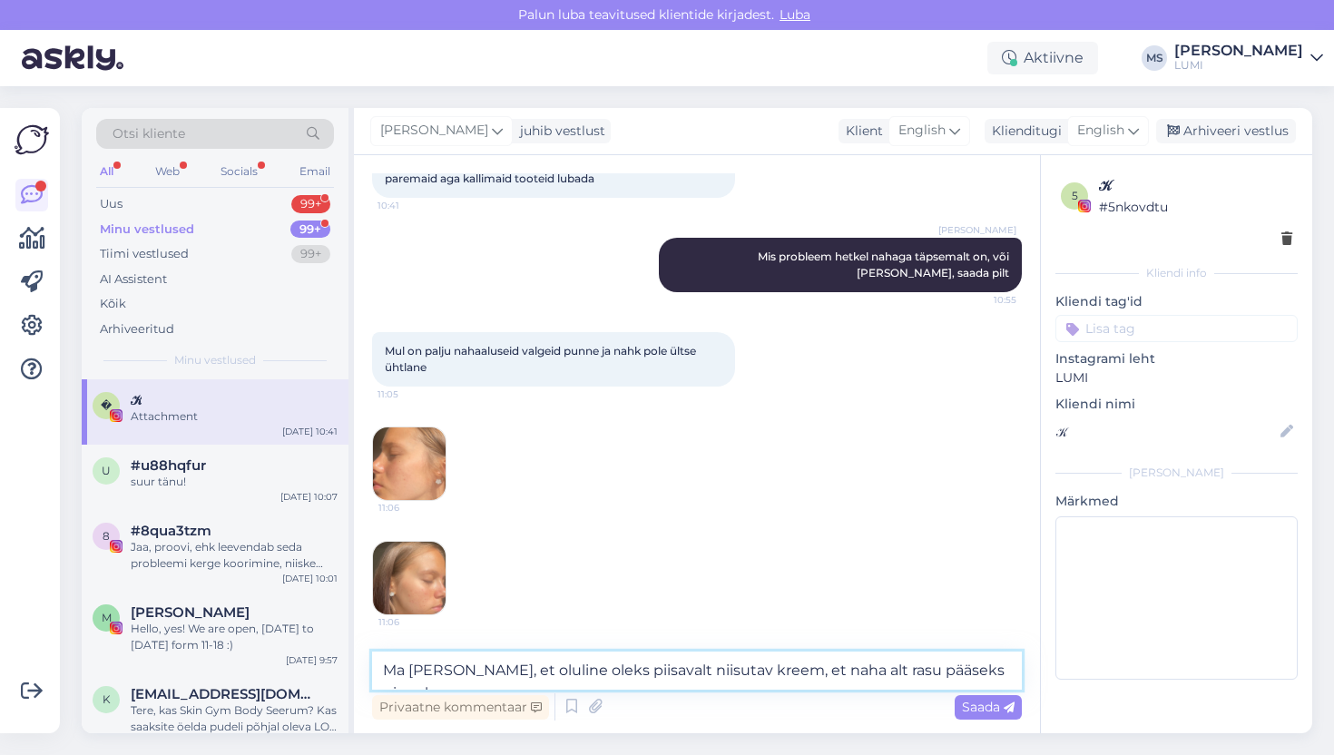
type textarea "Ma arvan, et oluline oleks piisavalt niisutav kreem, et naha alt rasu pääseks p…"
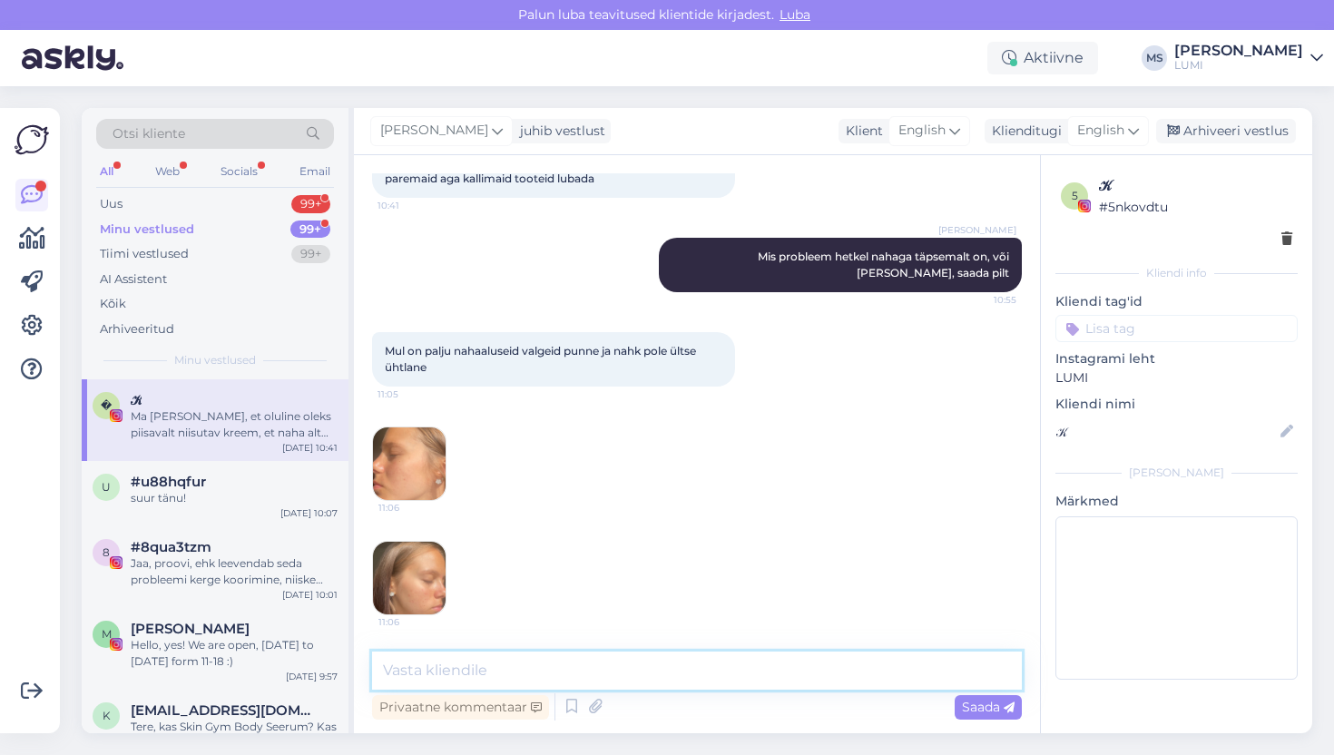
scroll to position [603, 0]
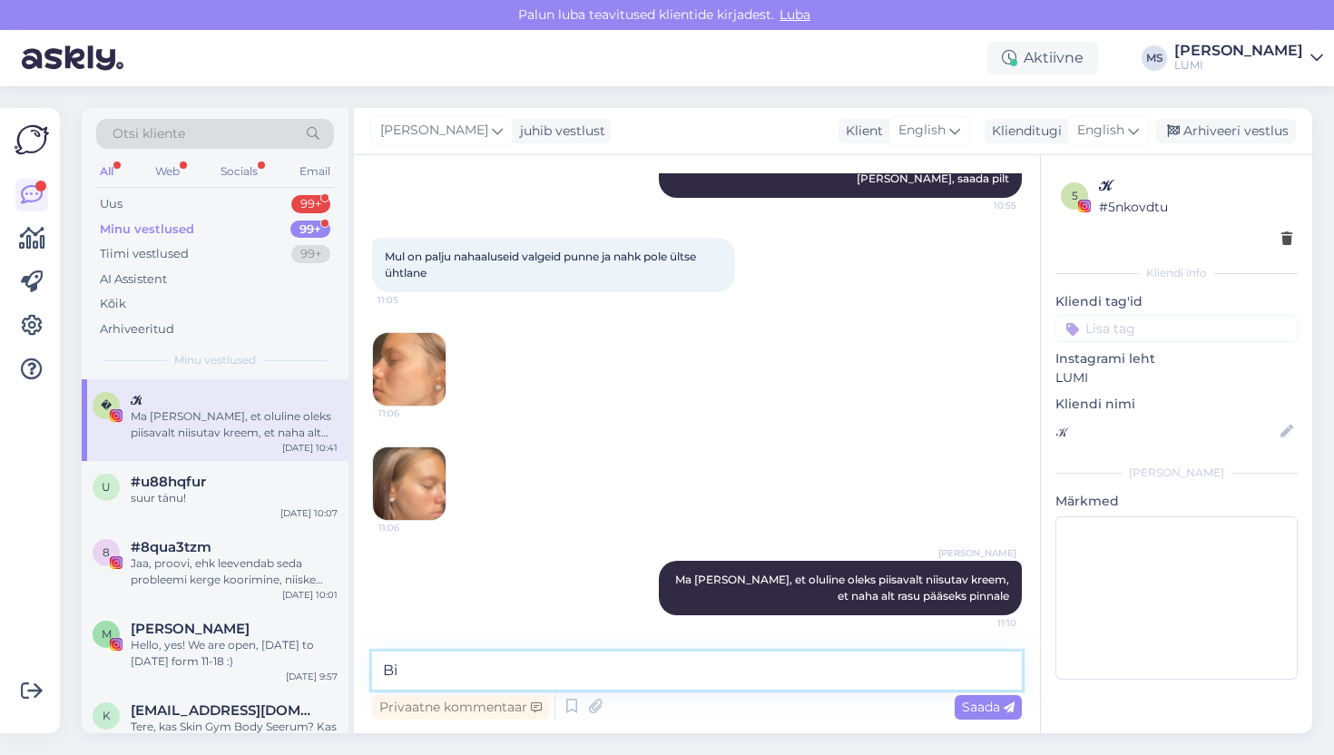
type textarea "B"
type textarea "k"
type textarea "Kui vana Sa oled ?"
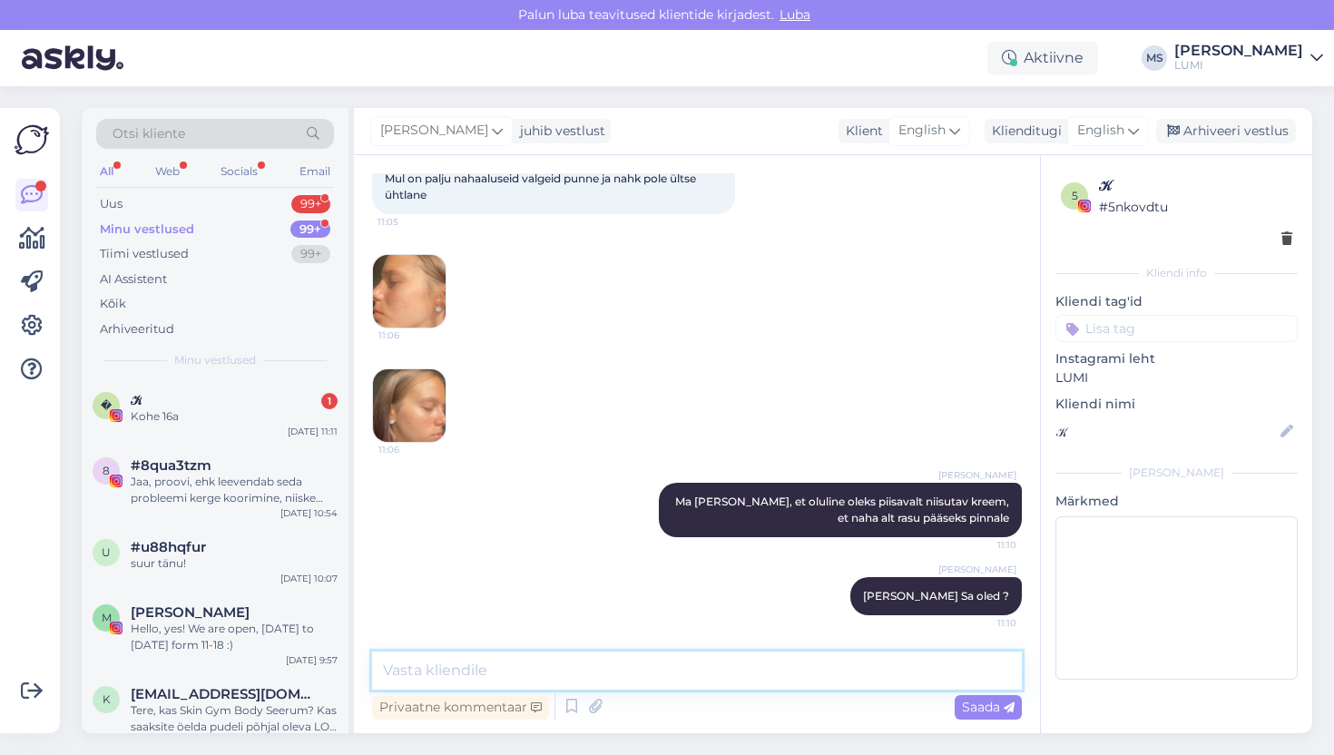
scroll to position [759, 0]
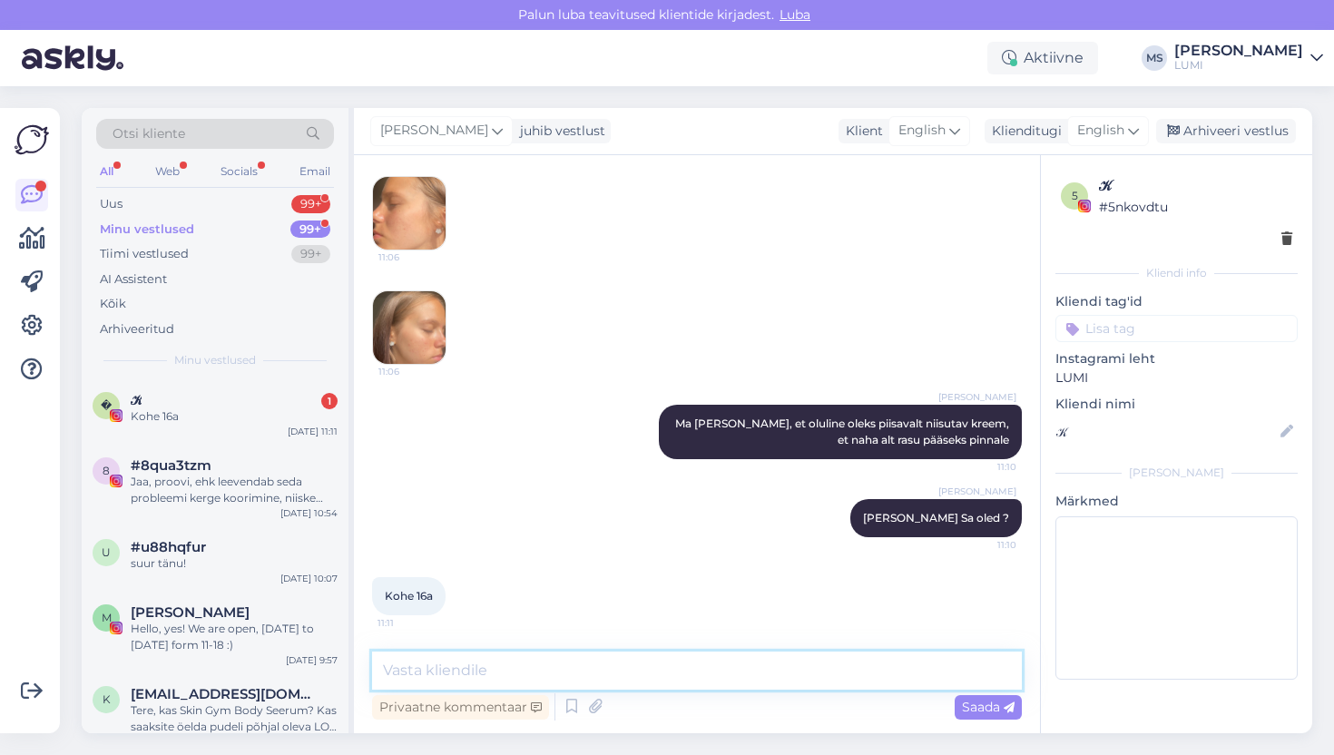
click at [495, 665] on textarea at bounding box center [697, 670] width 650 height 38
click at [447, 679] on textarea at bounding box center [697, 670] width 650 height 38
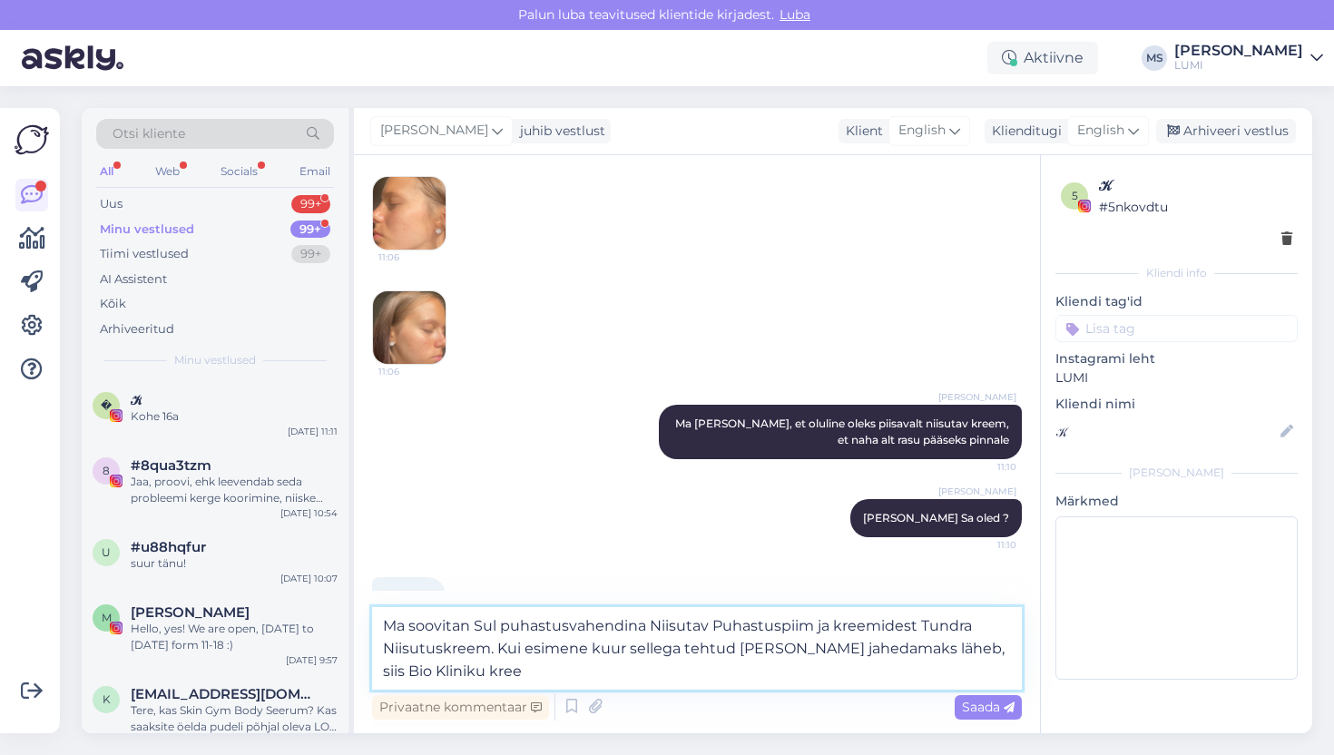
type textarea "Ma soovitan Sul puhastusvahendina Niisutav Puhastuspiim ja kreemidest Tundra Ni…"
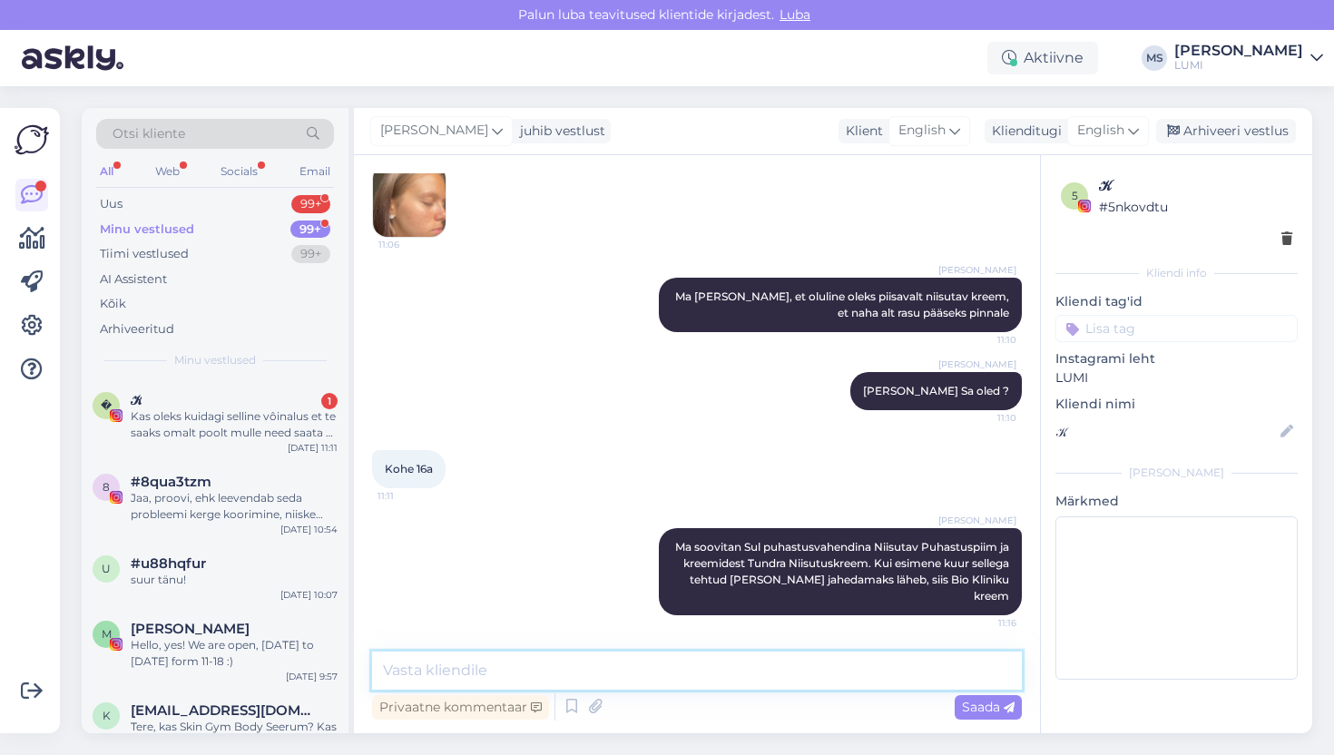
scroll to position [981, 0]
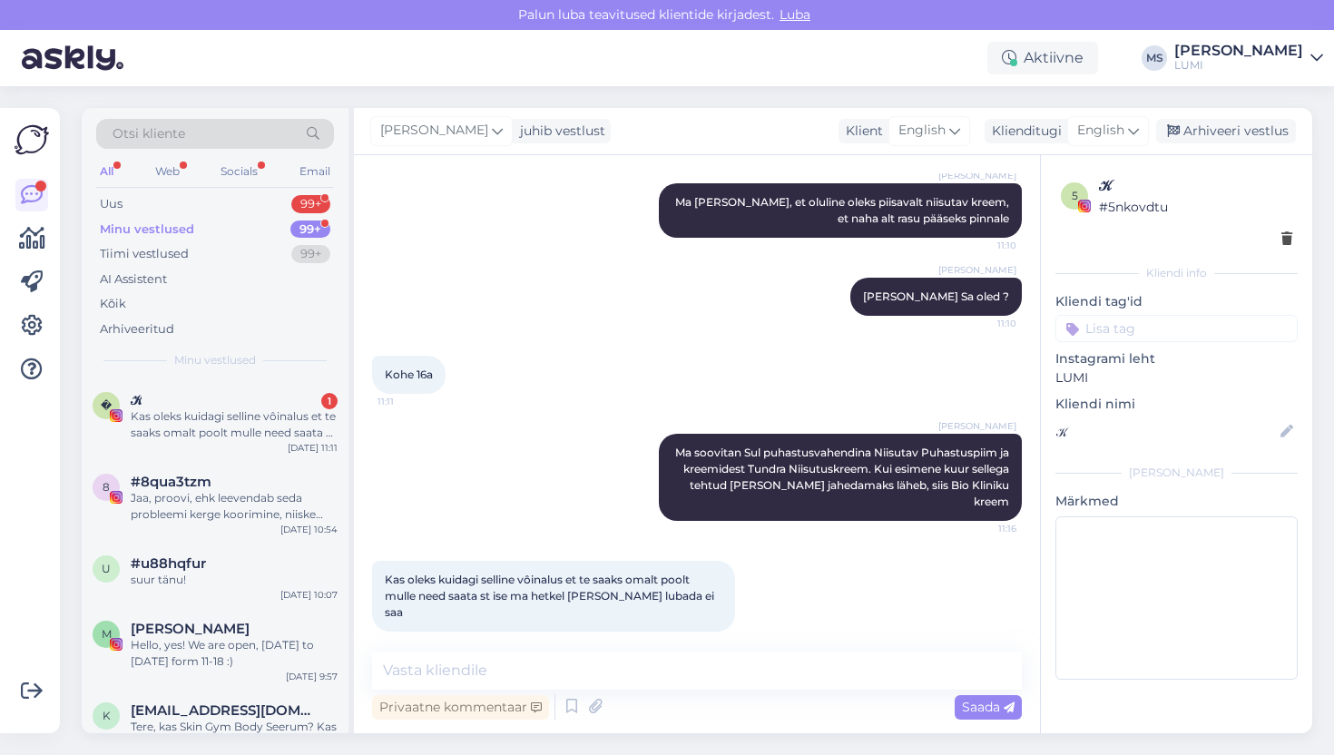
drag, startPoint x: 377, startPoint y: 416, endPoint x: 712, endPoint y: 566, distance: 366.7
click at [712, 567] on div "Vestlus algas Aug 20 2025 Tere🙃 9:49 Kas teie öö kreem sobib ka päevaseks kasut…" at bounding box center [705, 404] width 666 height 462
